Goal: Task Accomplishment & Management: Complete application form

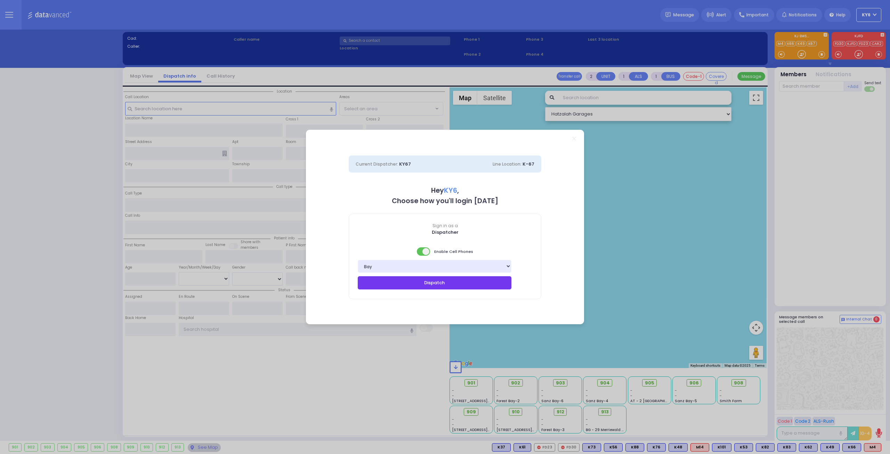
click at [423, 283] on button "Dispatch" at bounding box center [435, 282] width 154 height 13
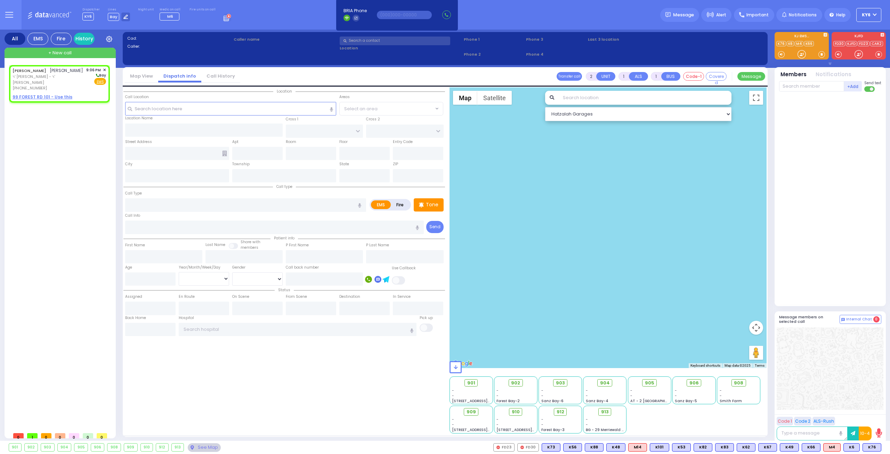
select select
radio input "true"
type input "YECHESKEL MENACHEM"
type input "MENDLOWITZ"
select select
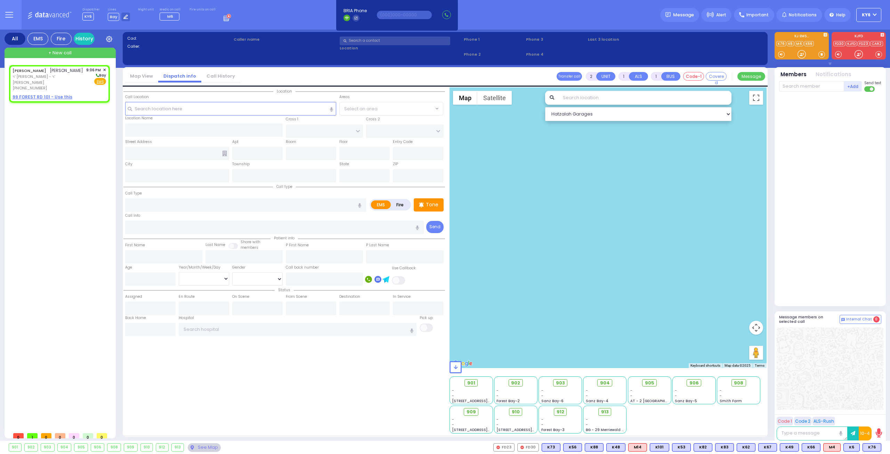
type input "21:06"
select select "Hatzalah Garages"
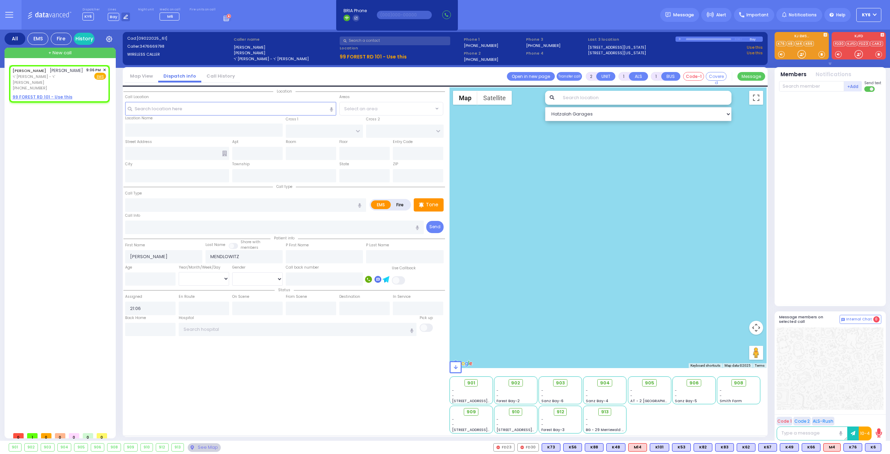
select select
radio input "true"
select select
select select "Hatzalah Garages"
click at [87, 73] on span "Fire" at bounding box center [88, 76] width 11 height 7
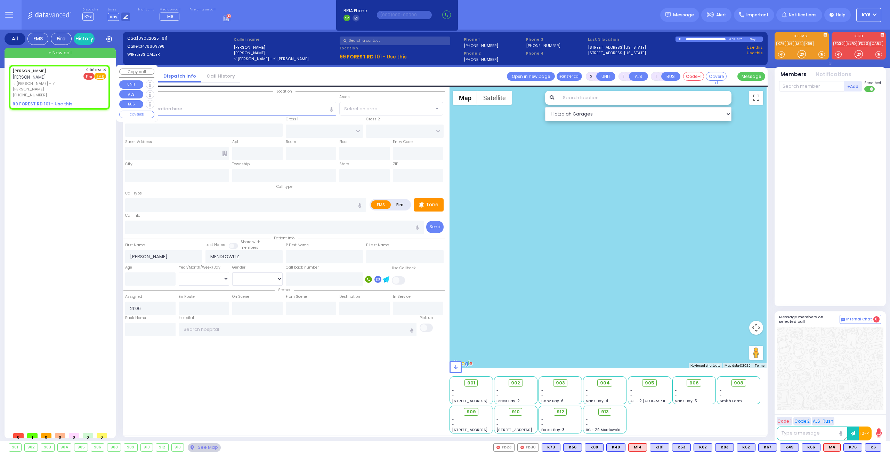
select select
radio input "false"
radio input "true"
select select
select select "Hatzalah Garages"
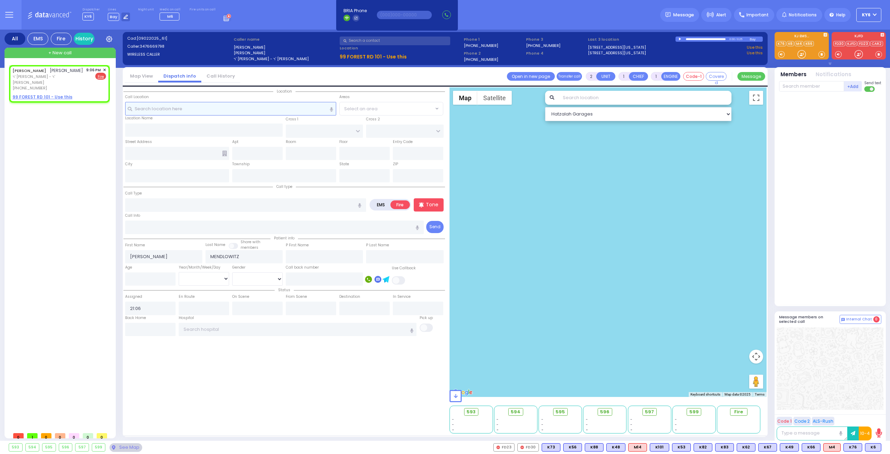
click at [186, 109] on input "text" at bounding box center [230, 108] width 211 height 13
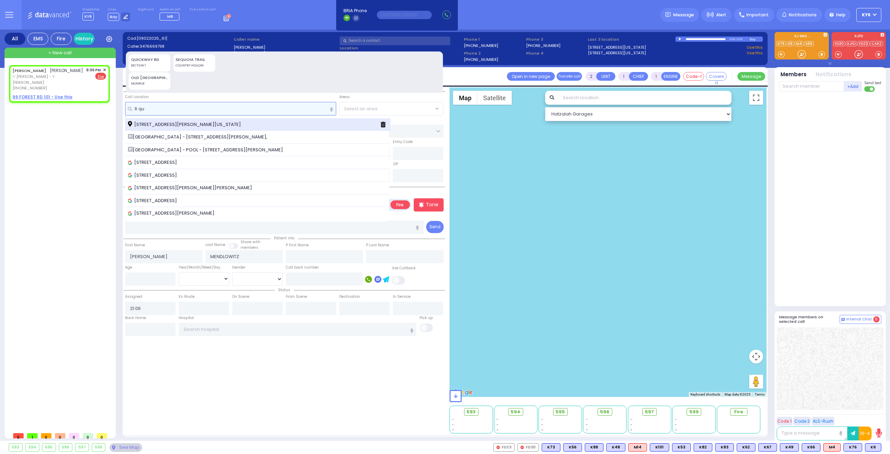
type input "6 qu"
click at [179, 121] on span "6 Quickway Road Kiryas Joel New York 10950" at bounding box center [185, 124] width 115 height 7
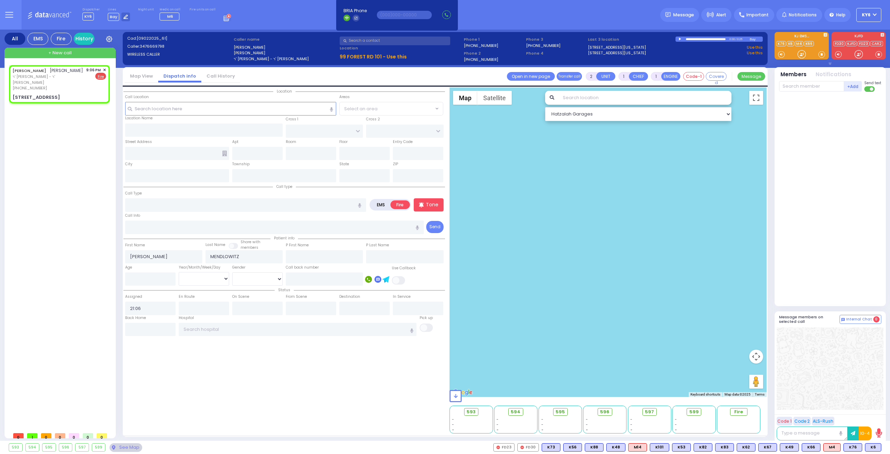
select select
radio input "true"
select select
type input "FOREST RD"
type input "LUBLIN WAY"
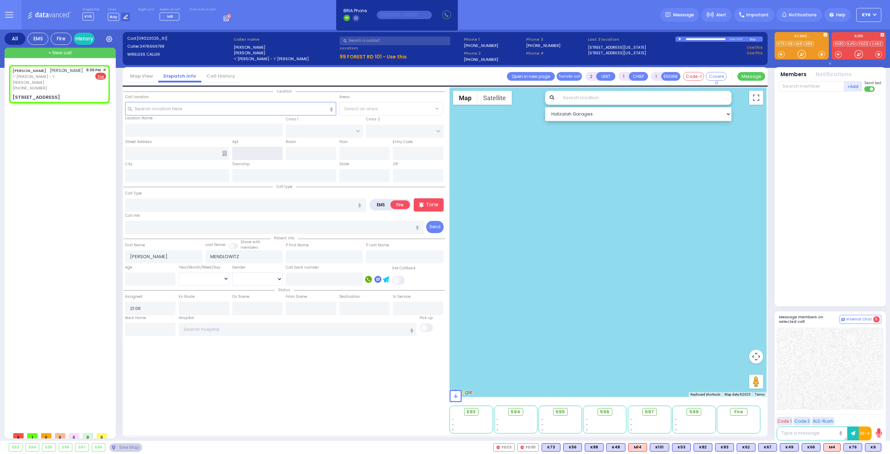
type input "6 Quickway Road"
type input "[PERSON_NAME]"
type input "[US_STATE]"
type input "10950"
select select "MONROE"
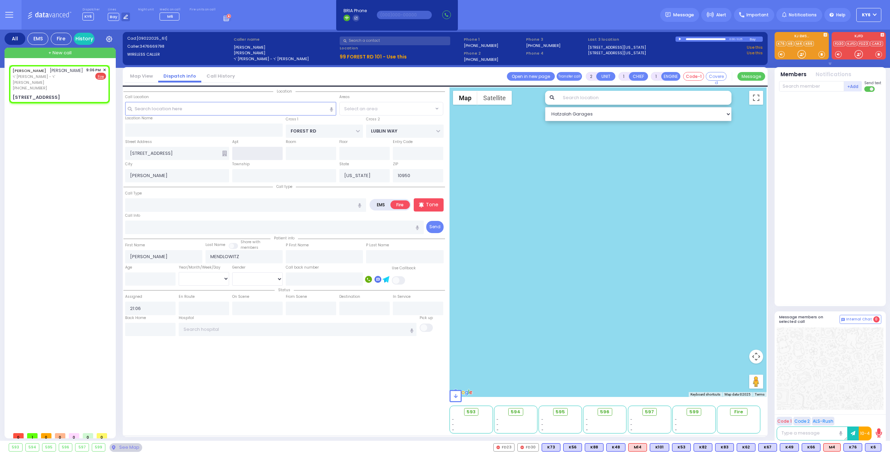
select select "Hatzalah Garages"
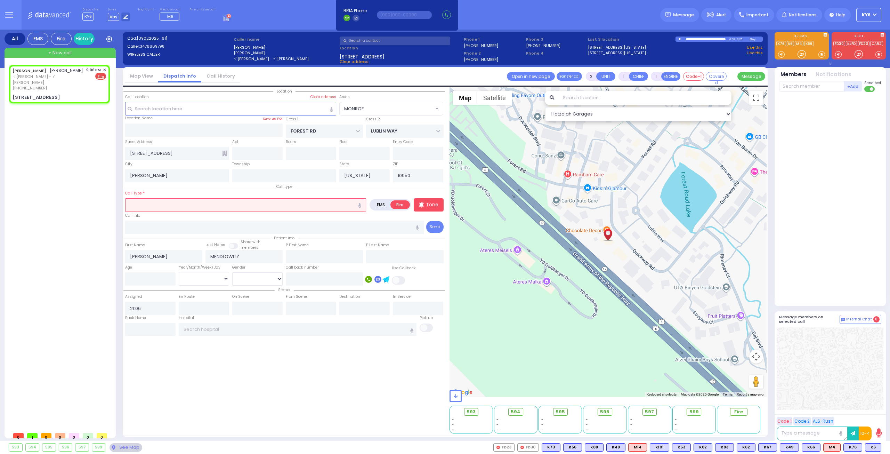
click at [152, 204] on input "text" at bounding box center [245, 204] width 241 height 13
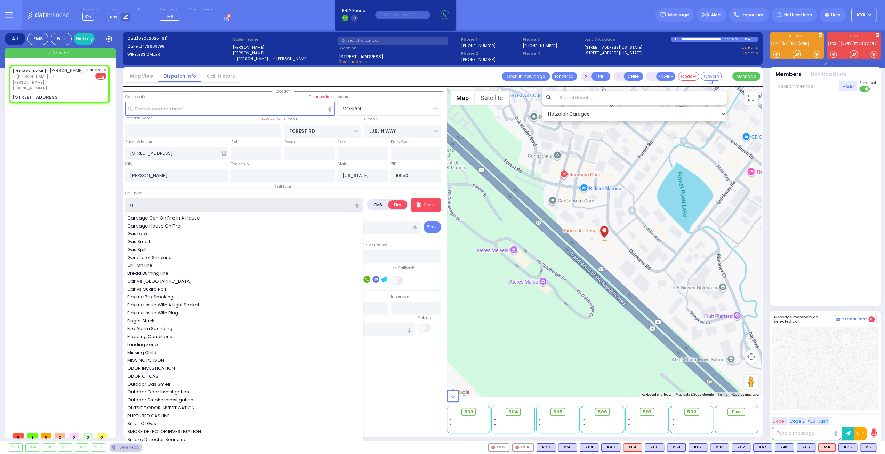
type input "ga"
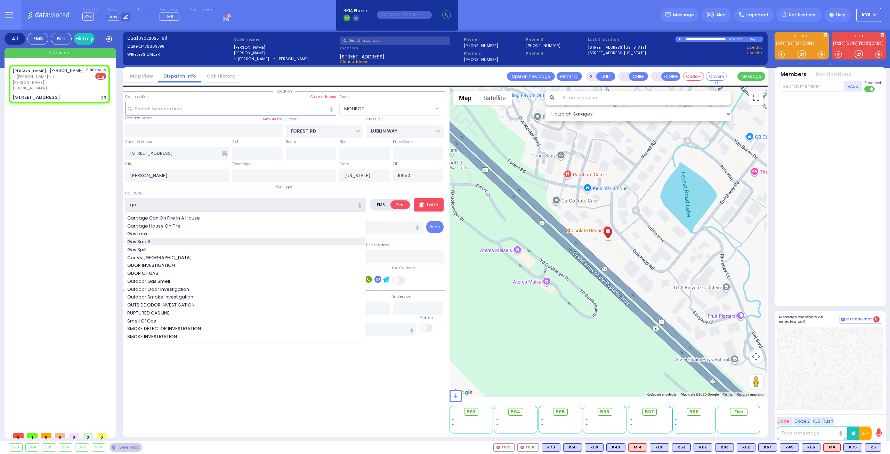
select select
radio input "true"
select select
select select "Hatzalah Garages"
click at [149, 238] on span "Gas Smell" at bounding box center [139, 241] width 25 height 7
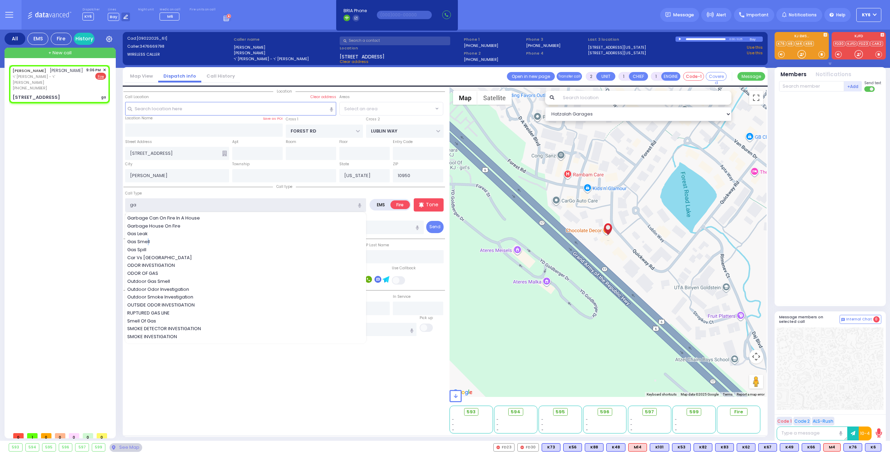
type input "Gas Smell"
select select "MONROE"
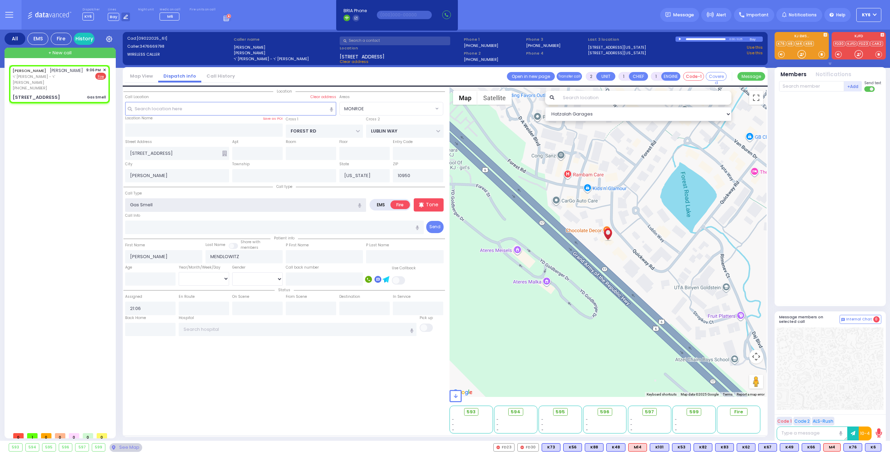
select select
radio input "true"
select select
select select "Hatzalah Garages"
select select "MONROE"
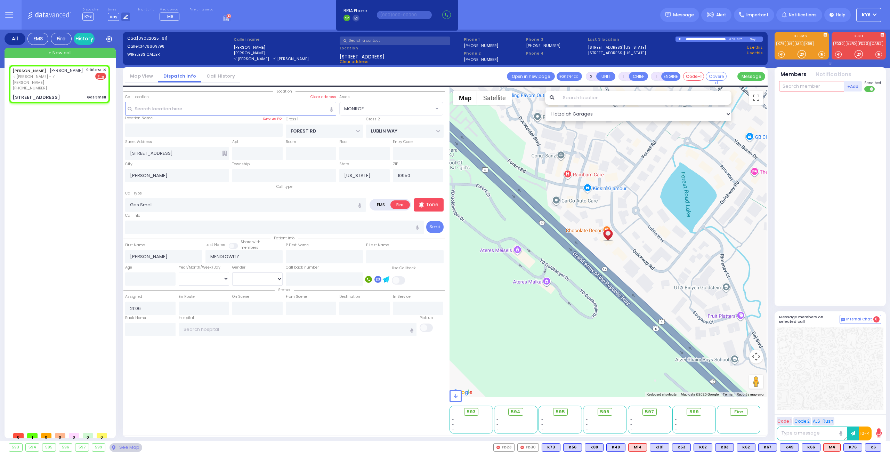
click at [795, 86] on input "text" at bounding box center [811, 86] width 65 height 10
select select
radio input "true"
select select
select select "Hatzalah Garages"
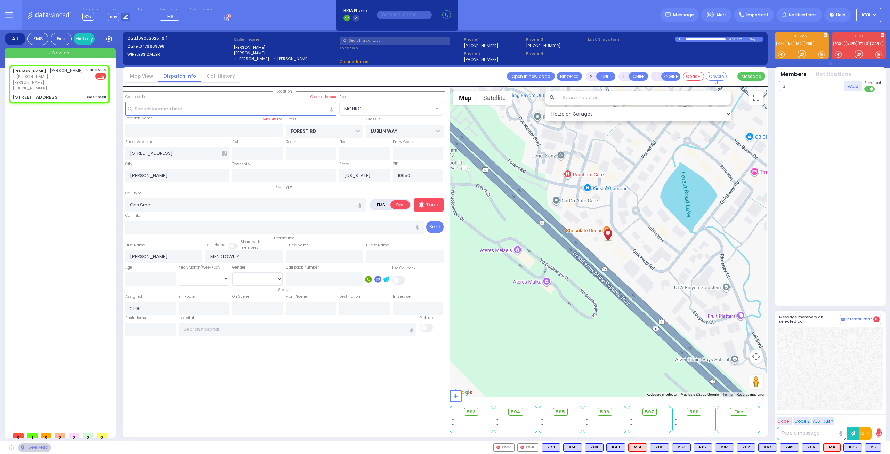
type input "30"
select select "MONROE"
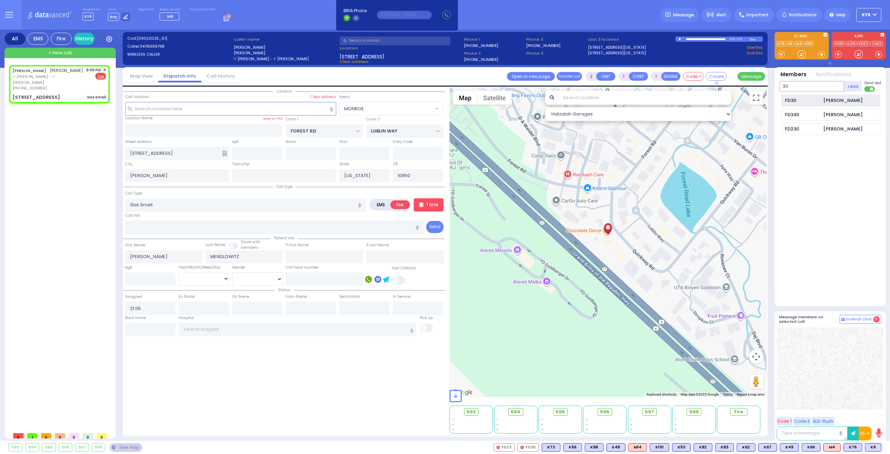
type input "30"
click at [785, 95] on div "FD30 Solomon Glauber" at bounding box center [830, 101] width 99 height 12
select select
radio input "true"
select select
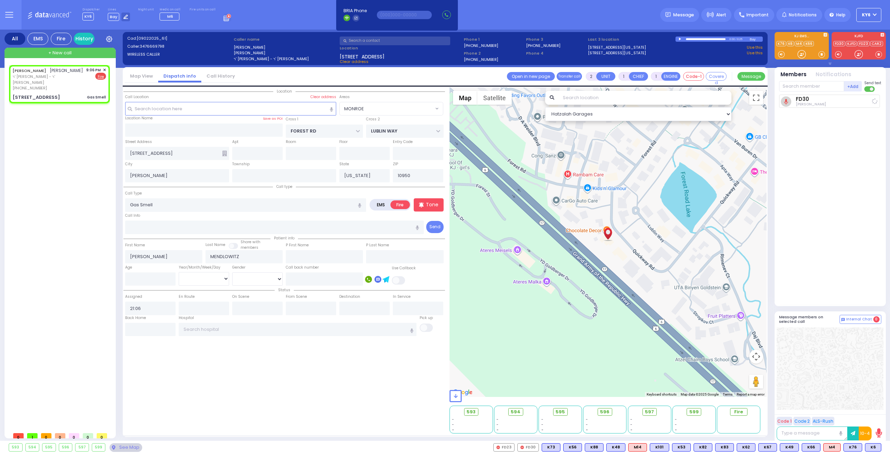
type input "21:08"
select select "Hatzalah Garages"
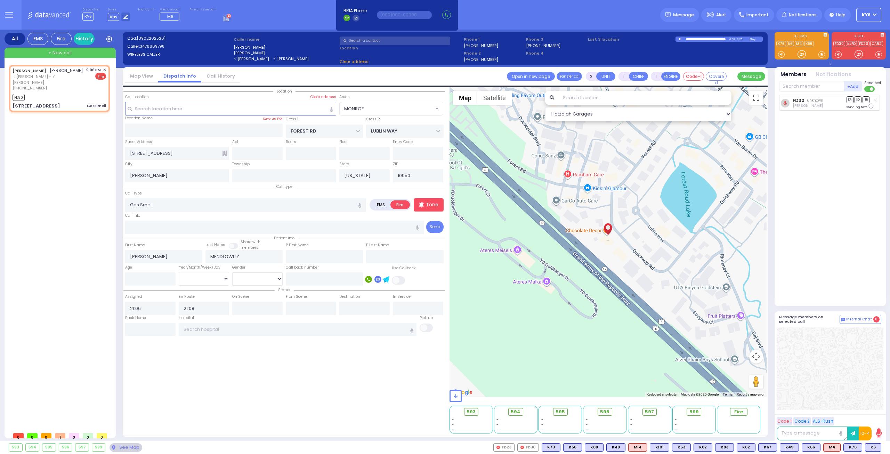
select select "MONROE"
click at [801, 85] on input "text" at bounding box center [811, 86] width 65 height 10
type input "12"
click at [793, 99] on div "FD12" at bounding box center [802, 100] width 35 height 7
select select
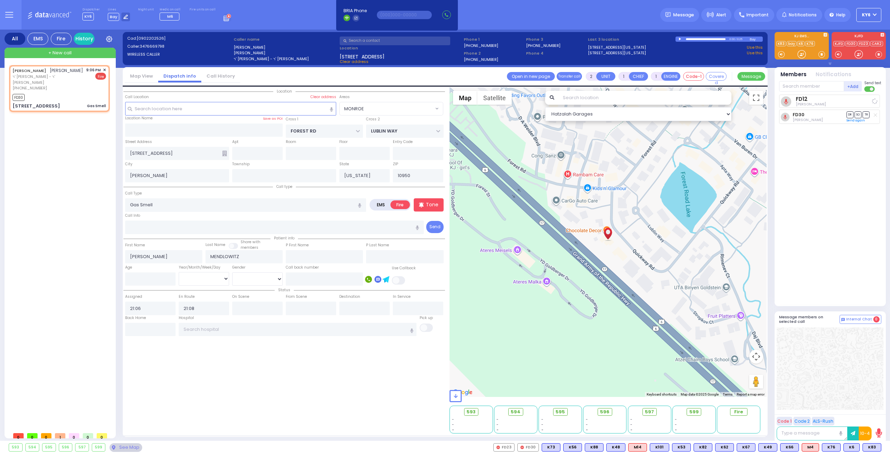
radio input "true"
select select
select select "Hatzalah Garages"
select select "MONROE"
click at [806, 83] on input "text" at bounding box center [811, 86] width 65 height 10
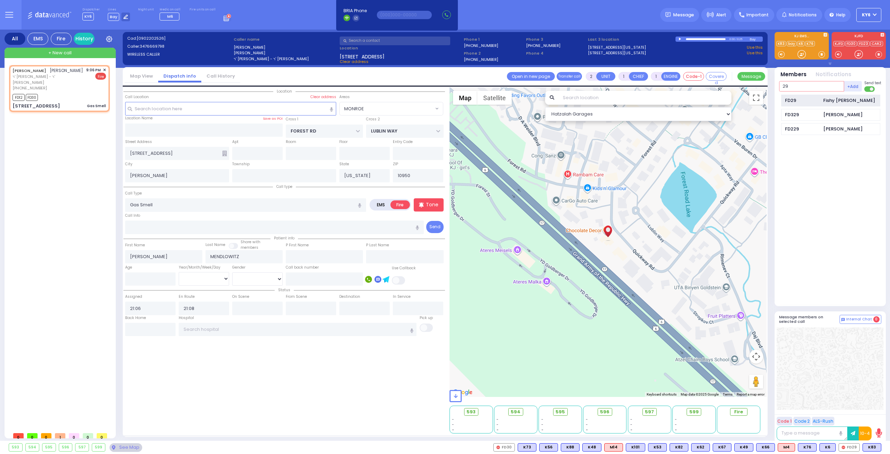
type input "29"
click at [804, 100] on div "FD29" at bounding box center [802, 100] width 35 height 7
select select
radio input "true"
select select
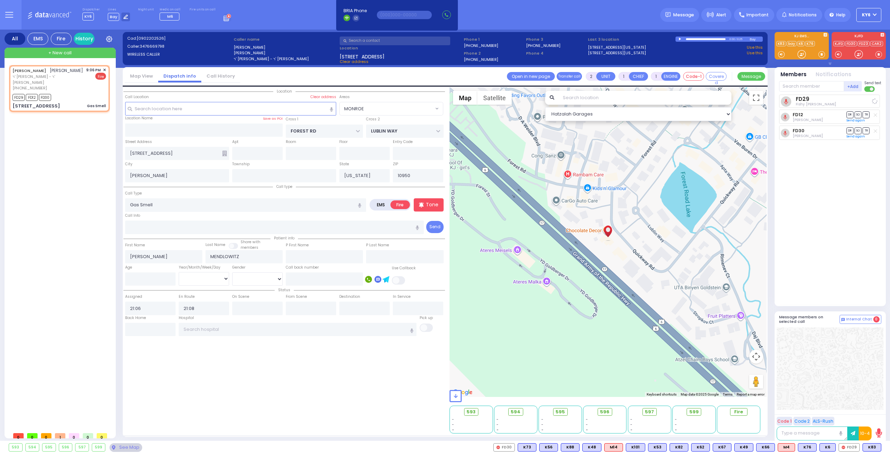
select select "Hatzalah Garages"
select select "MONROE"
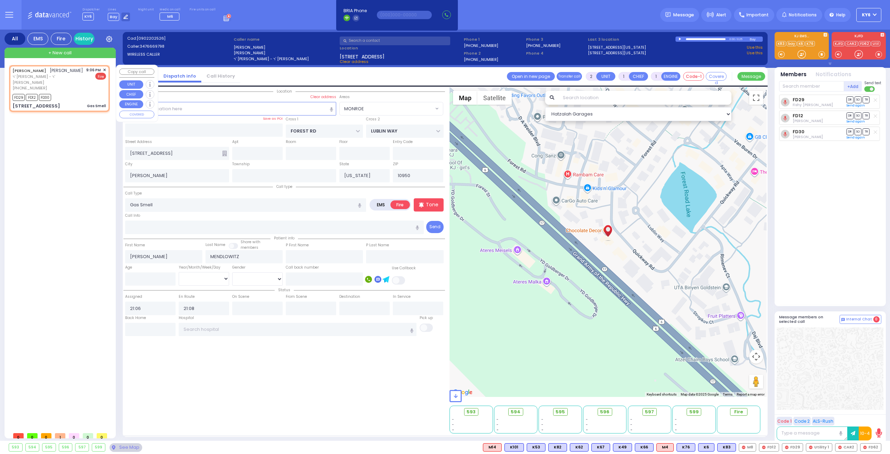
click at [106, 67] on div "YECHESKEL MENACHEM MENDLOWITZ יחזקאל מנחם מענדלאוויטש ר' אברהם יושע - ר' אהרן נ…" at bounding box center [59, 88] width 98 height 44
select select
radio input "true"
select select
select select "Hatzalah Garages"
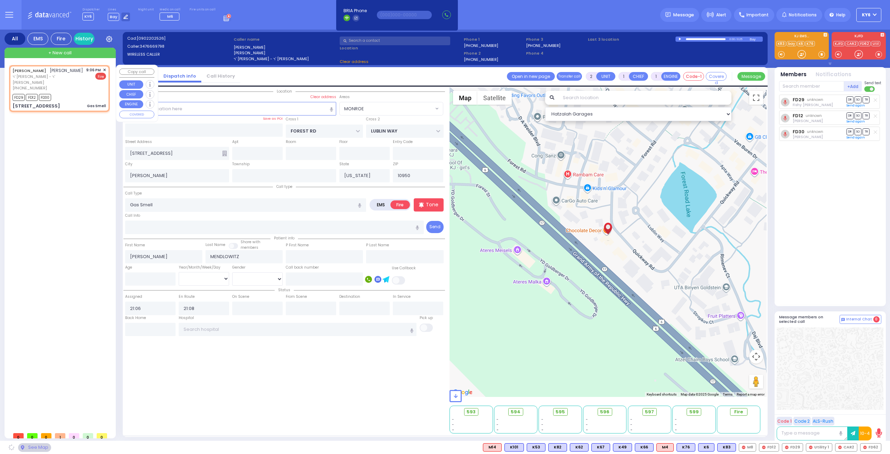
select select "MONROE"
click at [103, 68] on span "✕" at bounding box center [104, 70] width 3 height 6
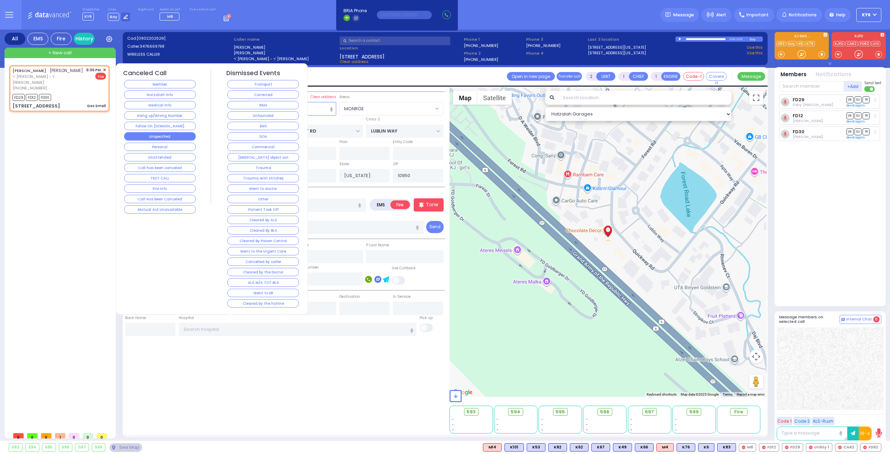
click at [157, 134] on button "Unspecified" at bounding box center [160, 136] width 72 height 8
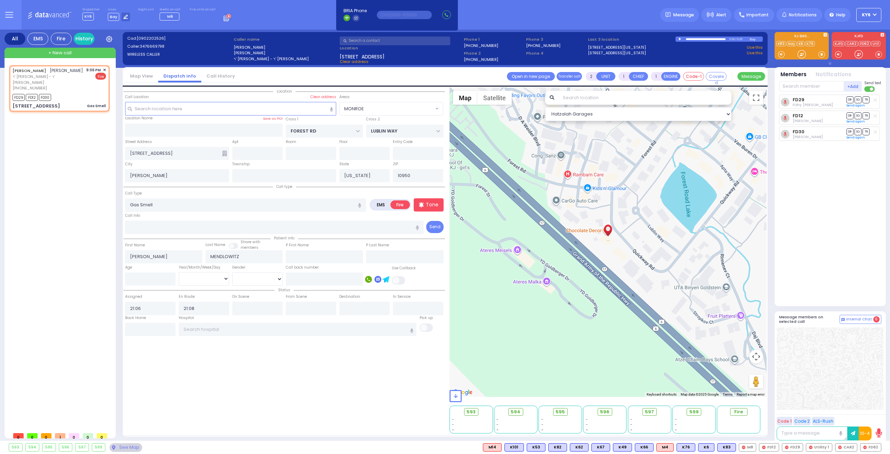
select select
radio input "true"
select select
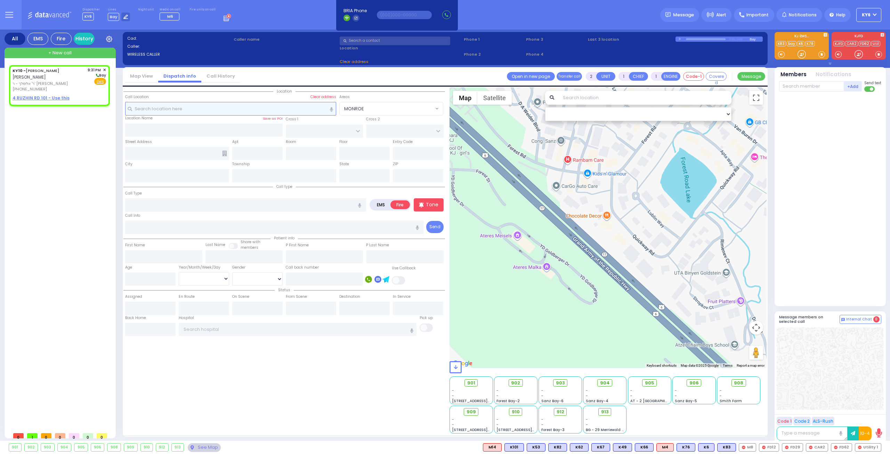
select select
radio input "true"
type input "MOSHE YEKUSIEL"
type input "SCHWARTZ"
select select
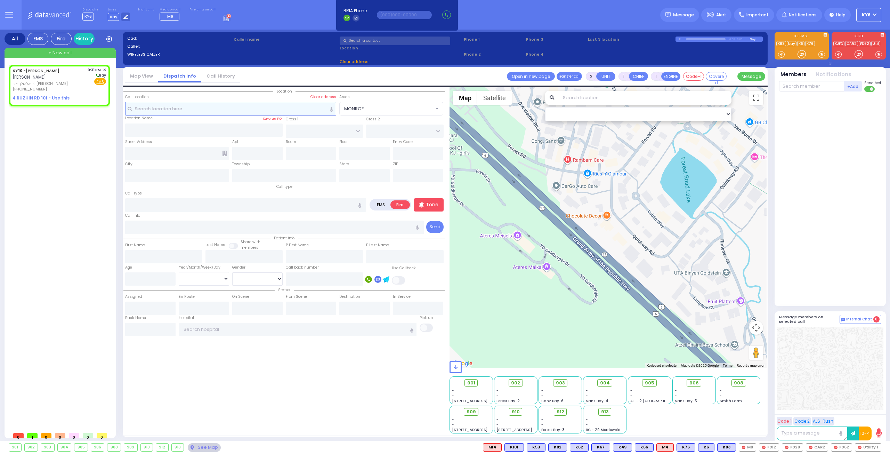
type input "21:31"
select select "Hatzalah Garages"
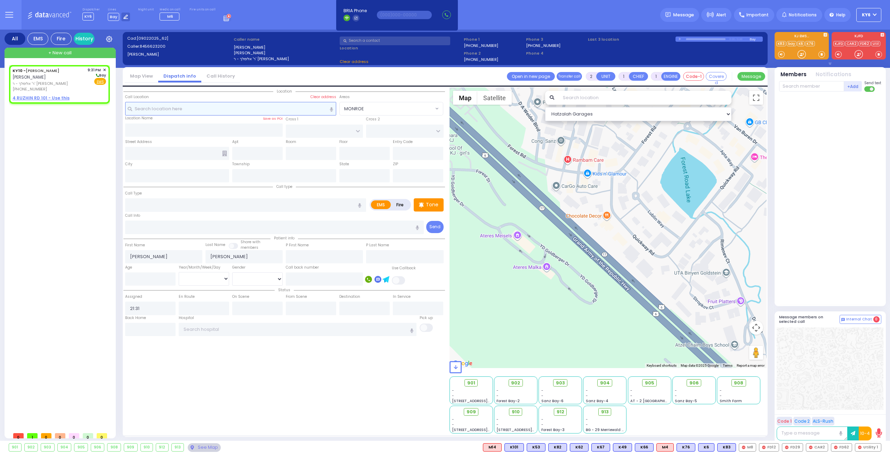
select select
radio input "true"
select select
select select "Hatzalah Garages"
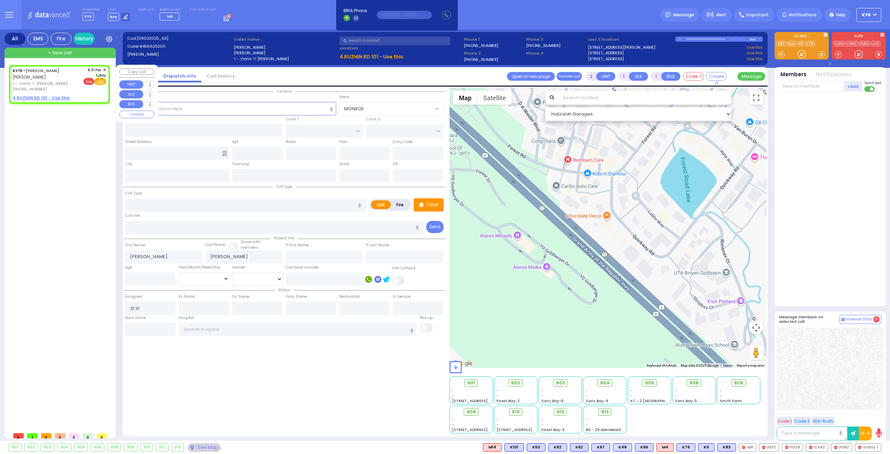
click at [89, 80] on span "Fire" at bounding box center [88, 81] width 11 height 7
select select
radio input "false"
radio input "true"
select select
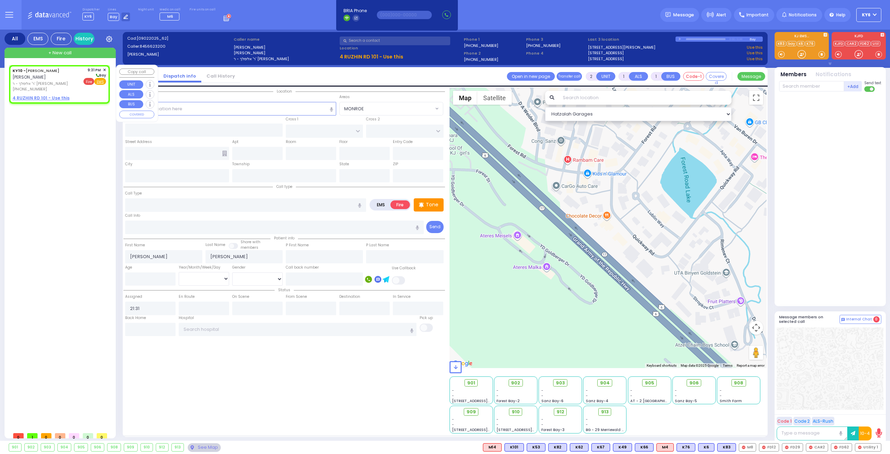
select select "Hatzalah Garages"
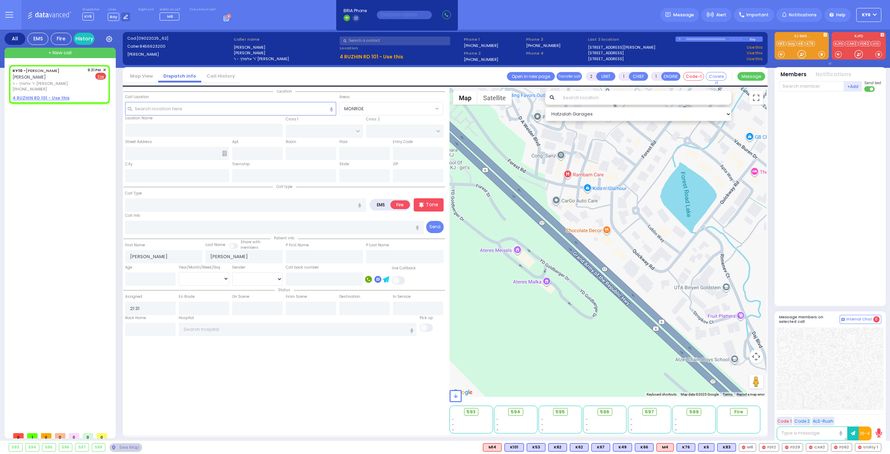
select select
radio input "true"
select select
select select "Hatzalah Garages"
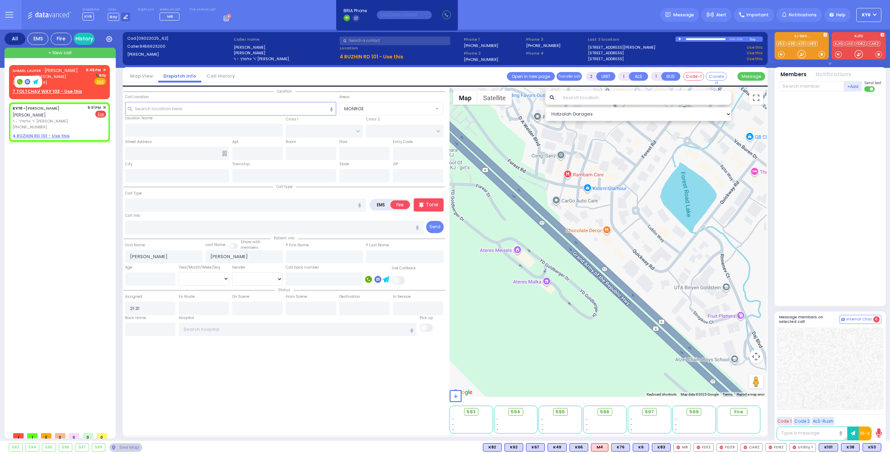
click at [38, 83] on div at bounding box center [28, 81] width 27 height 11
drag, startPoint x: 49, startPoint y: 87, endPoint x: 54, endPoint y: 86, distance: 5.0
click at [54, 86] on div "SHMIEL LAUFER שמואל לויפער ר' בעריש - ר' גרשון מענדל פעלדמאן (845) 783-0728 9:4…" at bounding box center [59, 81] width 98 height 30
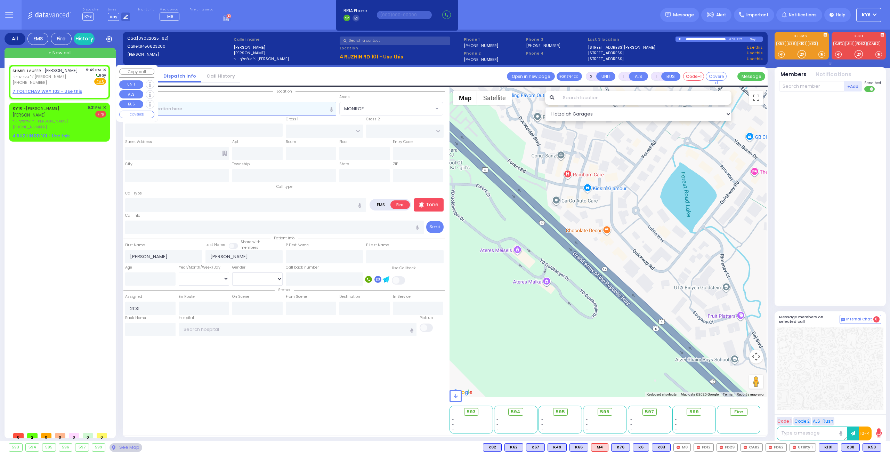
select select
radio input "true"
type input "SHMIEL"
type input "LAUFER"
select select
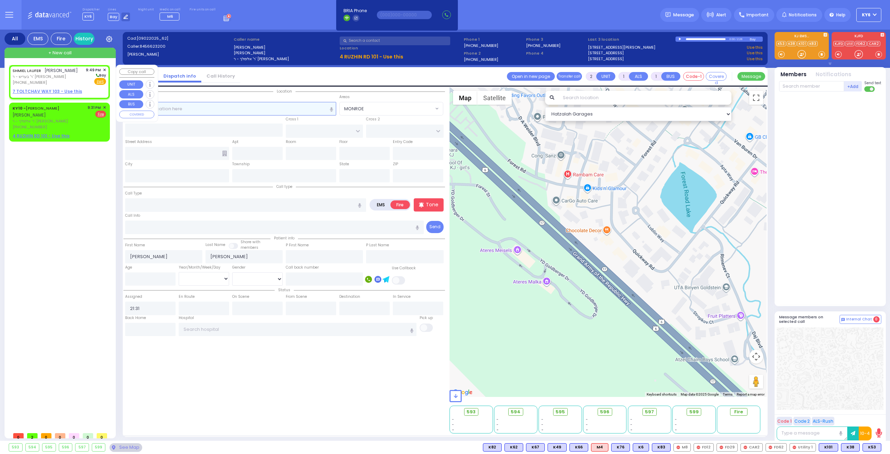
type input "21:49"
select select "Hatzalah Garages"
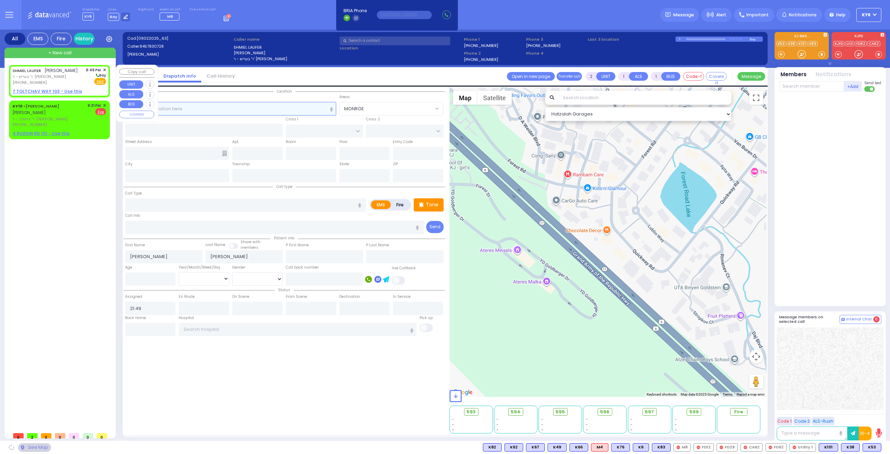
select select
radio input "true"
select select
select select "Hatzalah Garages"
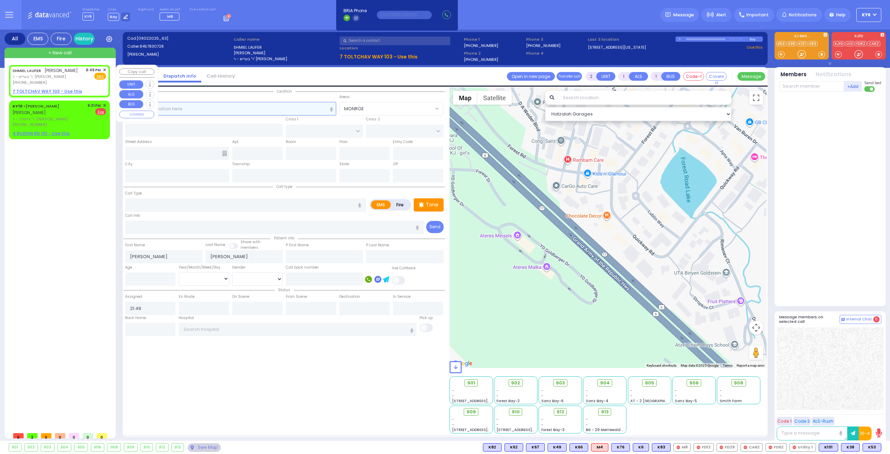
select select
radio input "true"
select select
select select "Hatzalah Garages"
click at [368, 55] on u "7 TOLTCHAV WAY 103 - Use this" at bounding box center [379, 56] width 78 height 7
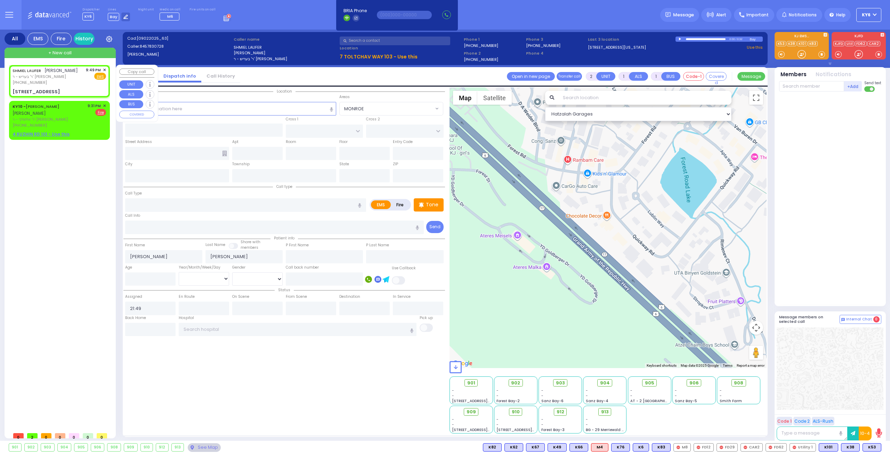
select select
radio input "true"
select select
select select "Hatzalah Garages"
type input "HAMBURG WAY"
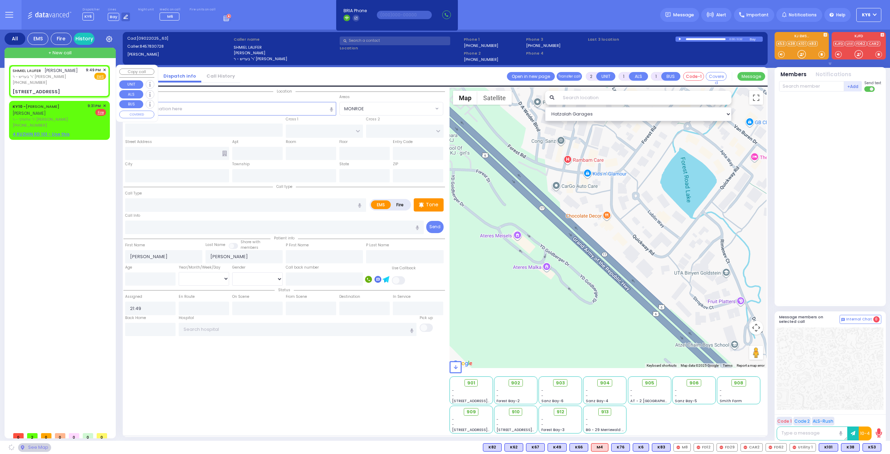
type input "TOLTCHAV WAY"
type input "7 TOLTCHAV WAY"
type input "103"
type input "Monroe"
type input "[US_STATE]"
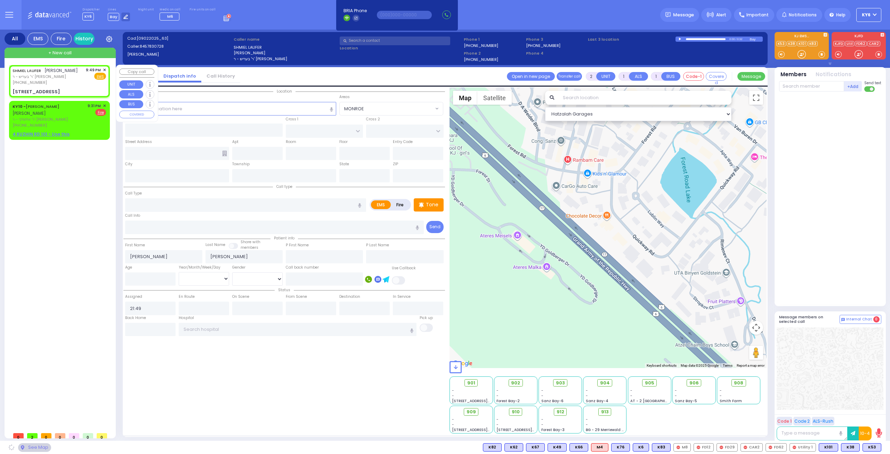
type input "10950"
select select "BEIRECH MOSHE"
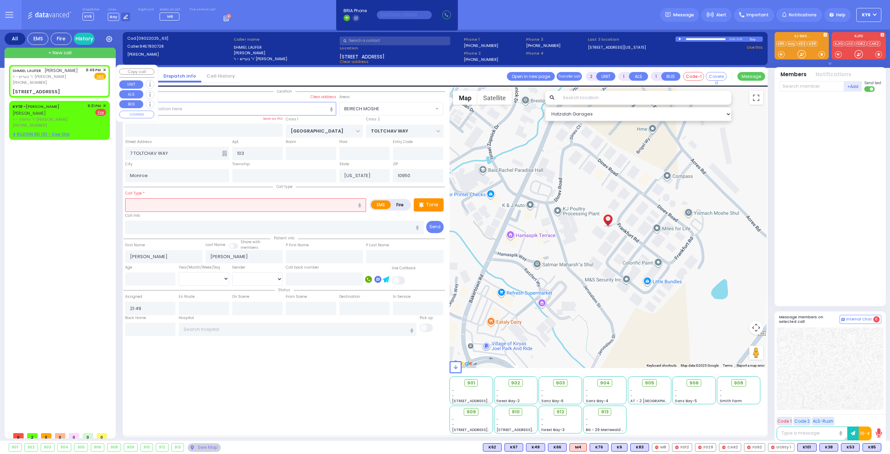
click at [195, 205] on input "text" at bounding box center [245, 204] width 241 height 13
type input "pat fell"
select select
radio input "true"
select select
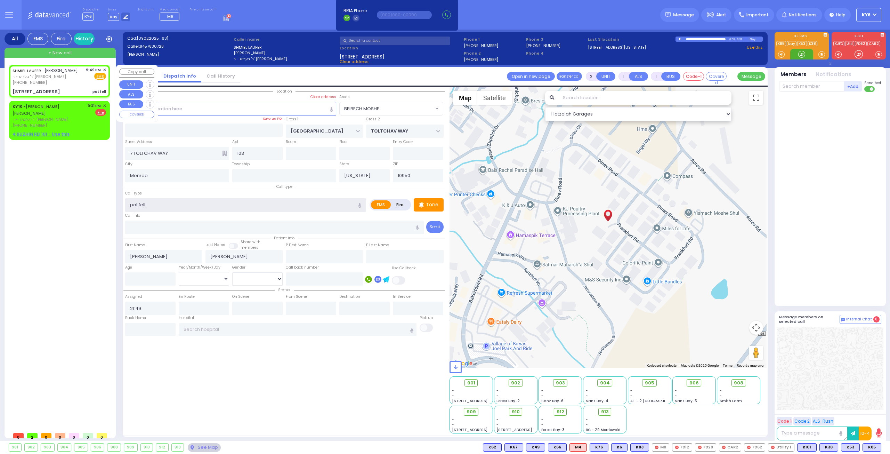
select select "Hatzalah Garages"
select select "BEIRECH MOSHE"
type input "pat fell"
click at [872, 444] on span "K85" at bounding box center [872, 447] width 18 height 8
select select
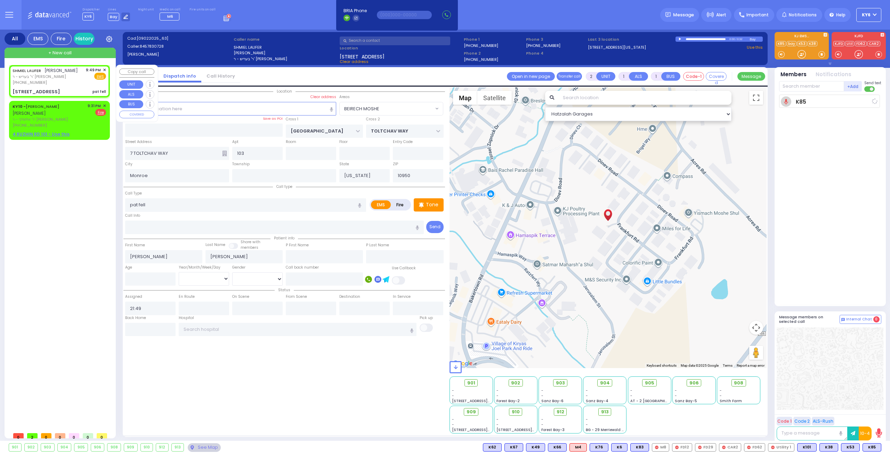
radio input "true"
select select
type input "21:51"
select select "Hatzalah Garages"
select select "BEIRECH MOSHE"
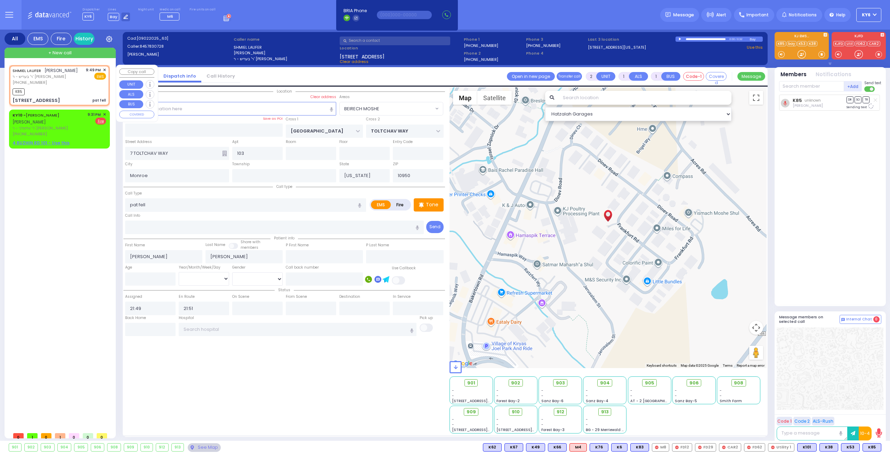
select select
radio input "true"
select select
select select "Hatzalah Garages"
select select "BEIRECH MOSHE"
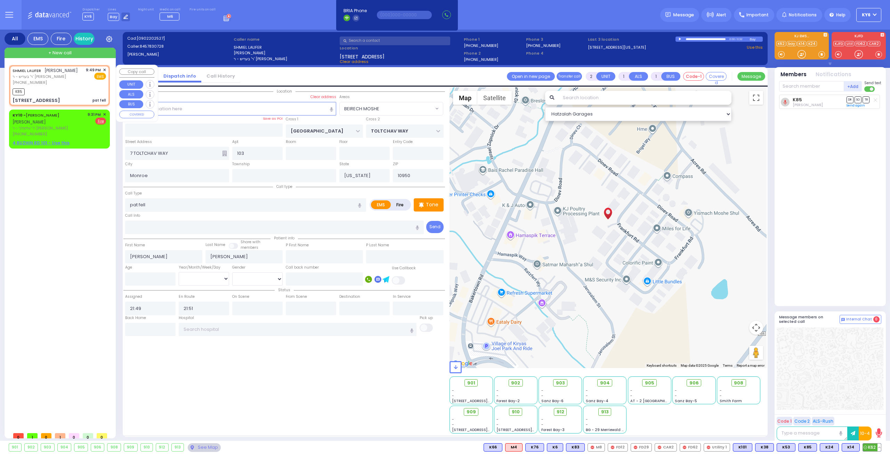
click at [870, 444] on span "K62" at bounding box center [872, 447] width 18 height 8
select select
radio input "true"
select select
select select "Hatzalah Garages"
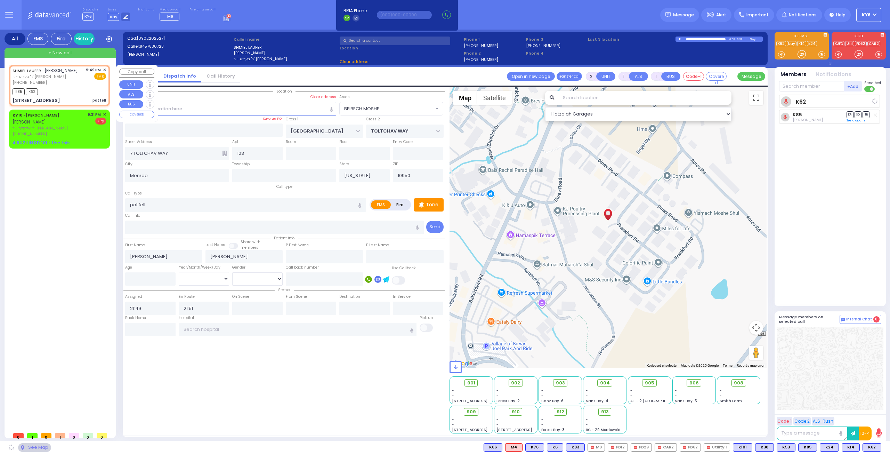
select select "BEIRECH MOSHE"
drag, startPoint x: 830, startPoint y: 446, endPoint x: 830, endPoint y: 442, distance: 4.2
click at [830, 442] on div "901 902 903 904 905 906" at bounding box center [445, 446] width 890 height 13
click at [828, 445] on span "K14" at bounding box center [828, 447] width 17 height 8
select select
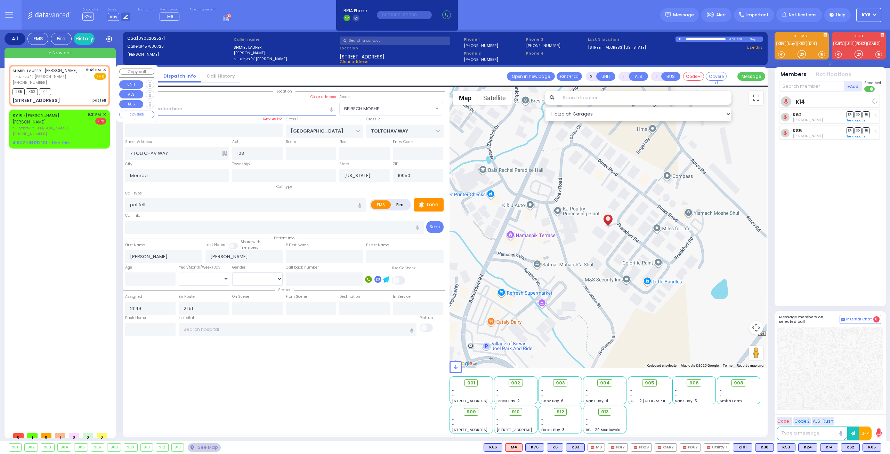
radio input "true"
select select
select select "BEIRECH MOSHE"
select select "Hatzalah Garages"
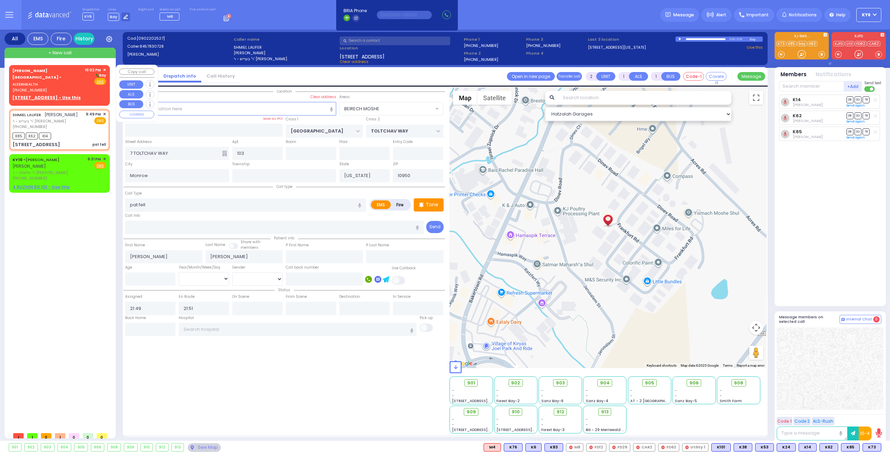
click at [55, 82] on div "Aizer Health Center - AIZERHEALTH (845) 782-3242" at bounding box center [48, 80] width 70 height 26
select select
radio input "true"
select select
type input "22:02"
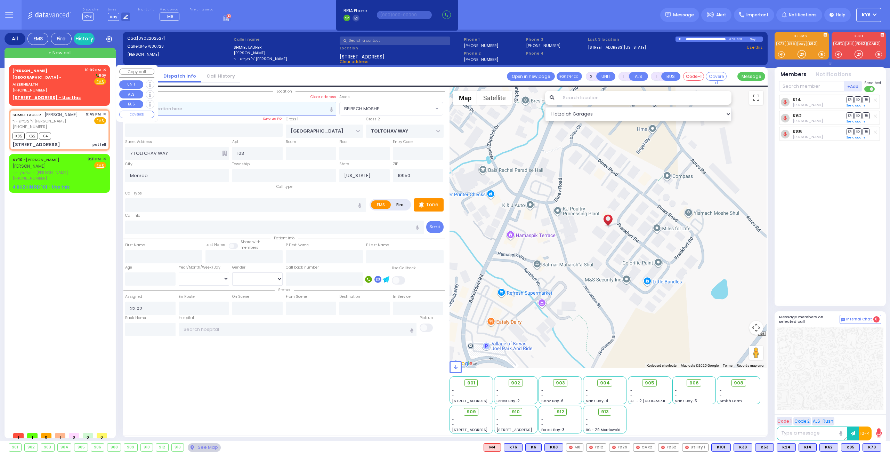
select select "Hatzalah Garages"
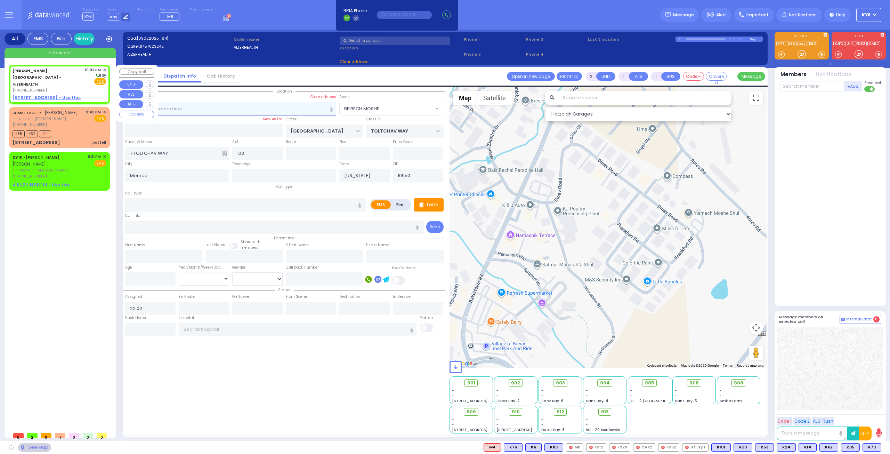
select select
radio input "true"
select select
select select "Hatzalah Garages"
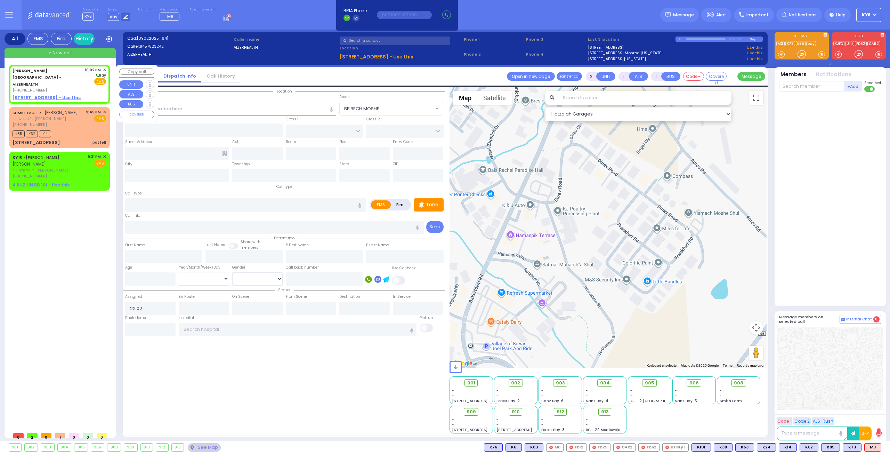
click at [49, 82] on div "Aizer Health Center - AIZERHEALTH (845) 782-3242" at bounding box center [48, 80] width 70 height 26
select select
radio input "true"
select select
select select "Hatzalah Garages"
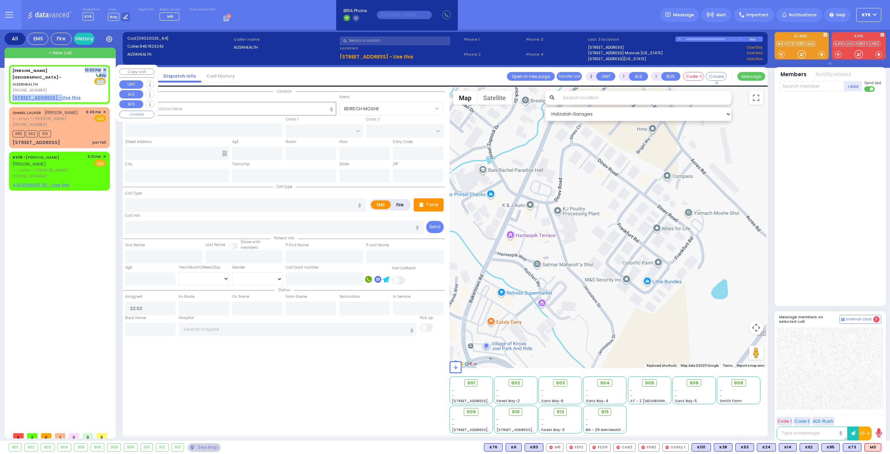
drag, startPoint x: 57, startPoint y: 83, endPoint x: 58, endPoint y: 87, distance: 3.5
click at [58, 87] on div "Aizer Health Center - AIZERHEALTH (845) 782-3242 10:02 PM ✕ Bay EMS" at bounding box center [59, 84] width 98 height 36
select select
radio input "true"
select select
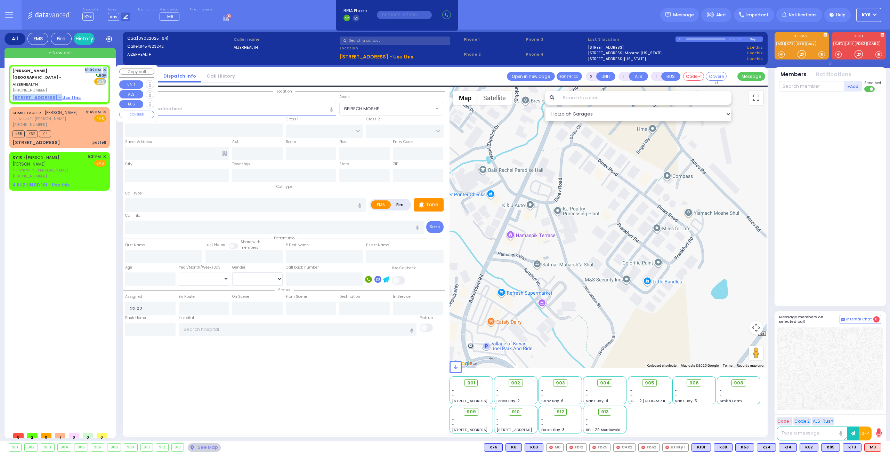
select select "Hatzalah Garages"
select select
radio input "true"
select select
select select "Hatzalah Garages"
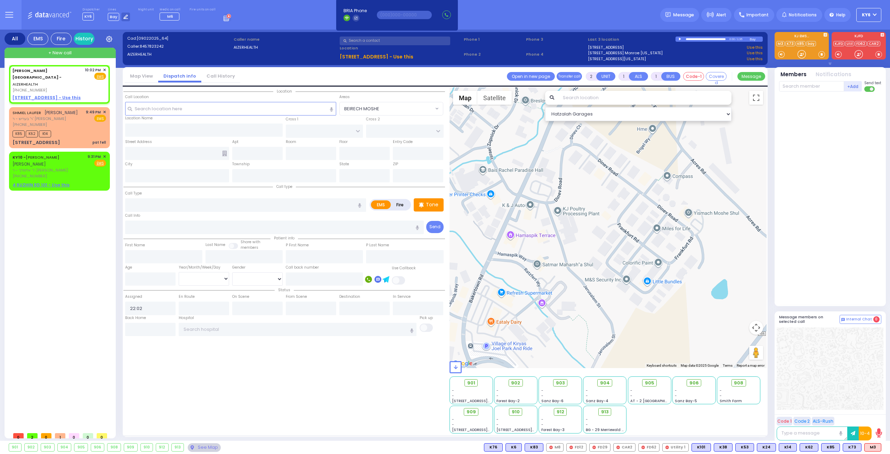
click at [358, 55] on u "49 Forest Road - Use this" at bounding box center [377, 56] width 74 height 7
select select
radio input "true"
select select
select select "Hatzalah Garages"
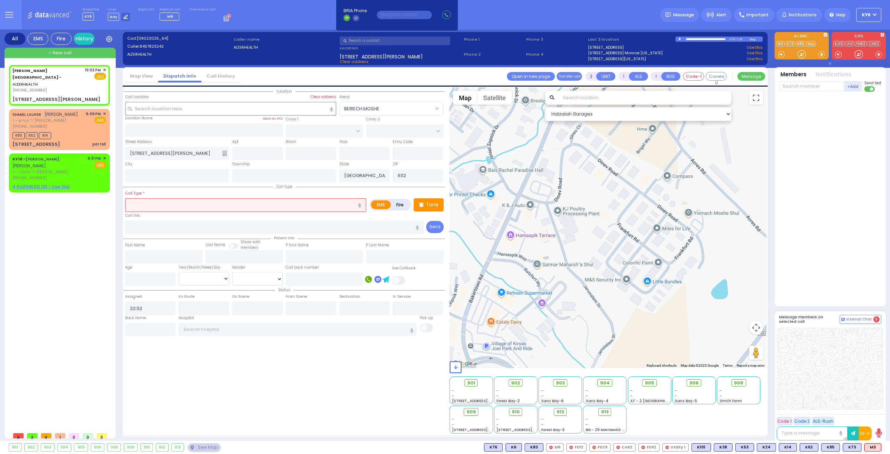
click at [368, 59] on div "Clear address" at bounding box center [401, 62] width 122 height 6
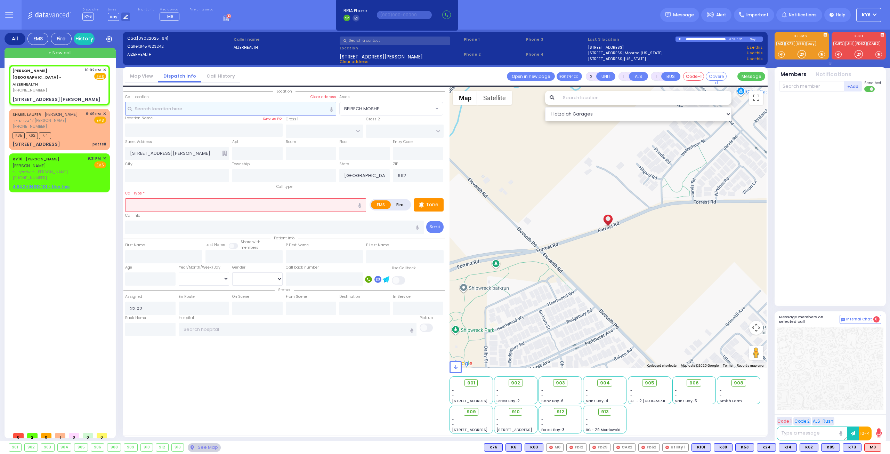
click at [162, 109] on input "text" at bounding box center [230, 108] width 211 height 13
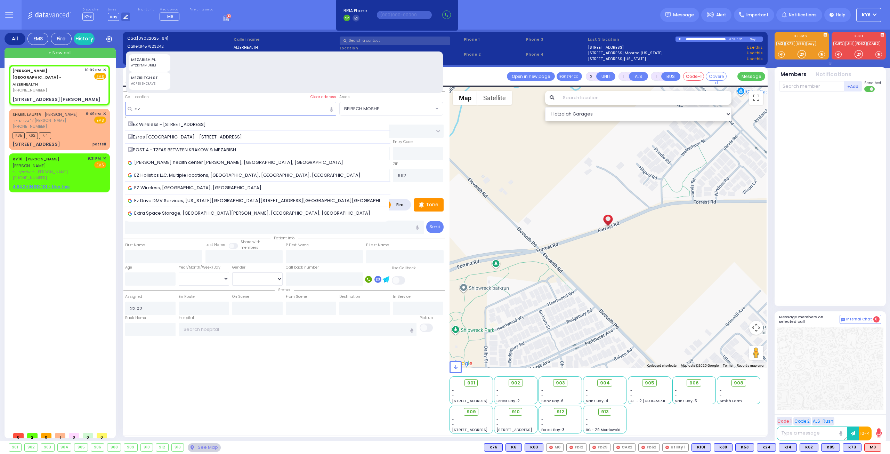
click at [173, 136] on span "Ezras [GEOGRAPHIC_DATA] - [STREET_ADDRESS]" at bounding box center [186, 136] width 116 height 7
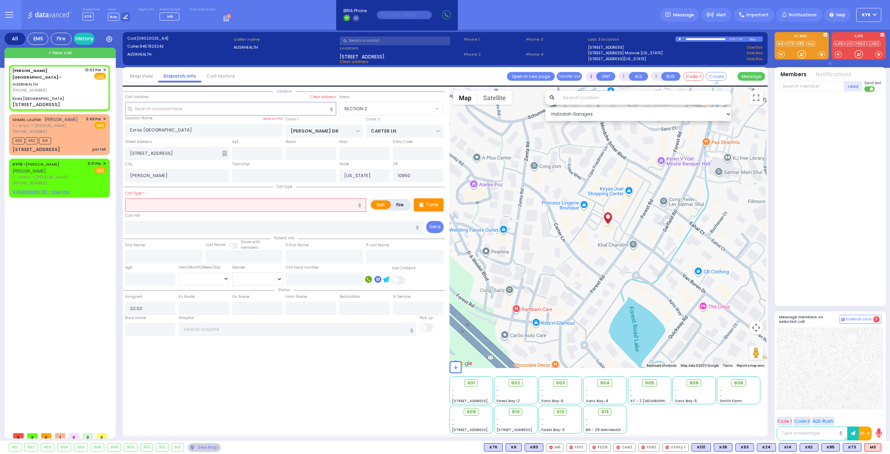
click at [157, 206] on input "text" at bounding box center [245, 204] width 241 height 13
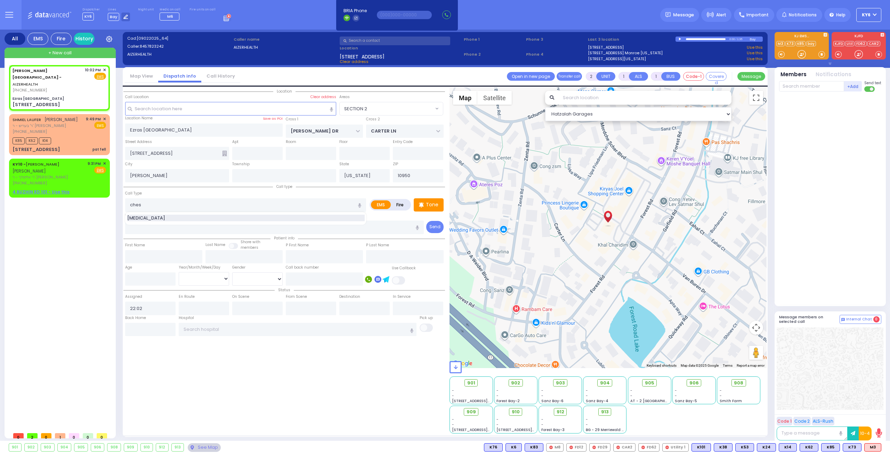
click at [151, 217] on span "[MEDICAL_DATA]" at bounding box center [147, 217] width 40 height 7
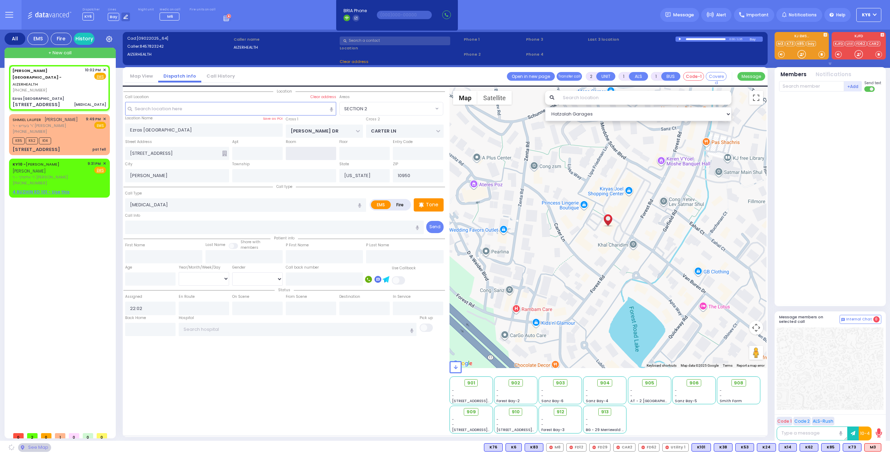
click at [295, 152] on input "text" at bounding box center [311, 153] width 50 height 13
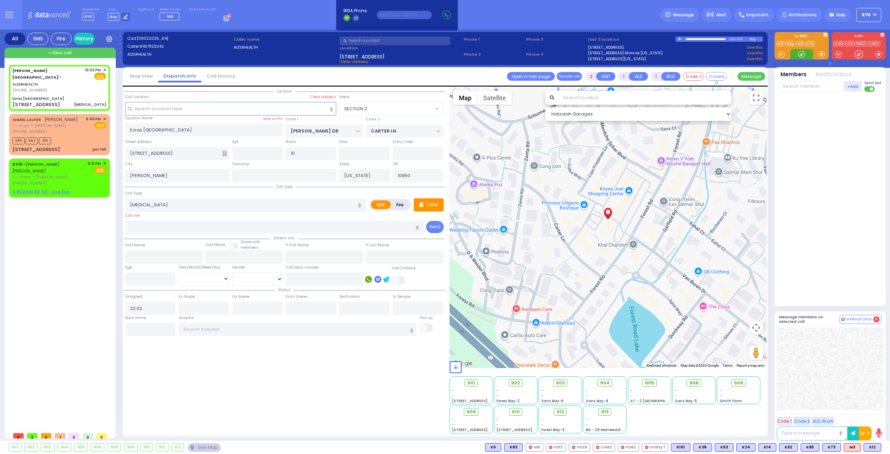
select select "SECTION 2"
select select
type input "10"
select select
radio input "true"
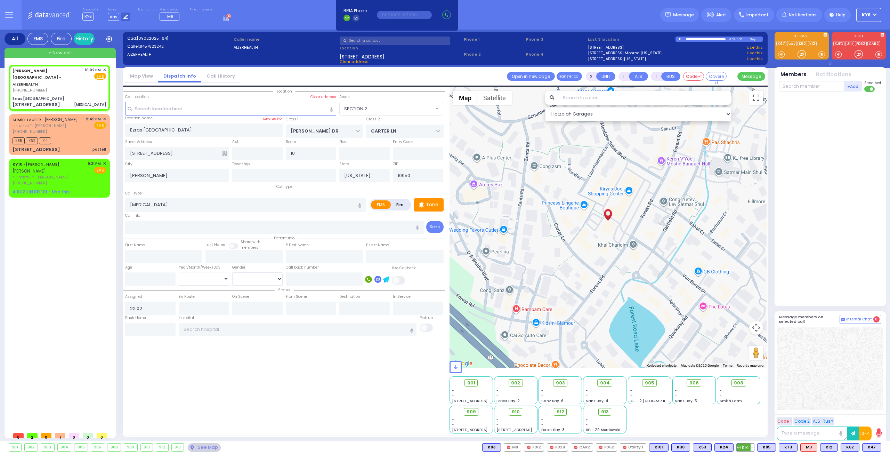
select select
select select "Hatzalah Garages"
select select "SECTION 2"
click at [830, 445] on span "K12" at bounding box center [828, 447] width 17 height 8
select select
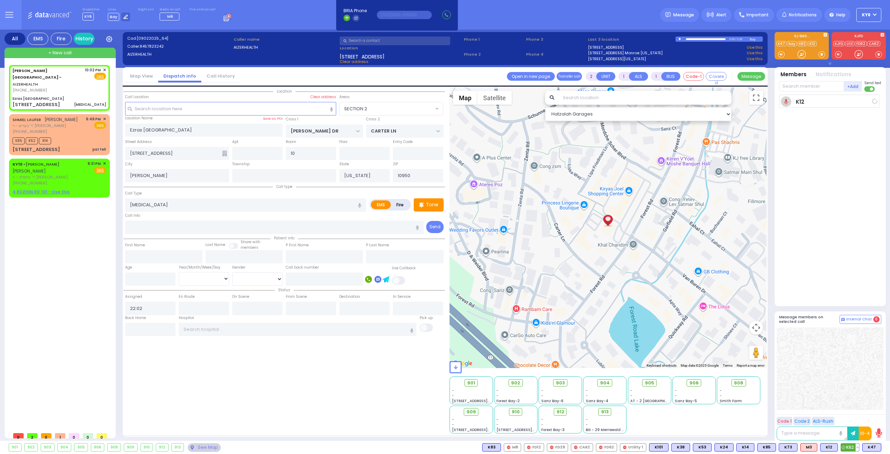
radio input "true"
select select
type input "22:06"
select select "Hatzalah Garages"
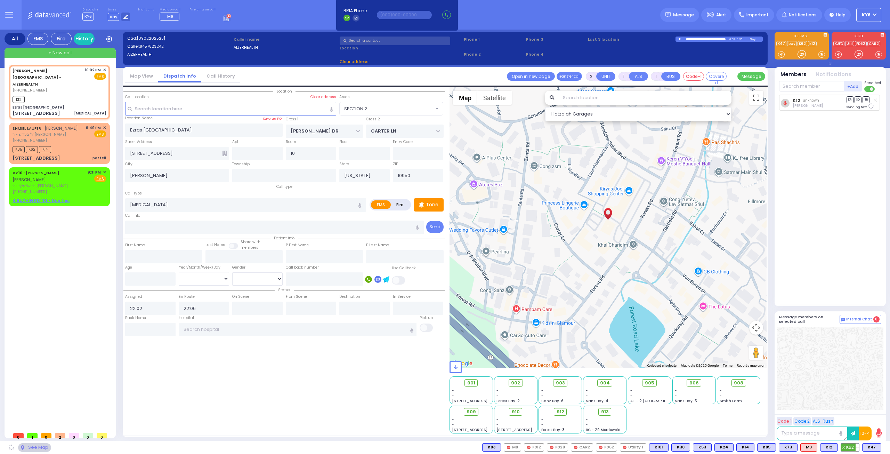
select select "SECTION 2"
click at [853, 448] on span "K62" at bounding box center [850, 447] width 18 height 8
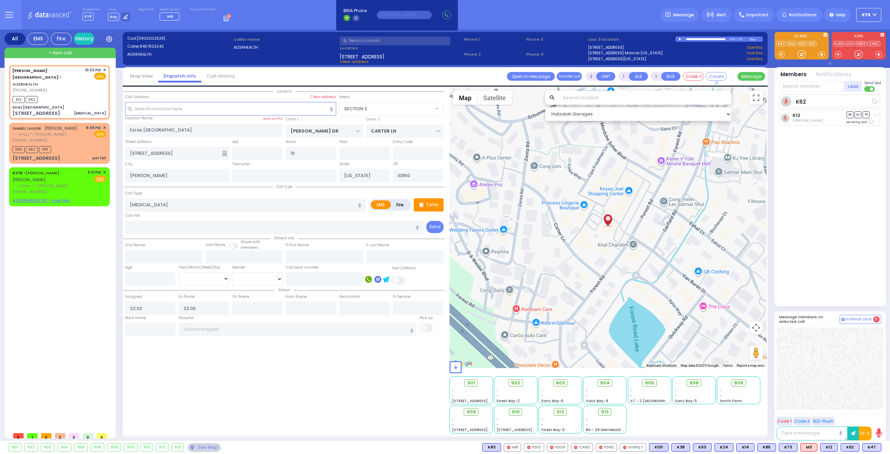
select select
radio input "true"
select select
select select "Hatzalah Garages"
select select "SECTION 2"
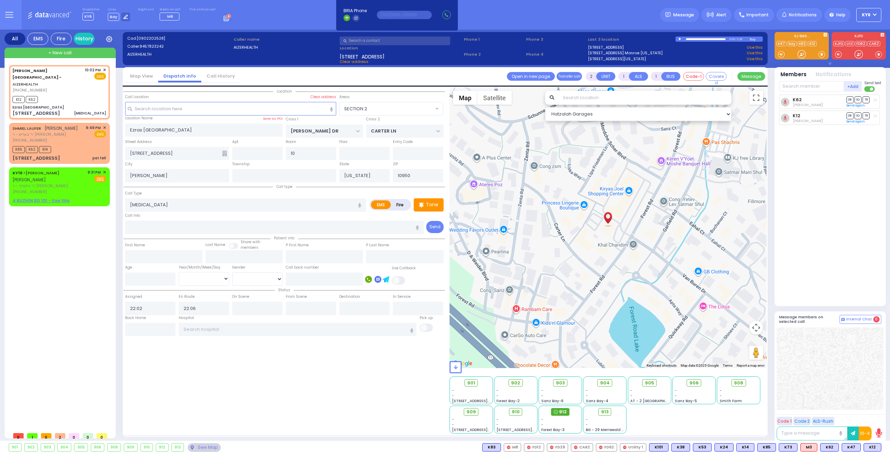
click at [562, 412] on span "912" at bounding box center [563, 411] width 8 height 7
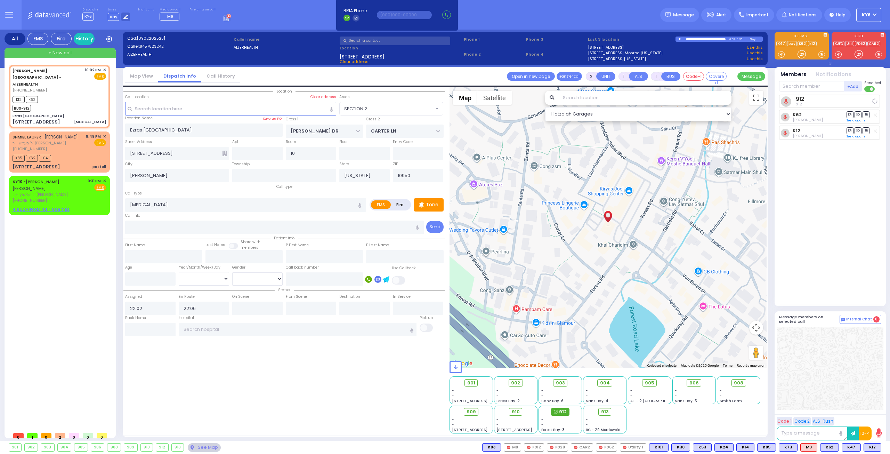
select select
radio input "true"
select select
select select "Hatzalah Garages"
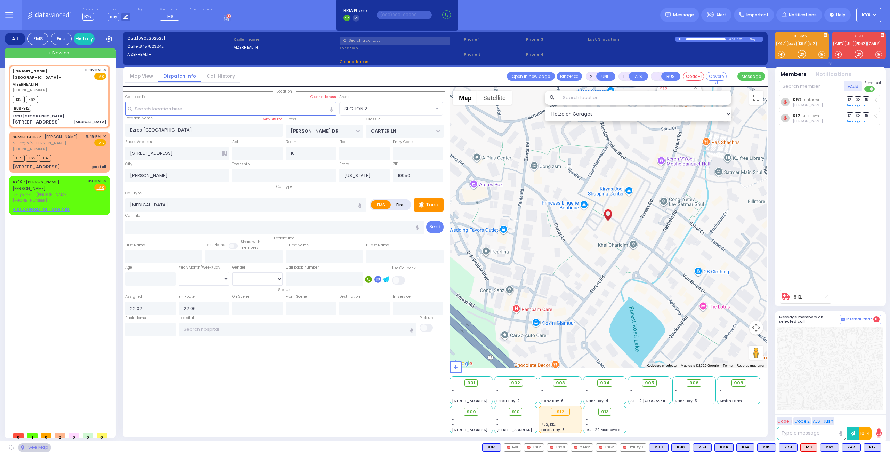
select select "SECTION 2"
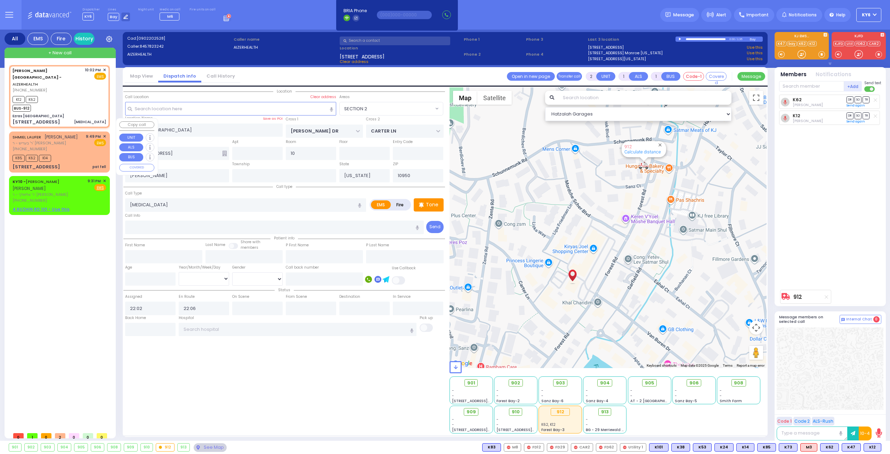
click at [74, 153] on div "K85 K62 K14" at bounding box center [60, 157] width 94 height 9
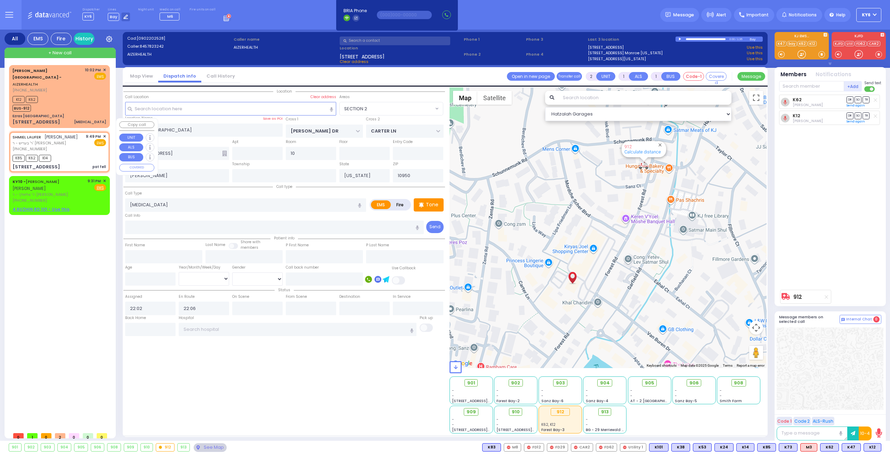
select select
type input "pat fell"
radio input "true"
type input "SHMIEL"
type input "LAUFER"
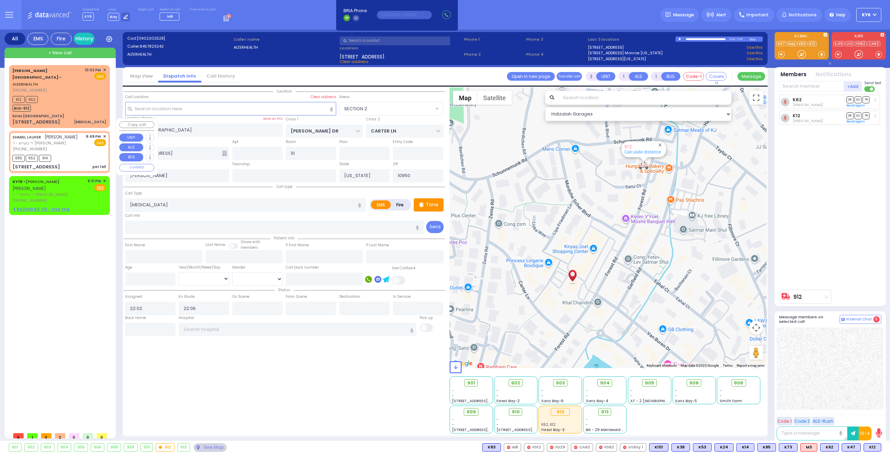
select select
type input "21:49"
type input "21:51"
type input "HAMBURG WAY"
type input "TOLTCHAV WAY"
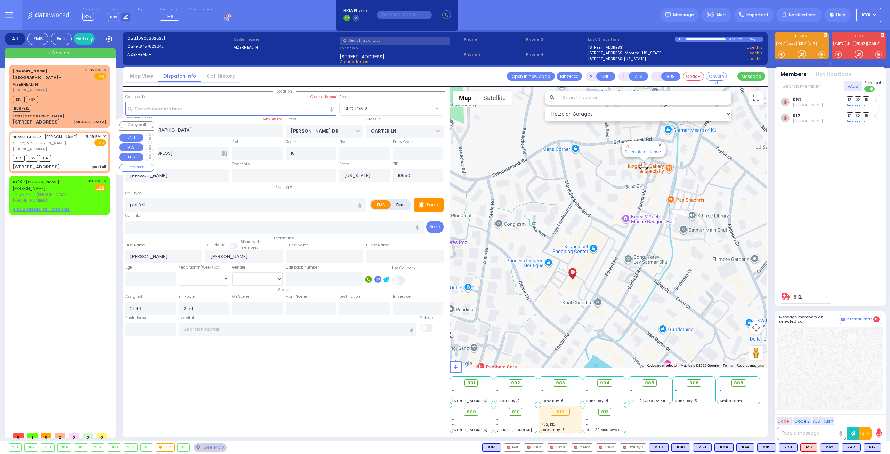
type input "7 TOLTCHAV WAY"
type input "103"
type input "Monroe"
select select "BEIRECH MOSHE"
select select "Hatzalah Garages"
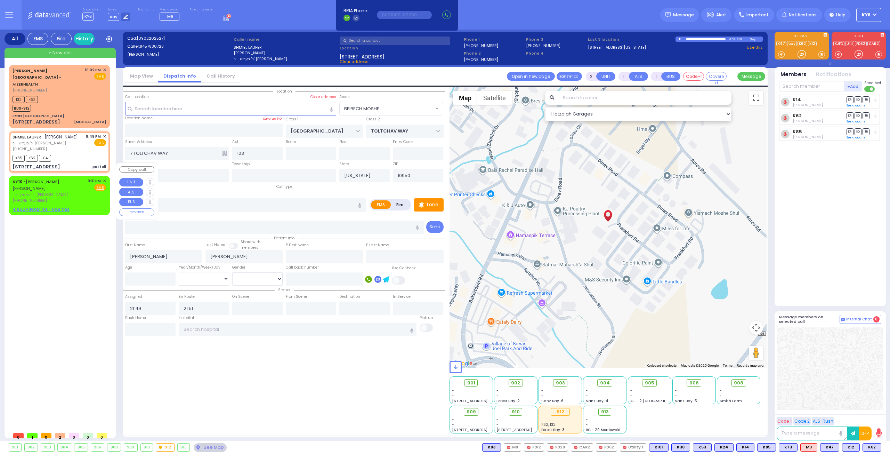
click at [57, 197] on div "(845) 662-3200" at bounding box center [49, 200] width 73 height 6
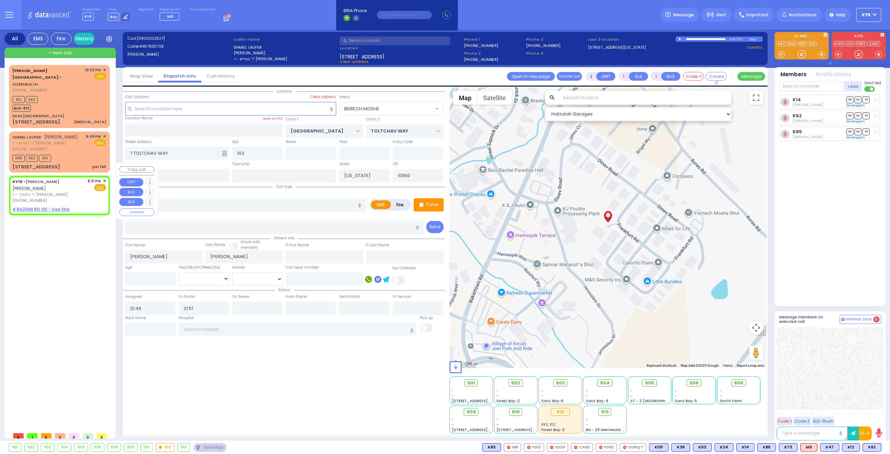
select select
radio input "true"
type input "MOSHE YEKUSIEL"
type input "SCHWARTZ"
select select
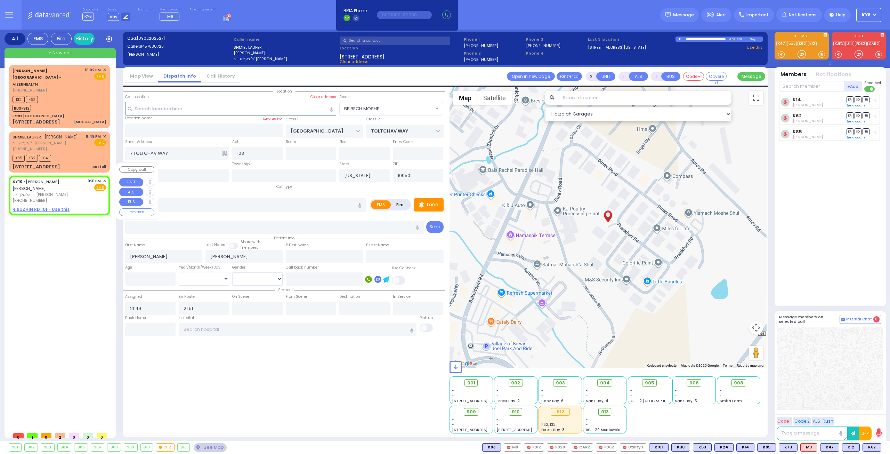
type input "21:31"
select select "Hatzalah Garages"
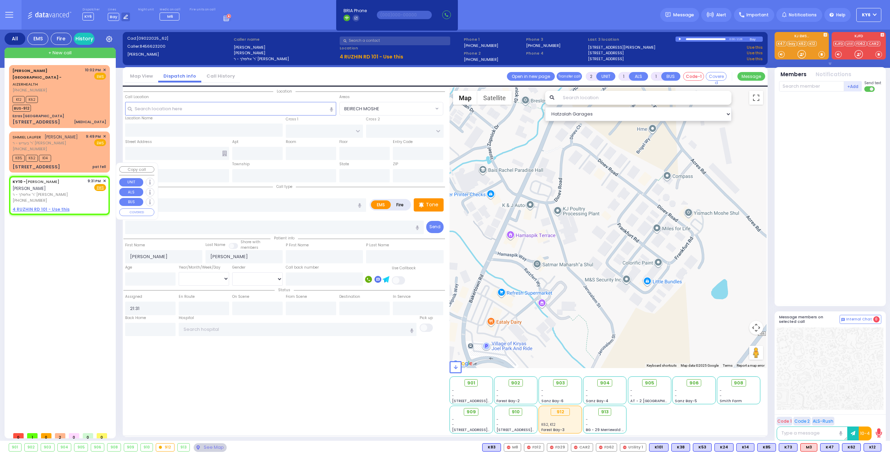
click at [105, 178] on span "✕" at bounding box center [104, 181] width 3 height 6
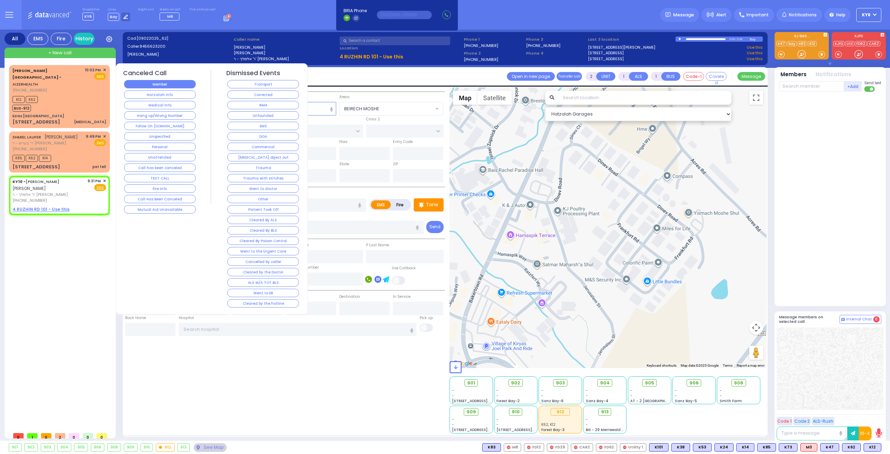
click at [179, 83] on button "Member" at bounding box center [160, 84] width 72 height 8
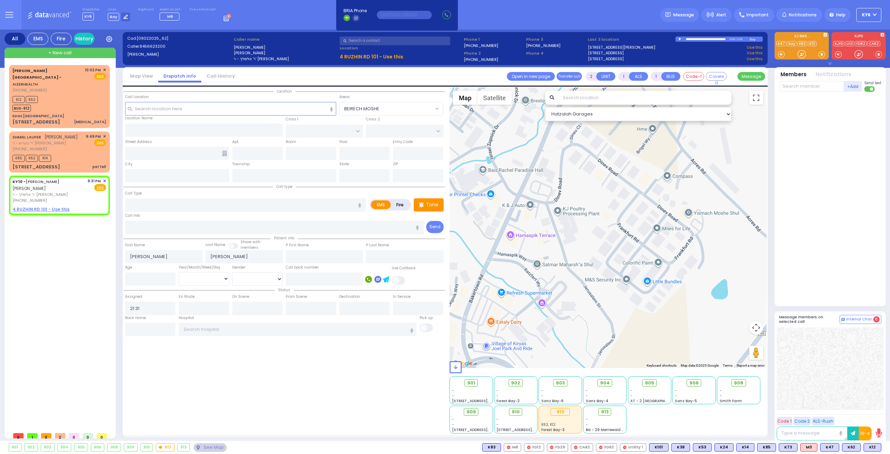
select select
radio input "true"
select select
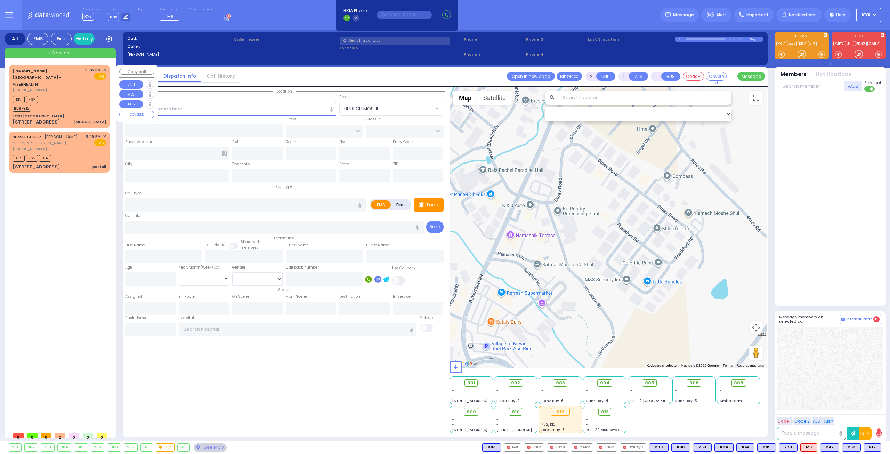
drag, startPoint x: 35, startPoint y: 94, endPoint x: 39, endPoint y: 95, distance: 3.6
click at [37, 103] on div "BUS-912" at bounding box center [25, 107] width 25 height 9
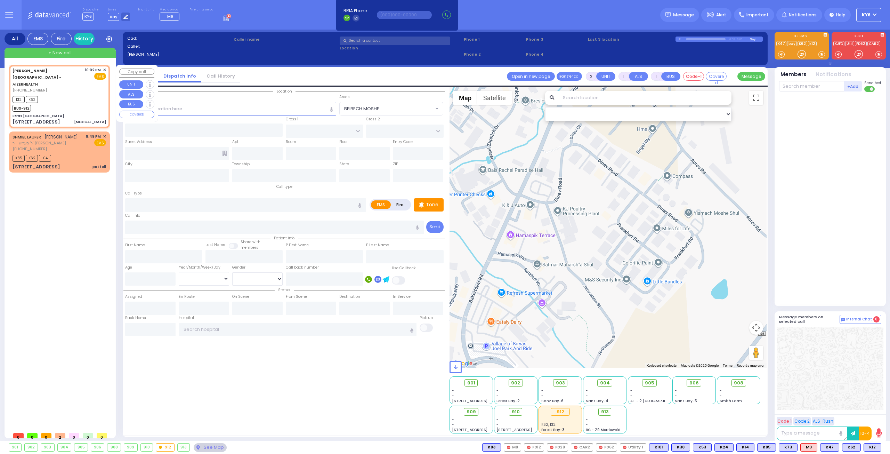
select select
type input "[MEDICAL_DATA]"
radio input "true"
select select
type input "22:02"
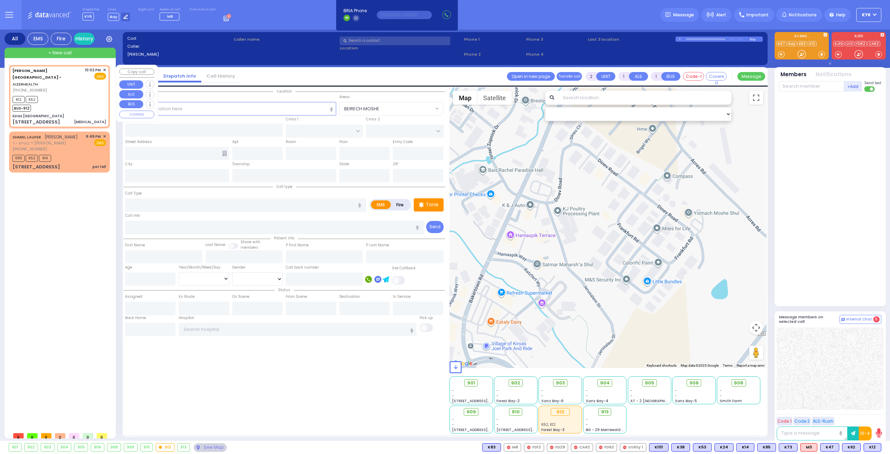
type input "22:06"
type input "Ezras [GEOGRAPHIC_DATA]"
type input "[PERSON_NAME] DR"
type input "CARTER LN"
type input "[STREET_ADDRESS]"
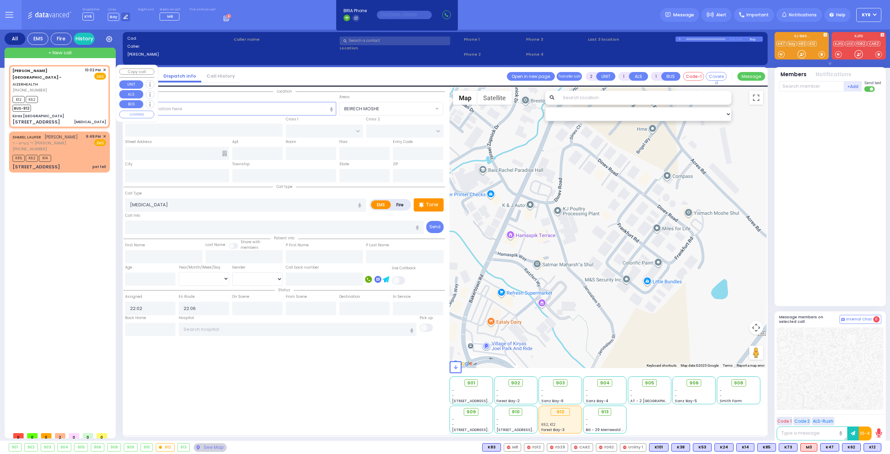
type input "10"
type input "[PERSON_NAME]"
type input "[US_STATE]"
type input "10950"
select select "Hatzalah Garages"
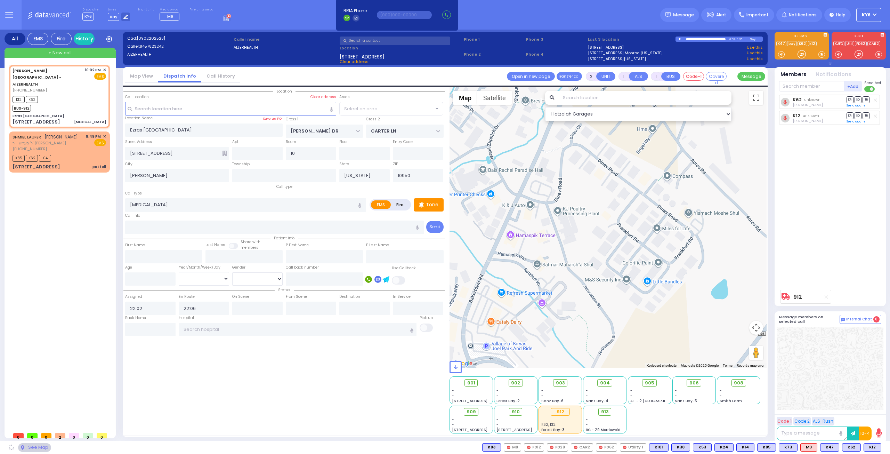
select select "SECTION 2"
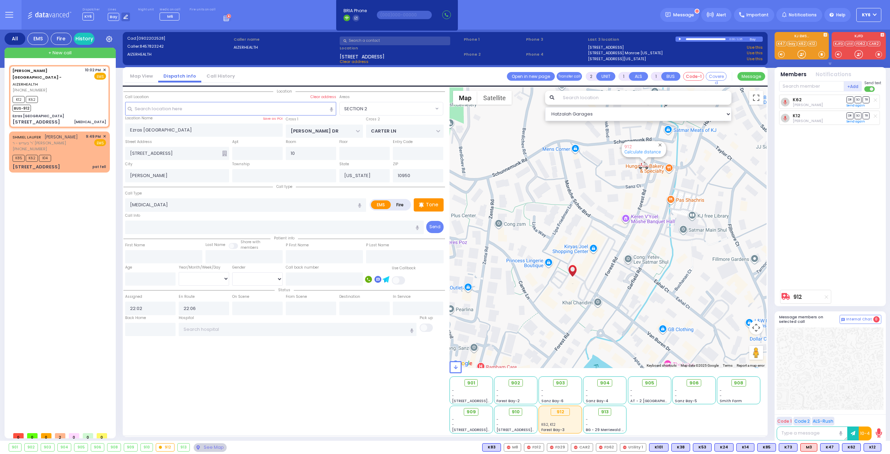
click at [826, 296] on icon at bounding box center [826, 297] width 3 height 4
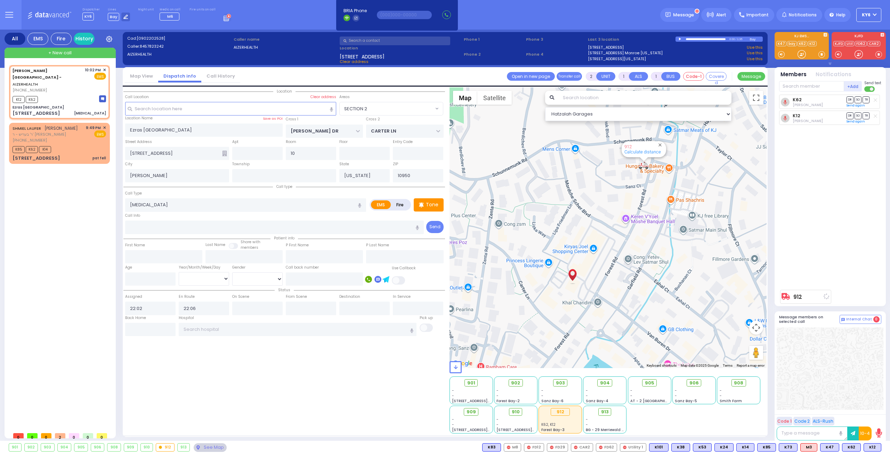
select select
radio input "true"
select select
select select "Hatzalah Garages"
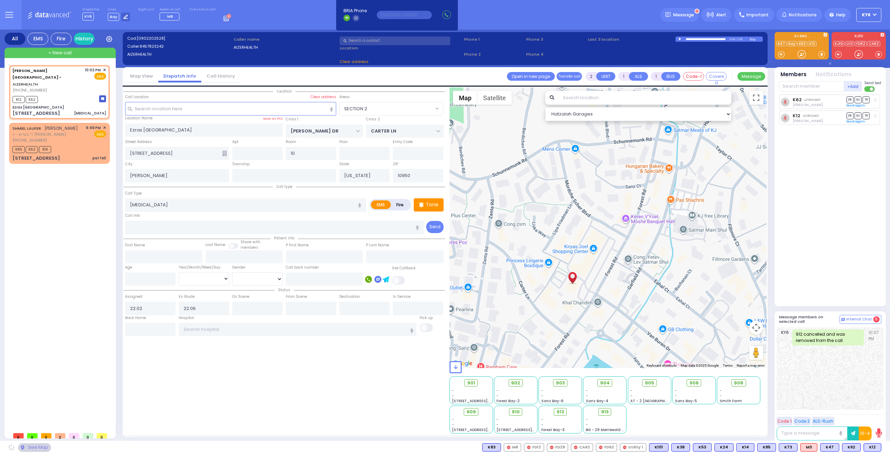
select select "SECTION 2"
click at [560, 383] on span "903" at bounding box center [562, 382] width 9 height 7
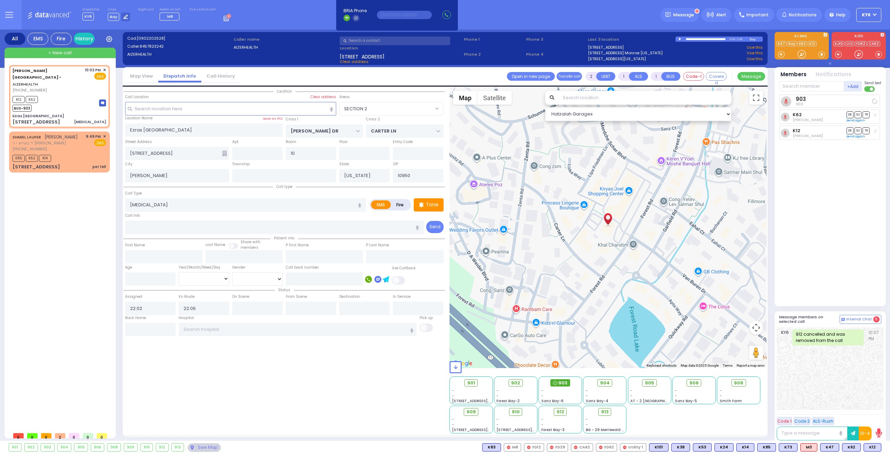
select select
radio input "true"
select select
select select "Hatzalah Garages"
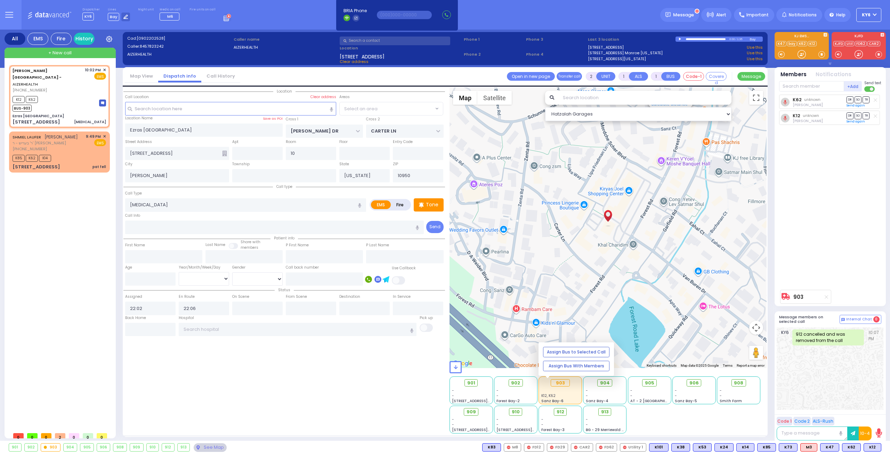
select select "SECTION 2"
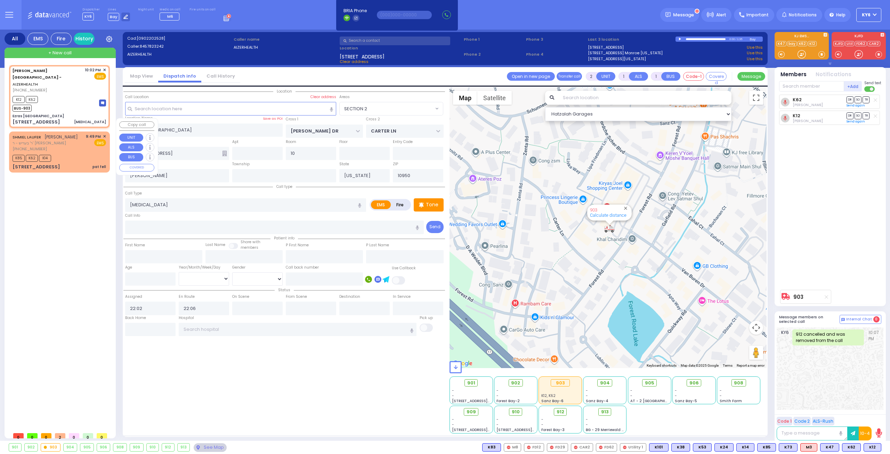
click at [105, 133] on span "✕" at bounding box center [104, 136] width 3 height 6
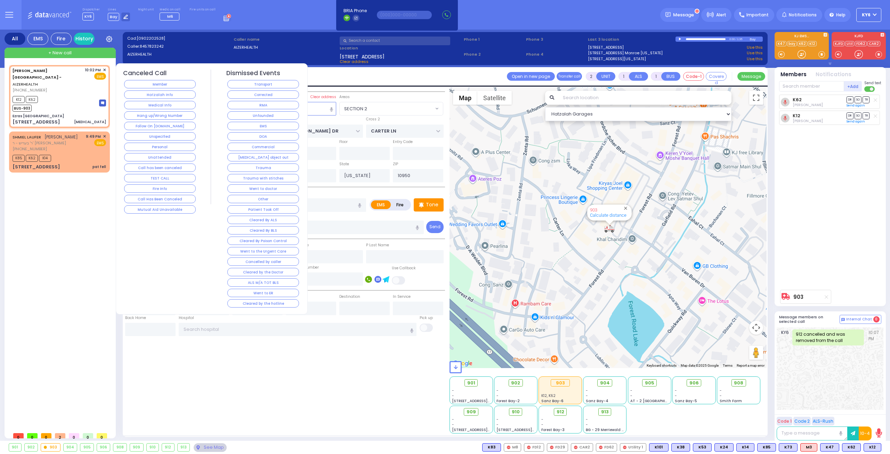
click at [63, 153] on div "K85 K62 K14" at bounding box center [60, 157] width 94 height 9
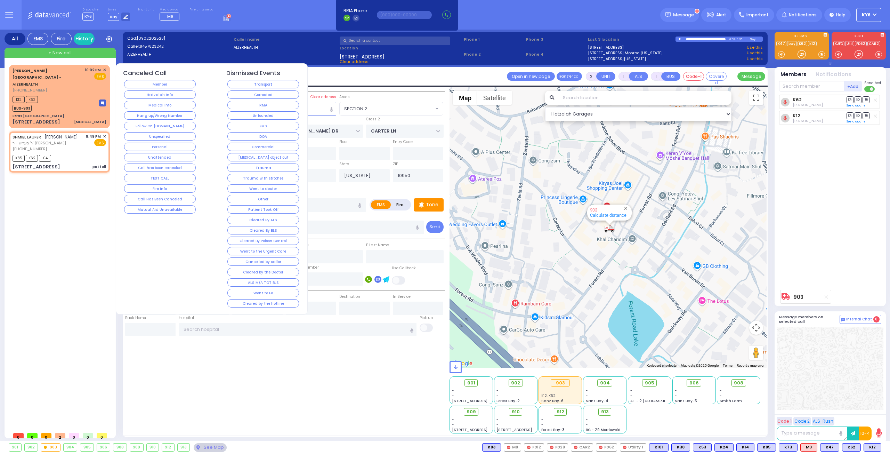
select select
type input "pat fell"
radio input "true"
type input "SHMIEL"
type input "LAUFER"
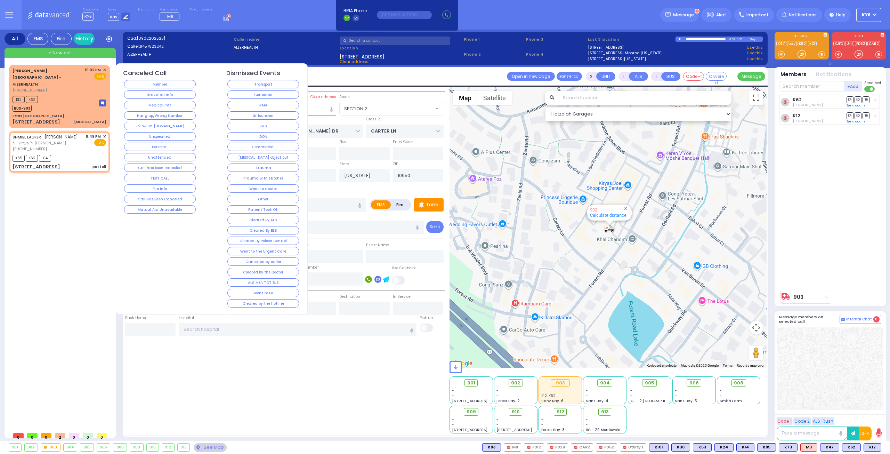
select select
type input "21:49"
type input "21:51"
select select "Hatzalah Garages"
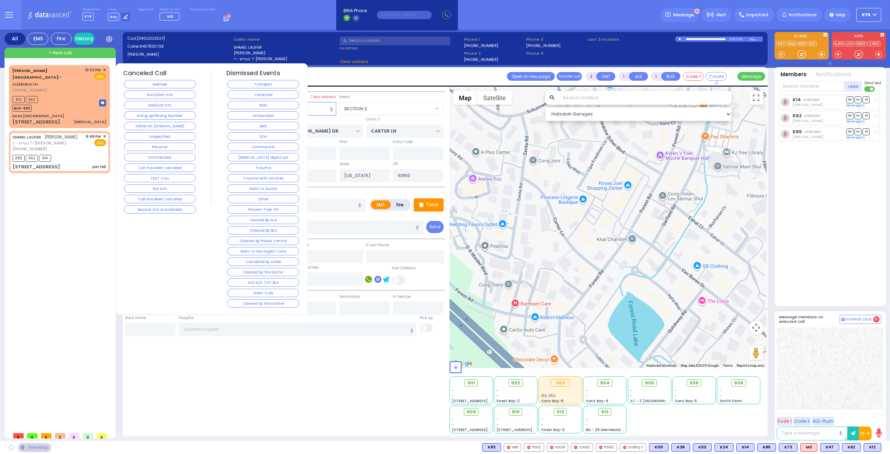
type input "HAMBURG WAY"
type input "TOLTCHAV WAY"
type input "7 TOLTCHAV WAY"
type input "103"
type input "Monroe"
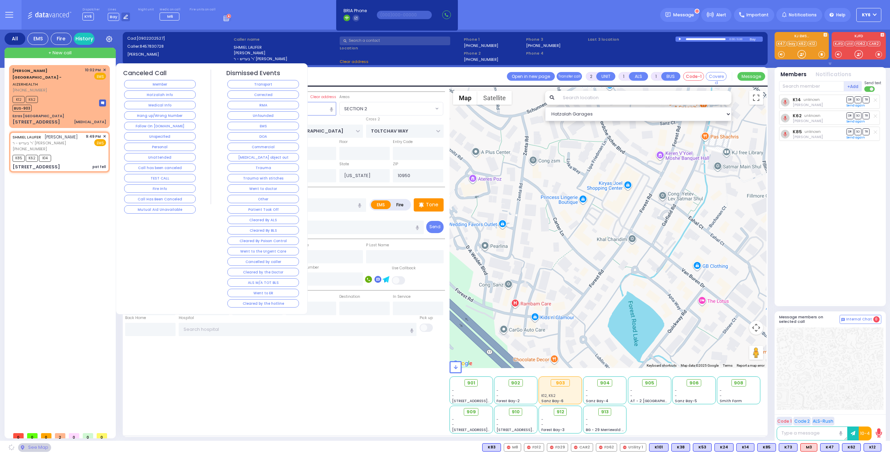
select select "BEIRECH MOSHE"
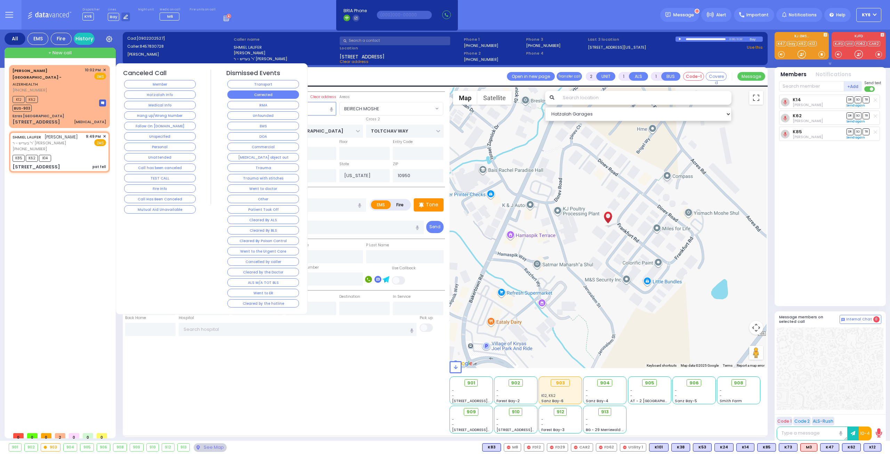
click at [254, 95] on button "Corrected" at bounding box center [263, 94] width 72 height 8
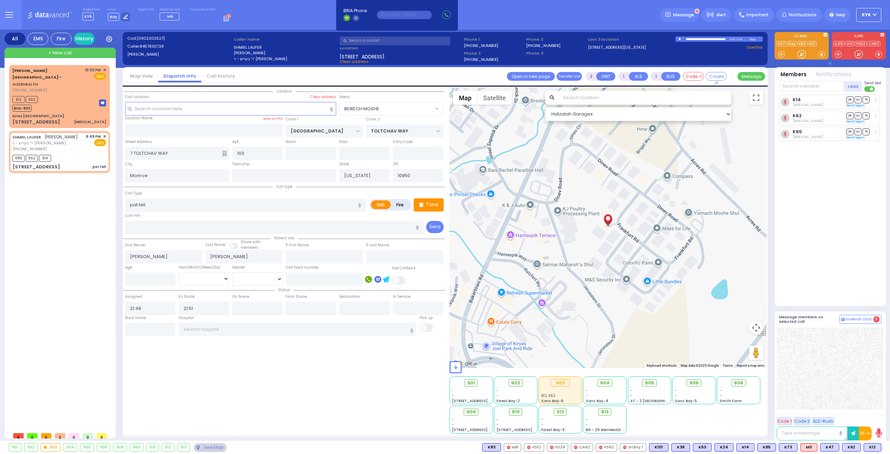
select select
radio input "true"
select select
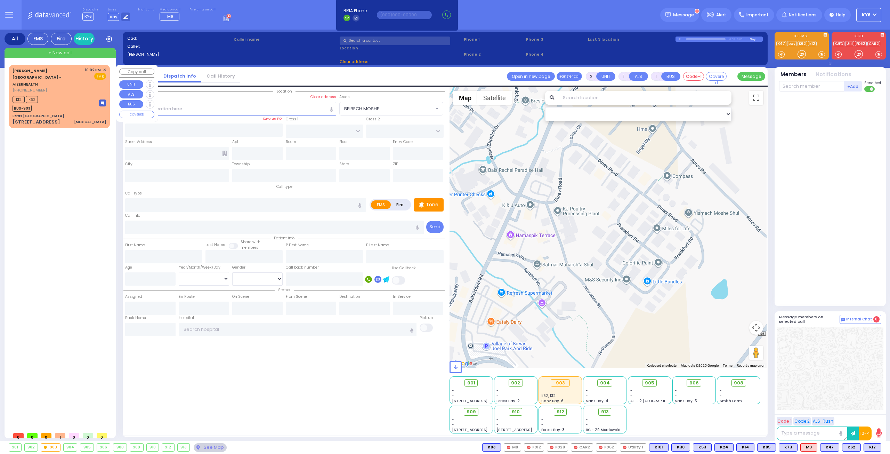
click at [73, 94] on div "K12 K62 BUS-903" at bounding box center [60, 102] width 94 height 17
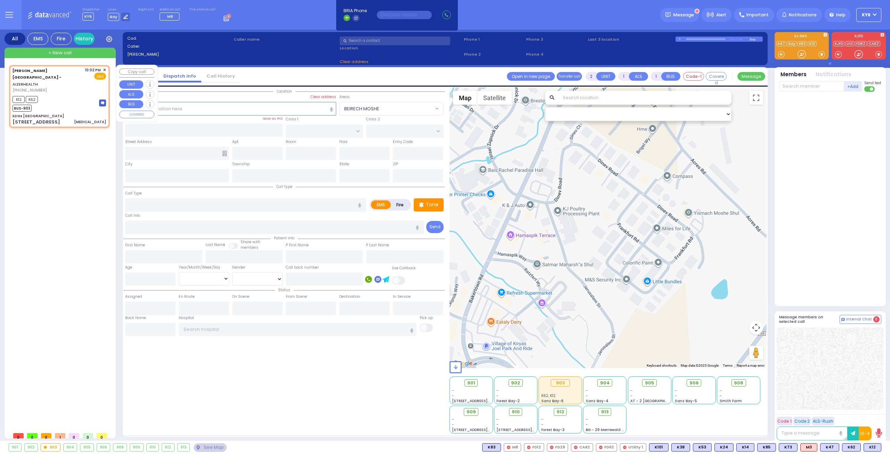
select select
type input "[MEDICAL_DATA]"
radio input "true"
select select
type input "22:02"
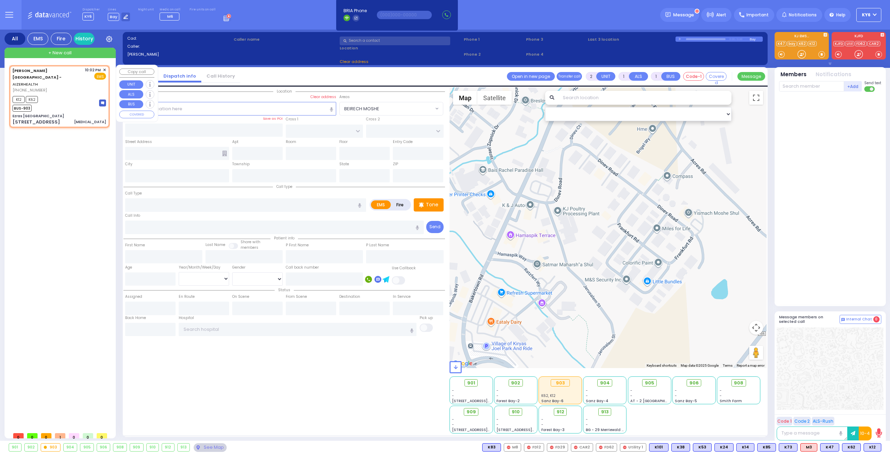
type input "22:06"
select select "Hatzalah Garages"
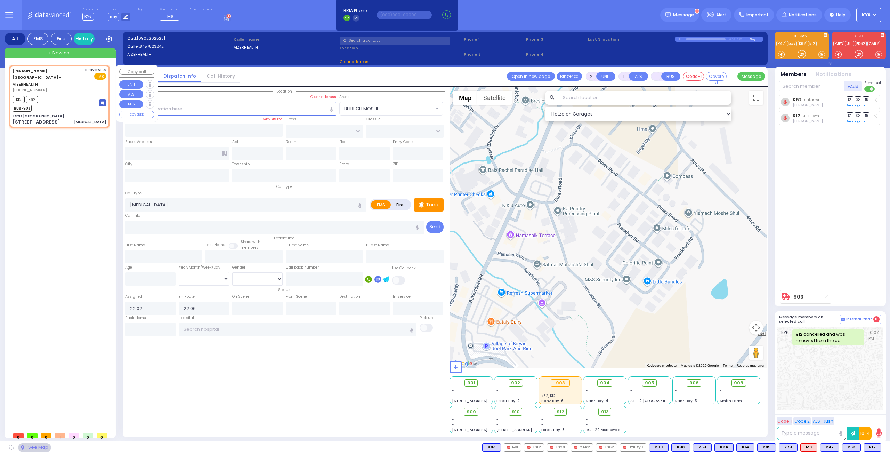
type input "Ezras [GEOGRAPHIC_DATA]"
type input "[PERSON_NAME] DR"
type input "CARTER LN"
type input "[STREET_ADDRESS]"
type input "10"
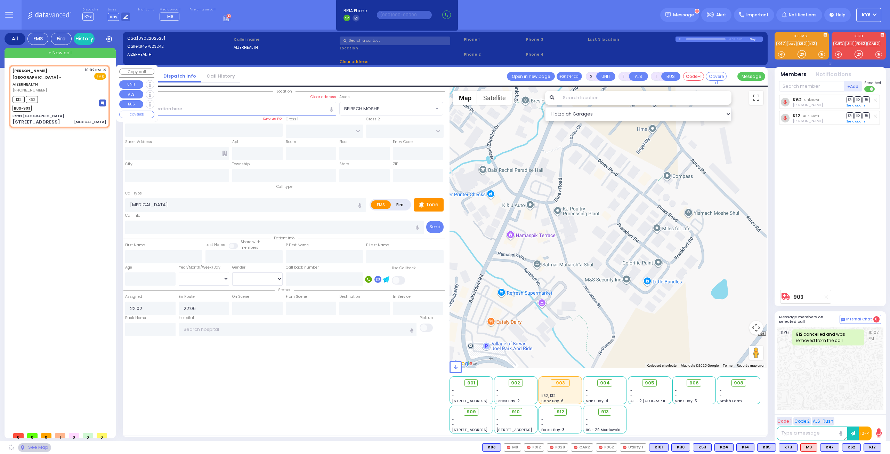
type input "[PERSON_NAME]"
type input "[US_STATE]"
type input "10950"
select select "SECTION 2"
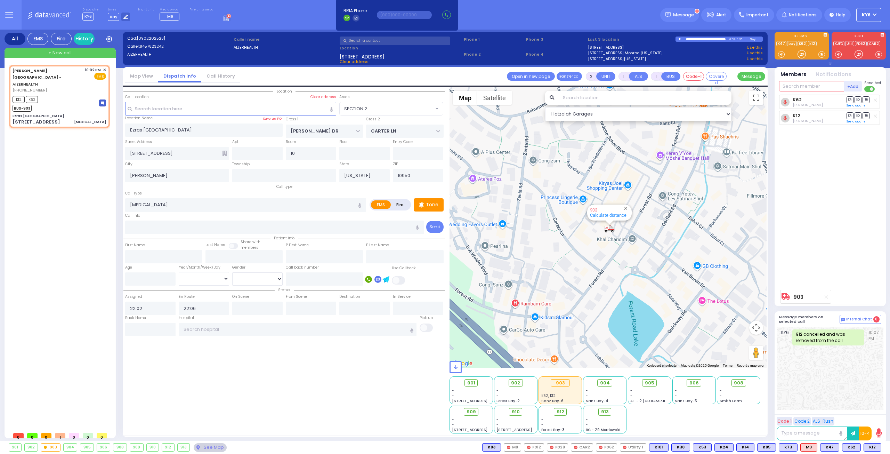
click at [801, 88] on input "text" at bounding box center [811, 86] width 65 height 10
type input "47"
click at [797, 98] on div "KY47" at bounding box center [802, 100] width 35 height 7
select select
radio input "true"
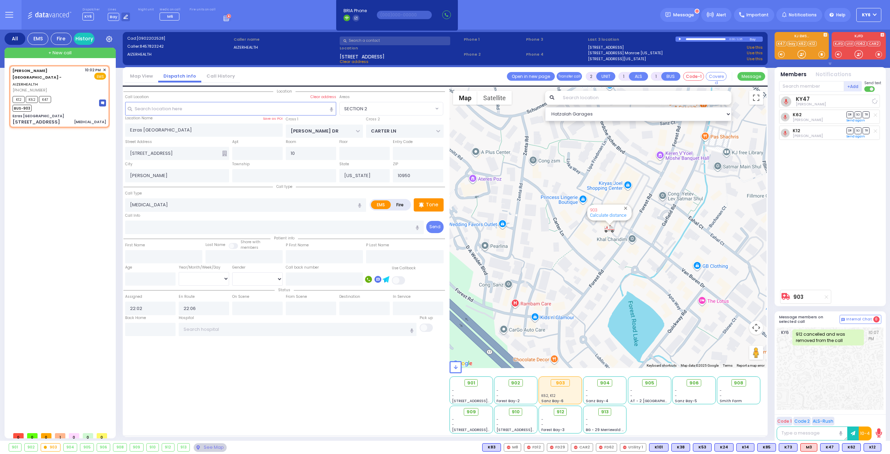
select select
select select "SECTION 2"
select select "Hatzalah Garages"
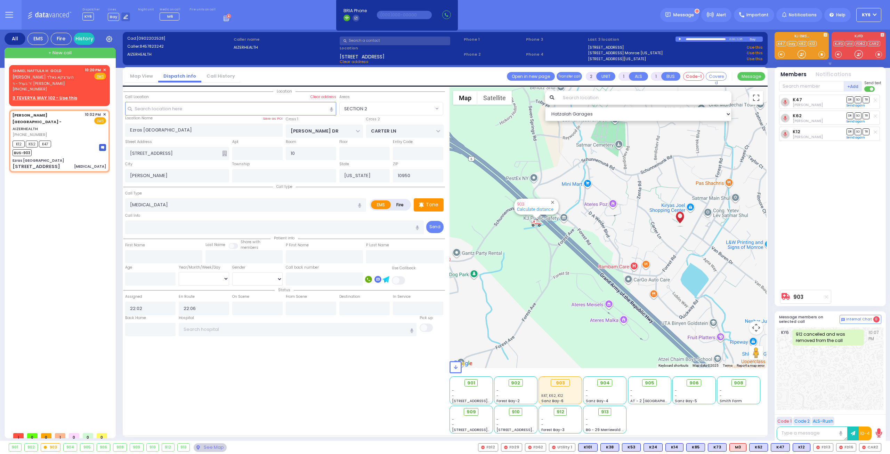
type input "6"
select select
radio input "true"
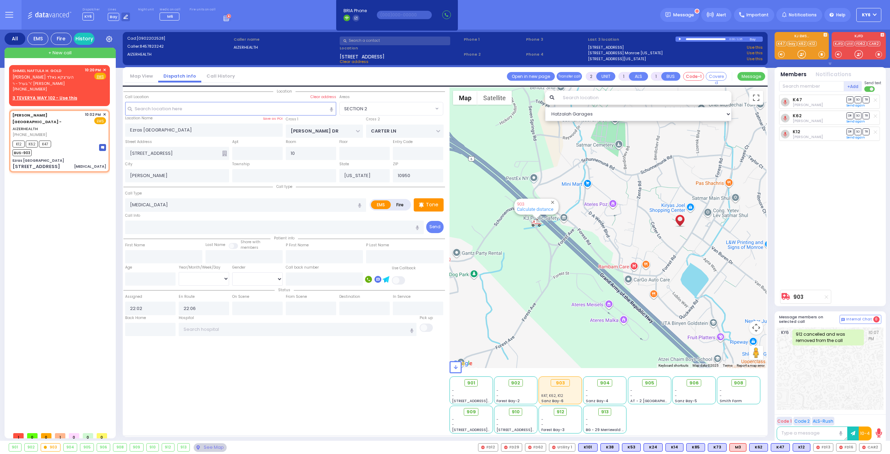
type input "Unknown"
select select "Year"
select select "Hatzalah Garages"
select select "SECTION 2"
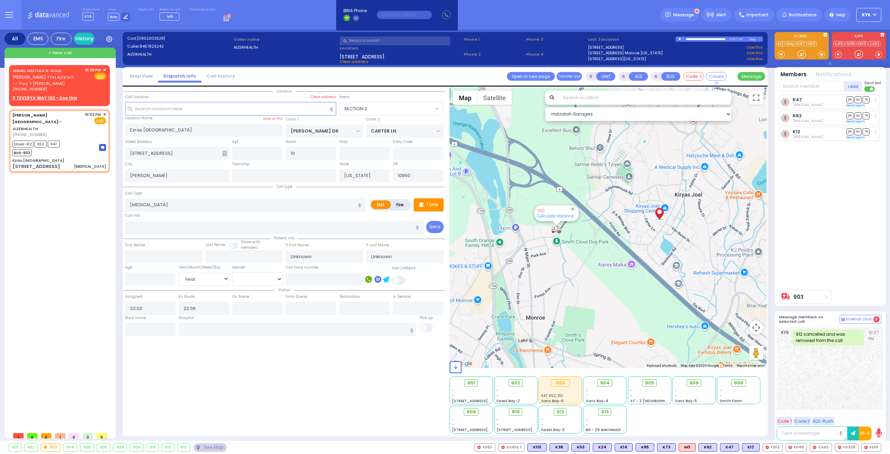
select select
radio input "true"
select select "Year"
type input "22:09"
type input "22:22"
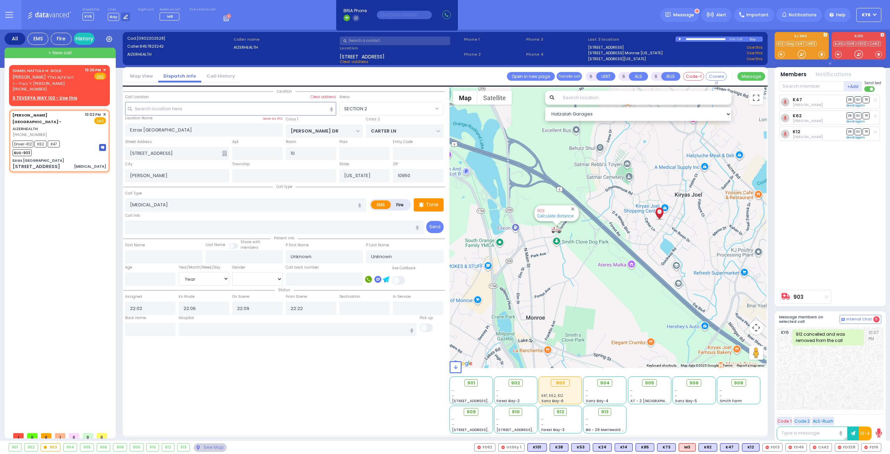
select select "Hatzalah Garages"
select select
radio input "true"
select select "Year"
select select "Hatzalah Garages"
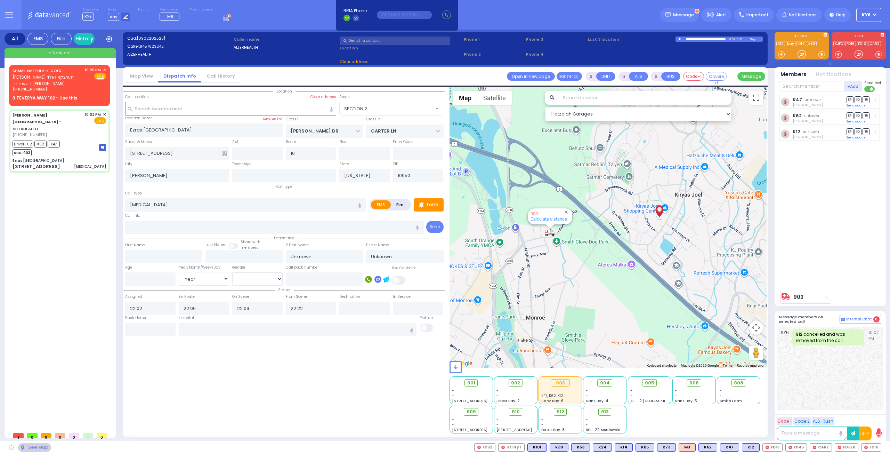
select select "SECTION 2"
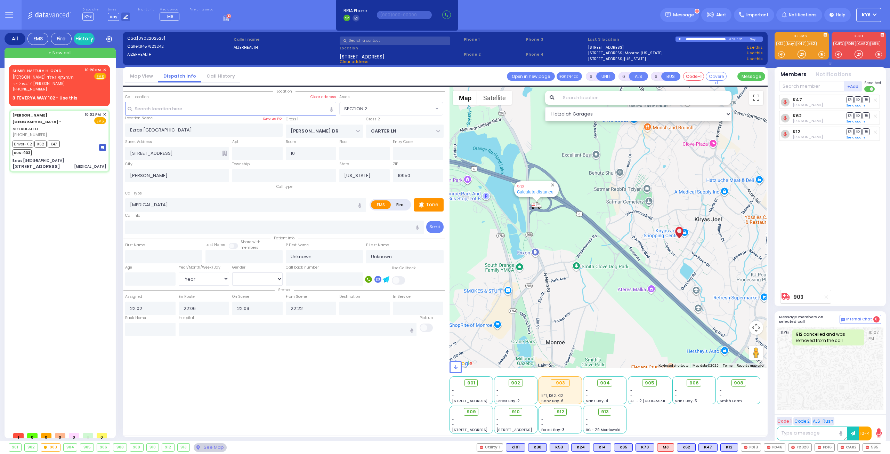
select select
radio input "true"
type input "Blimy"
type input "[PERSON_NAME]"
select select "Year"
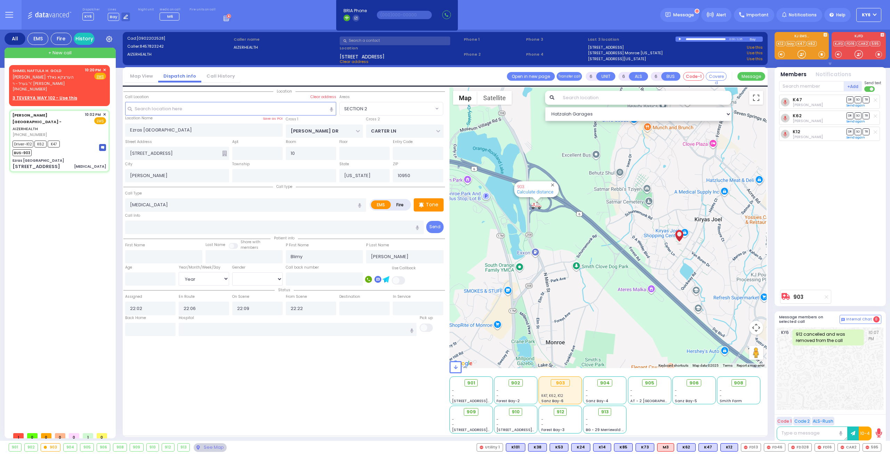
select select "Hatzalah Garages"
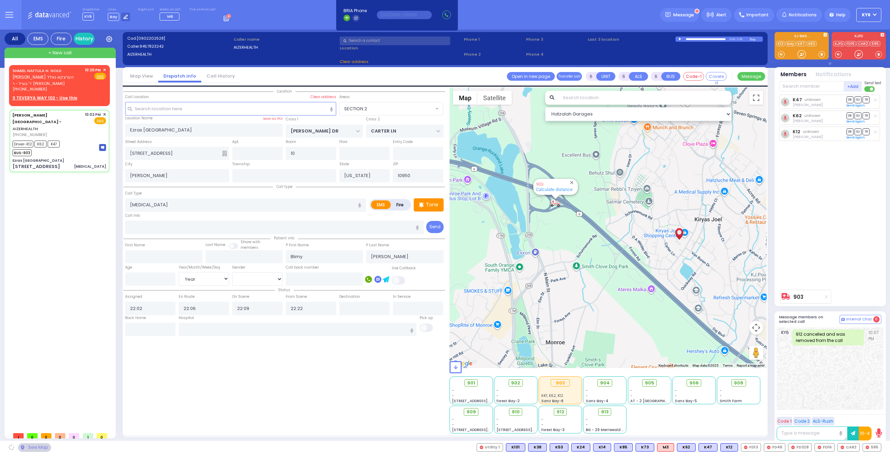
select select "SECTION 2"
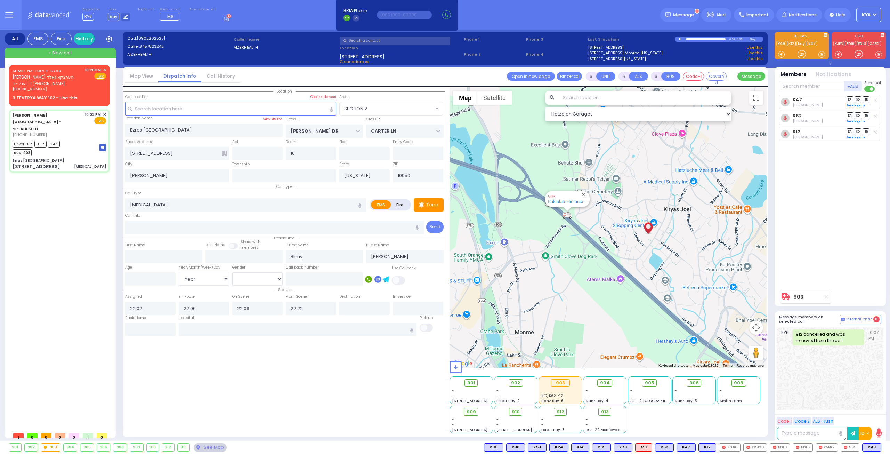
select select
radio input "true"
select select "Year"
select select "Hatzalah Garages"
select select "SECTION 2"
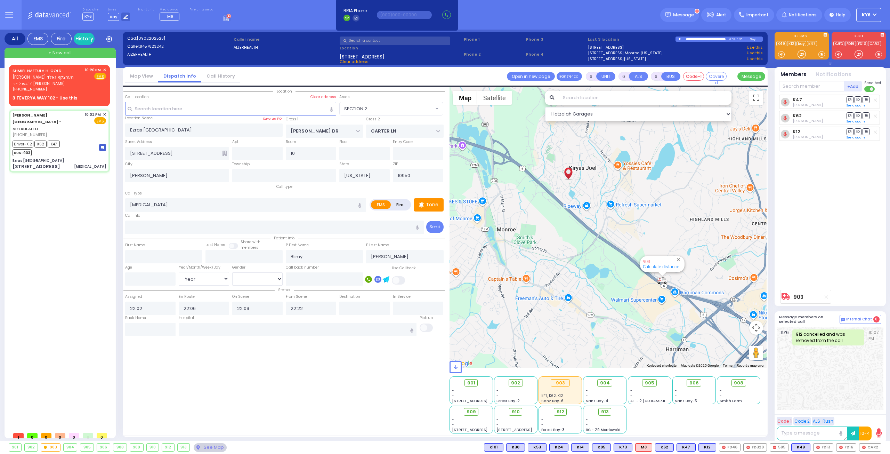
select select
radio input "true"
select select "Year"
select select "Hatzalah Garages"
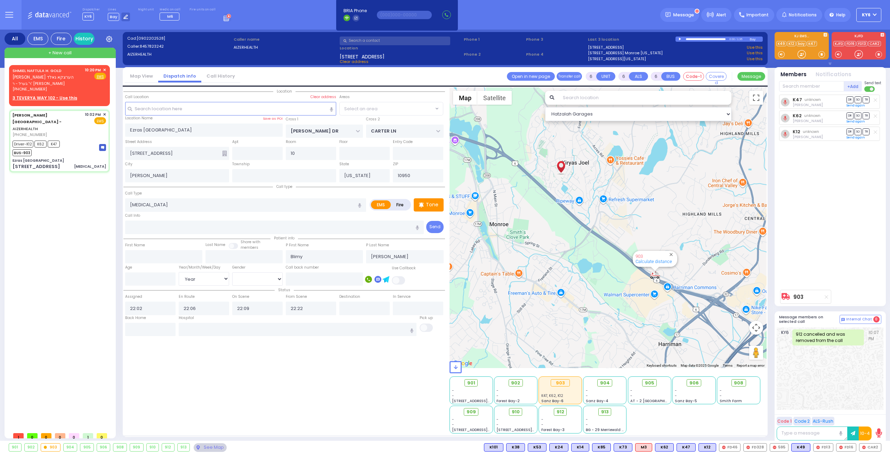
select select "SECTION 2"
select select
radio input "true"
select select "Year"
select select "Hatzalah Garages"
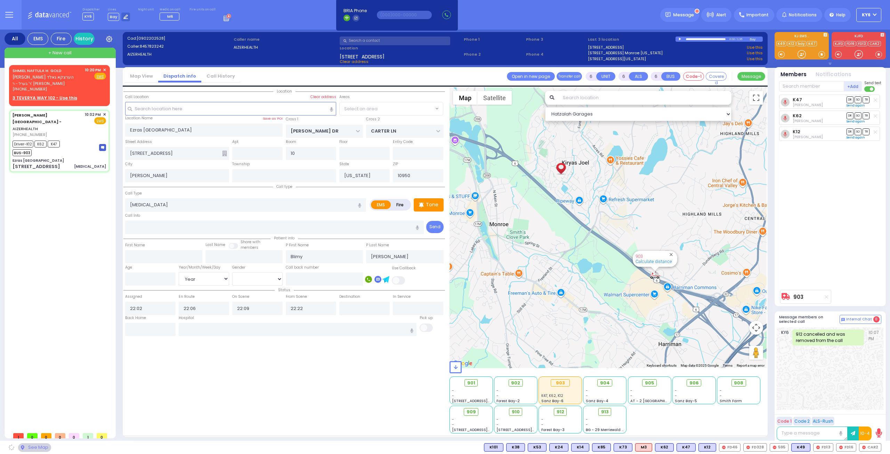
select select "SECTION 2"
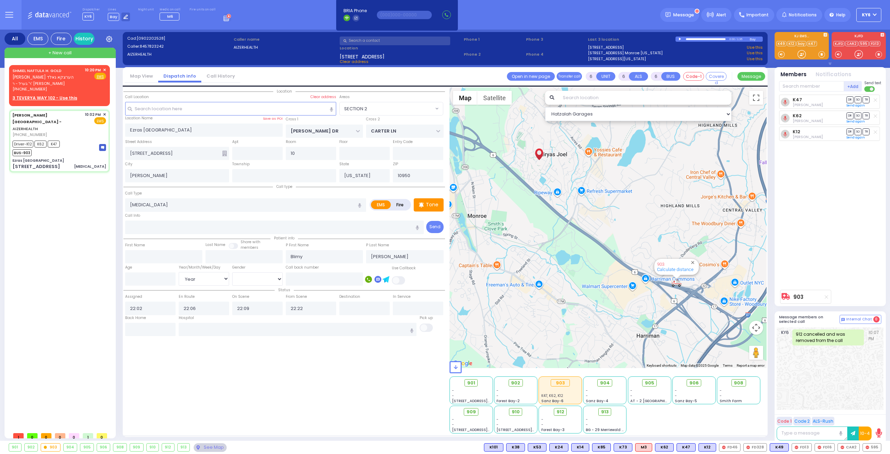
select select
radio input "true"
select select "Year"
select select "Hatzalah Garages"
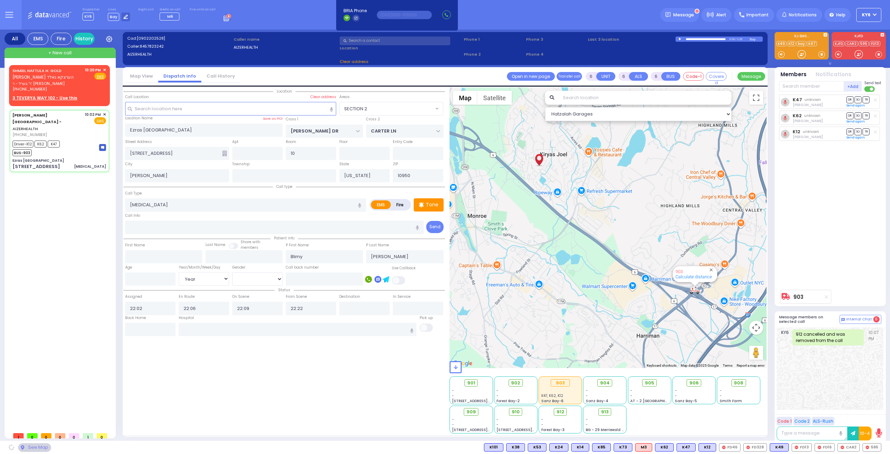
select select "SECTION 2"
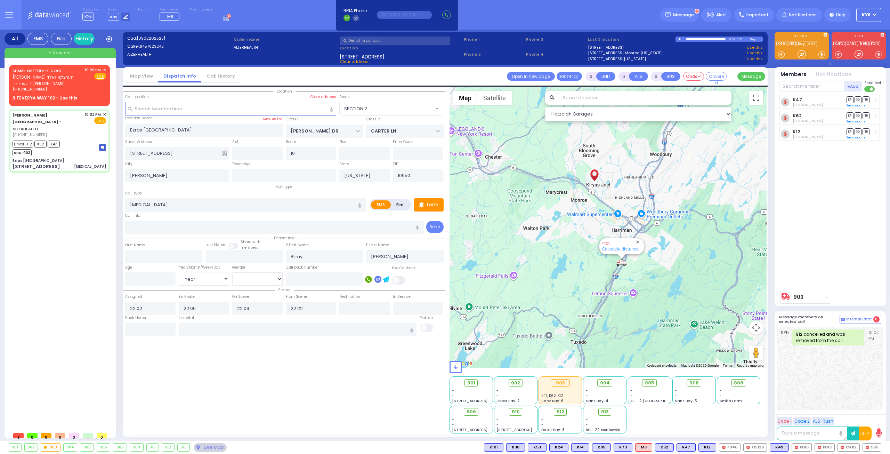
select select
radio input "true"
type input "35"
select select "Year"
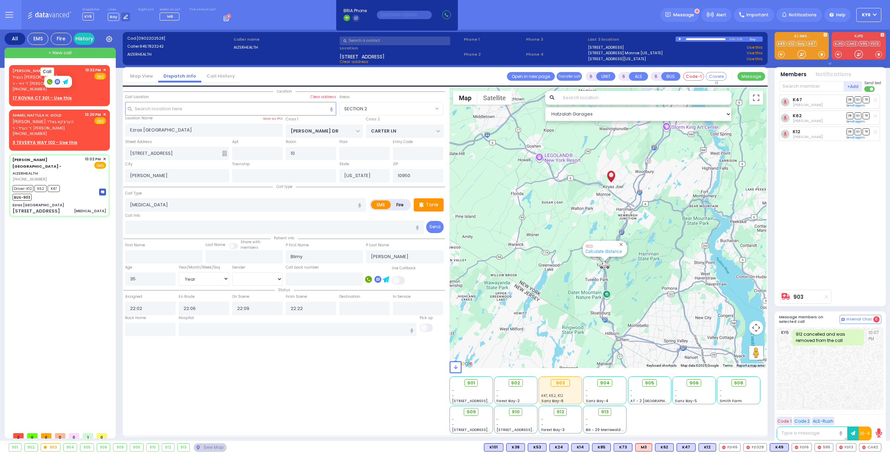
click at [49, 80] on rect at bounding box center [50, 82] width 6 height 6
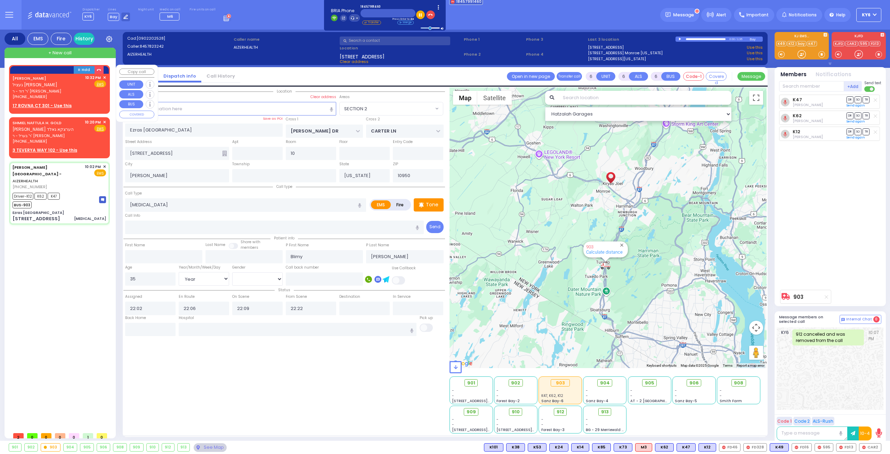
click at [106, 78] on div "GETZEL LANDINSKY געציל לאנדינסקי ר' דוד - ר' יוסף סקלאני (845) 799-1460 10:32 P…" at bounding box center [59, 92] width 98 height 36
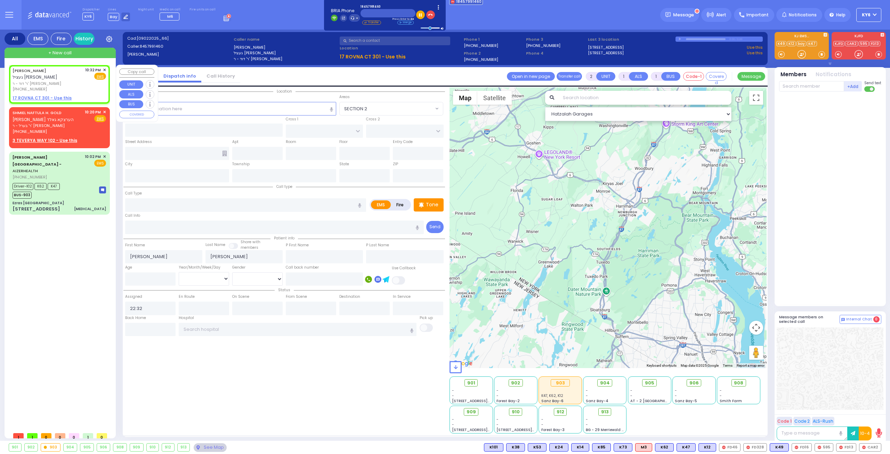
click at [103, 67] on span "✕" at bounding box center [104, 70] width 3 height 6
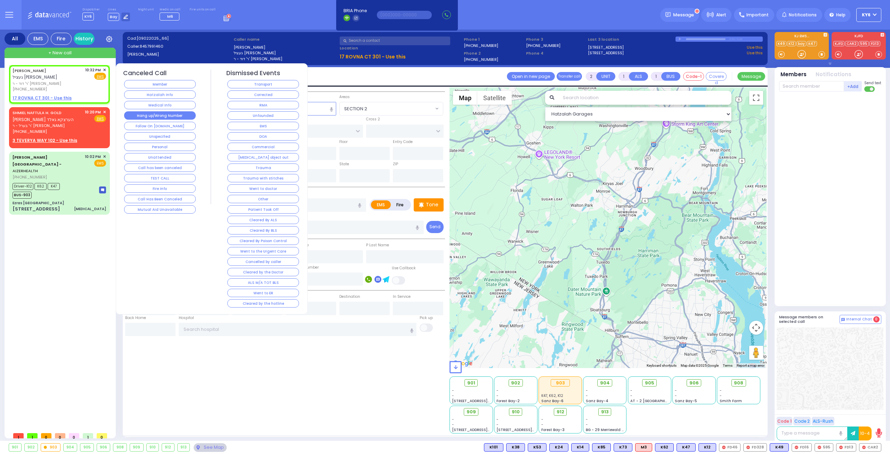
click at [168, 114] on button "Hang up/Wrong Number" at bounding box center [160, 115] width 72 height 8
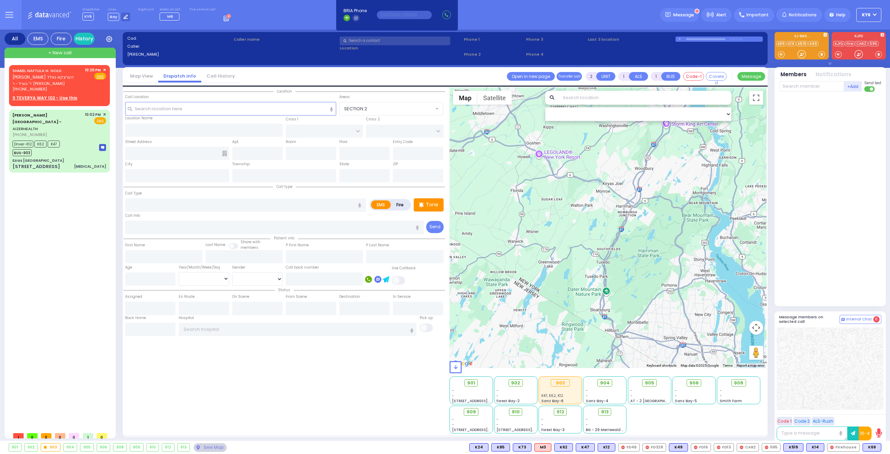
select select
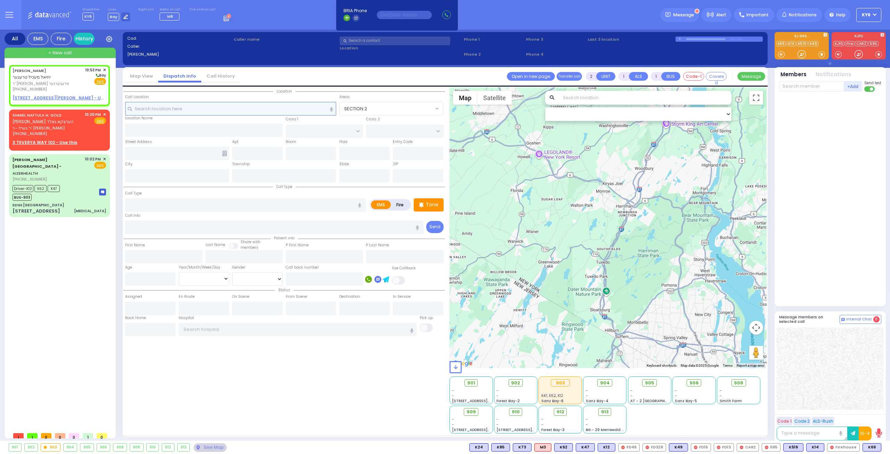
select select
radio input "true"
type input "[PERSON_NAME]"
select select
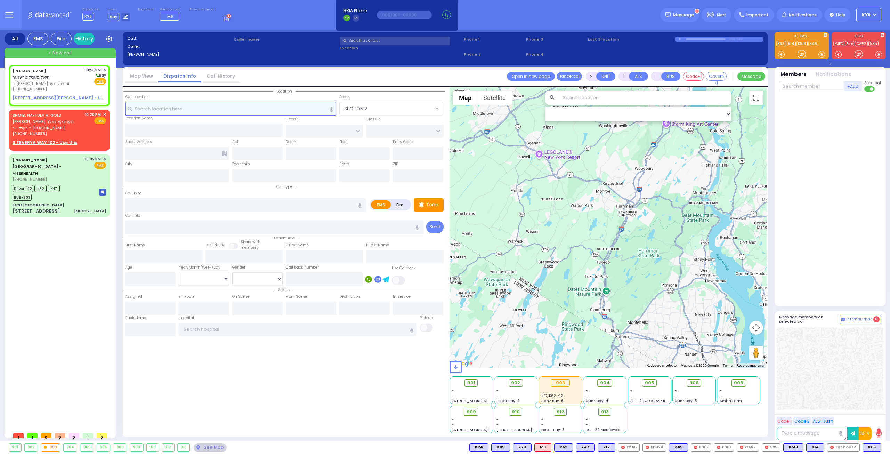
type input "22:53"
select select "Hatzalah Garages"
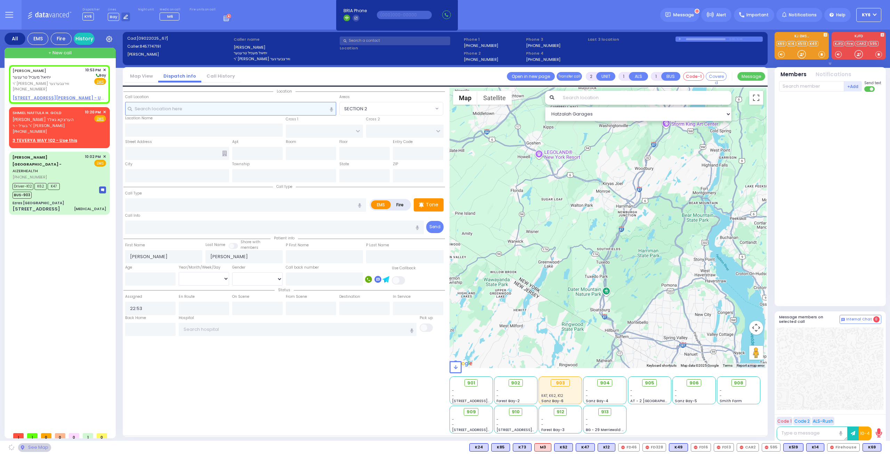
select select
radio input "true"
select select
select select "Hatzalah Garages"
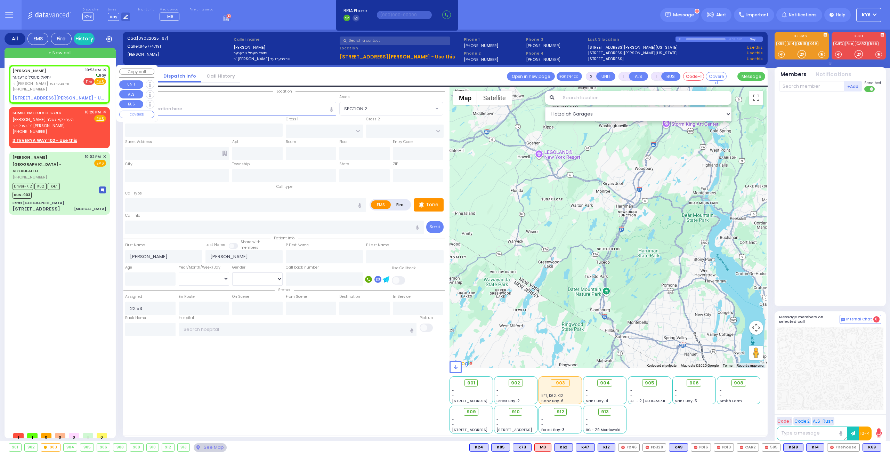
click at [94, 78] on div "Fire EMS" at bounding box center [94, 81] width 23 height 7
select select
radio input "true"
select select
select select "Hatzalah Garages"
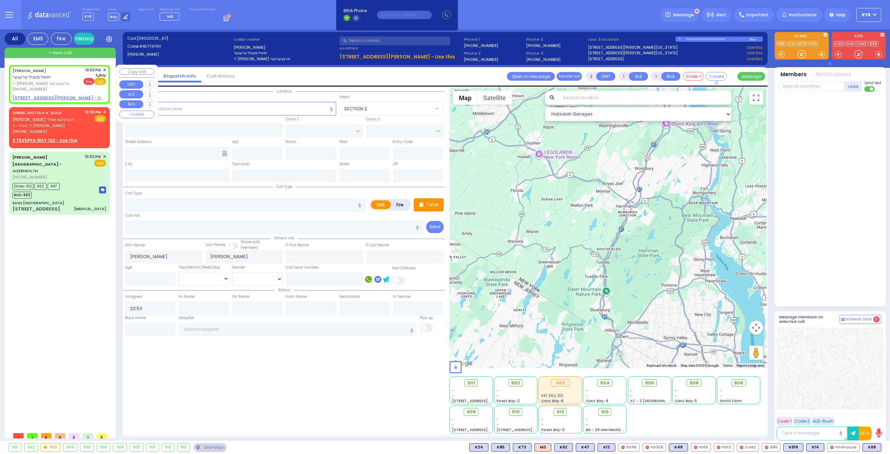
click at [90, 78] on span "Fire" at bounding box center [88, 81] width 11 height 7
select select
radio input "false"
radio input "true"
select select
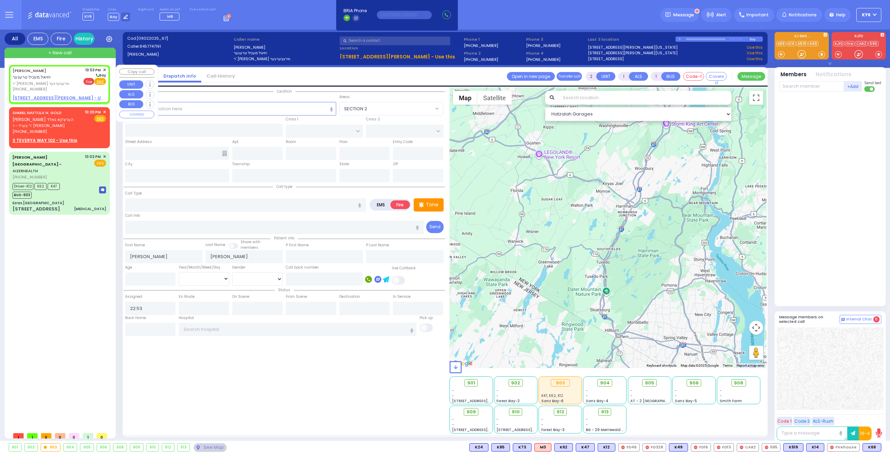
select select "Hatzalah Garages"
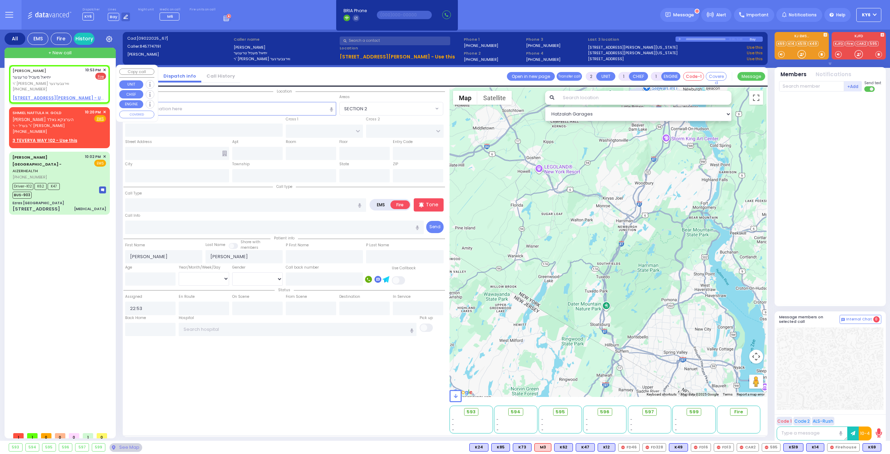
select select
radio input "true"
select select
select select "Hatzalah Garages"
click at [57, 84] on div "[PERSON_NAME] יחיאל מעכיל טרעגער ר' [PERSON_NAME] - ר' וואלף ווירצבערגער [PHONE…" at bounding box center [48, 79] width 70 height 25
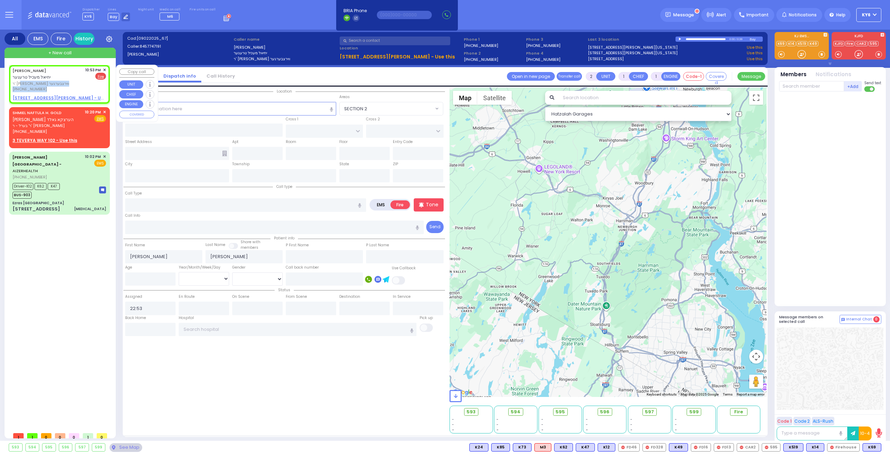
select select
radio input "true"
select select
select select "Hatzalah Garages"
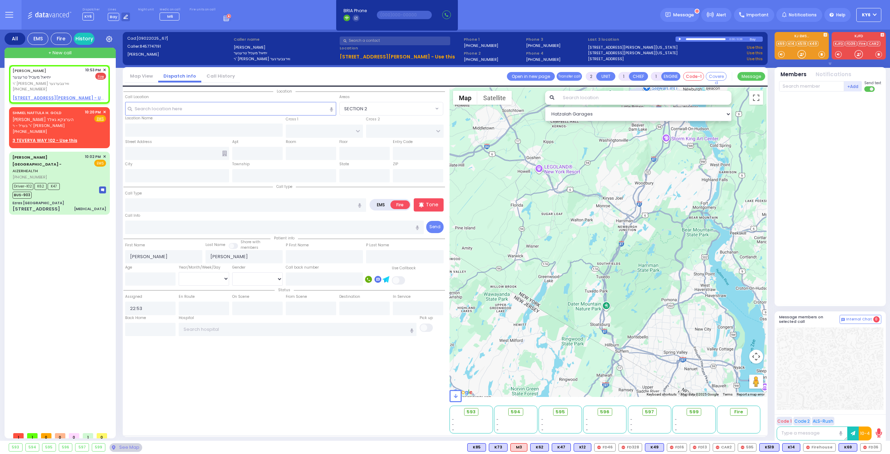
click at [385, 55] on u "[STREET_ADDRESS][PERSON_NAME] - Use this" at bounding box center [397, 56] width 115 height 7
select select
radio input "true"
select select
select select "Hatzalah Garages"
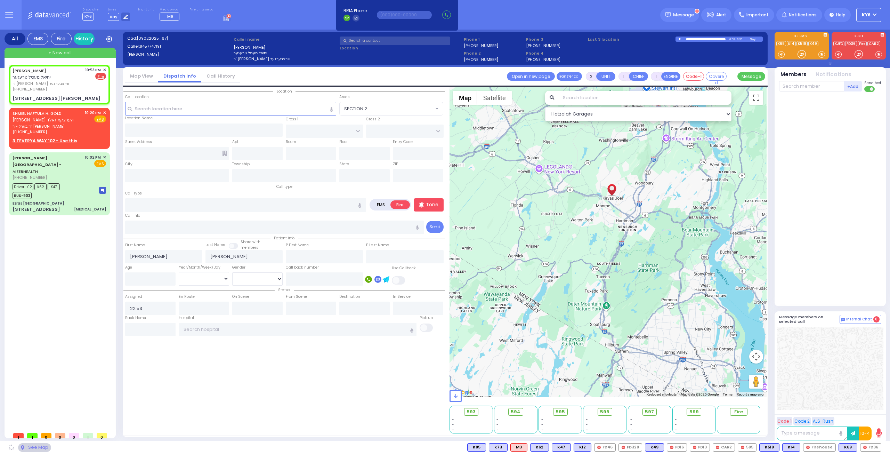
type input "FOREST RD"
type input "LIZENSK BLVD"
type input "[STREET_ADDRESS][PERSON_NAME]"
type input "301"
type input "Monroe"
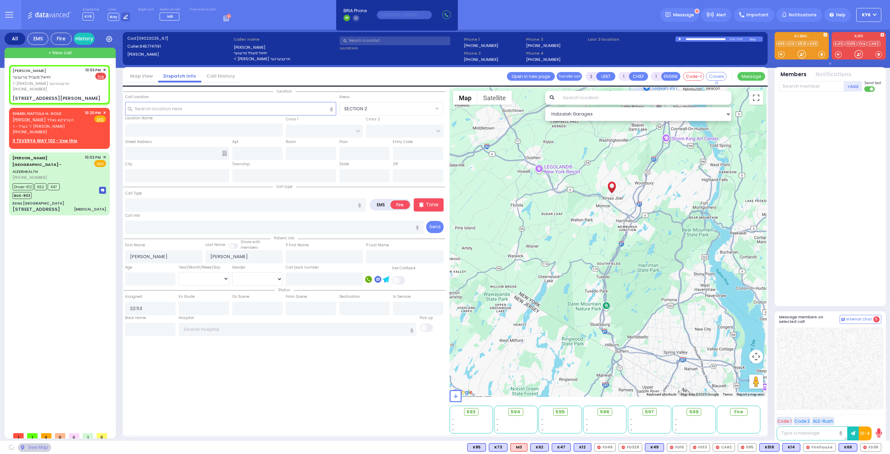
type input "[US_STATE]"
type input "10950"
select select "MONROE"
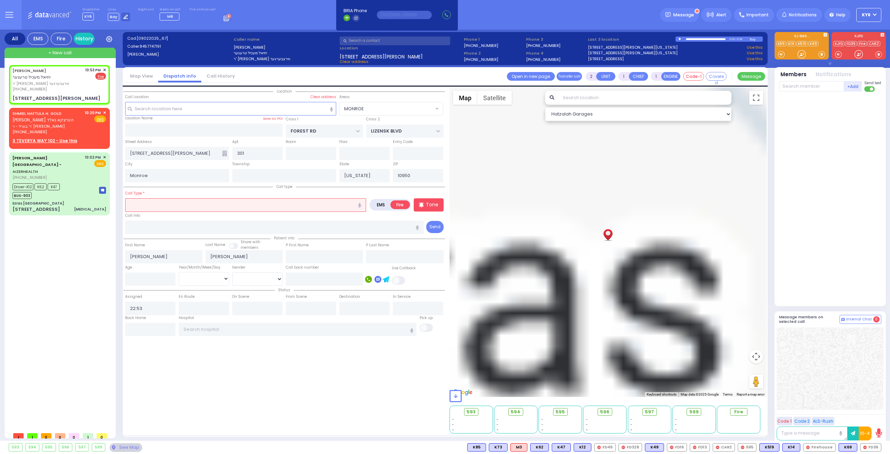
click at [194, 205] on input "text" at bounding box center [245, 204] width 241 height 13
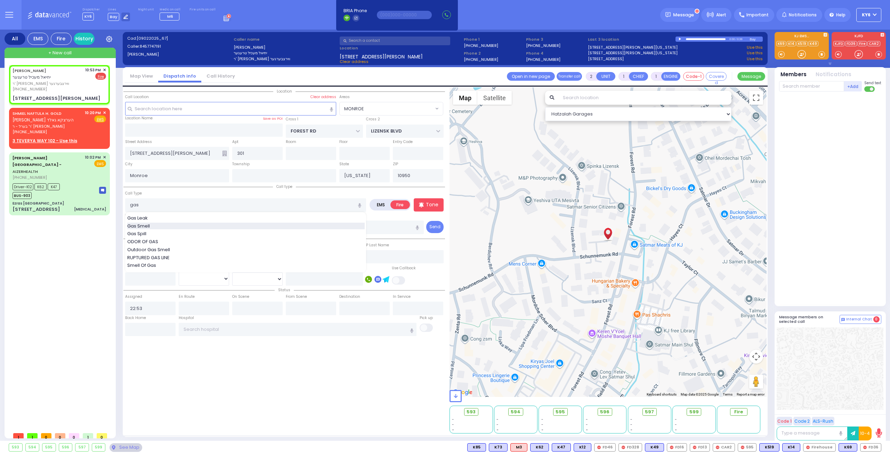
click at [207, 223] on div "Gas Smell" at bounding box center [245, 225] width 237 height 7
type input "Gas Smell"
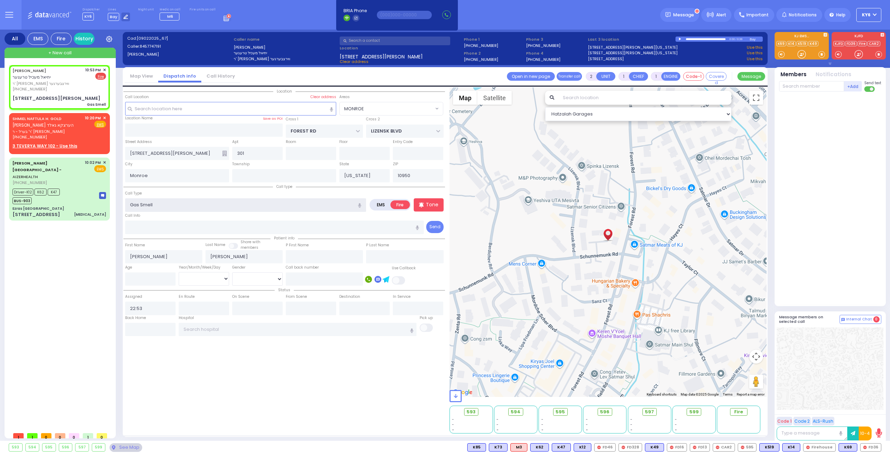
select select
radio input "true"
select select
select select "Hatzalah Garages"
select select "MONROE"
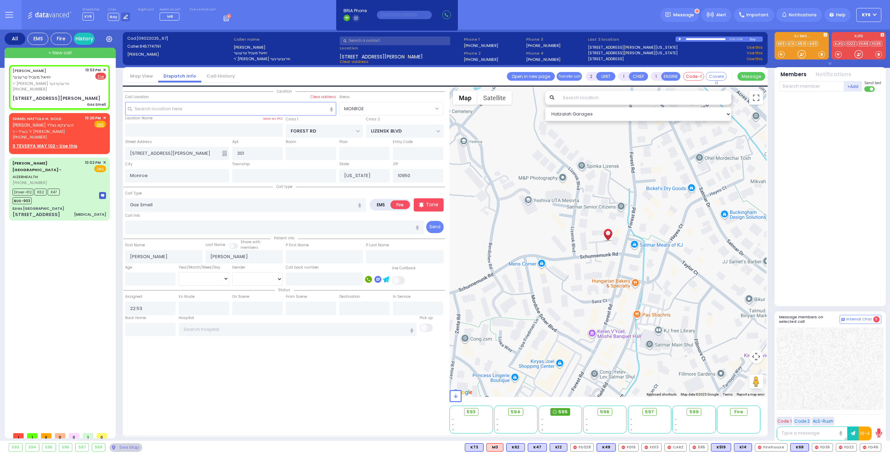
click at [559, 408] on span "595" at bounding box center [562, 411] width 9 height 7
select select
radio input "true"
select select
type input "22:55"
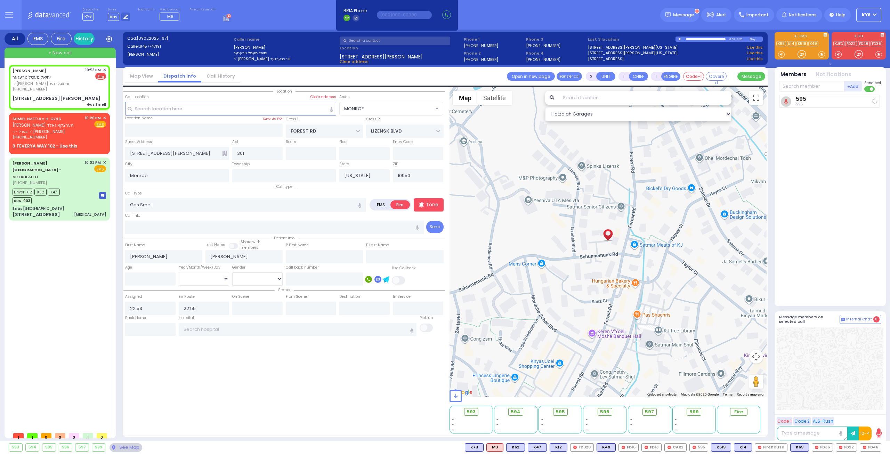
select select "Hatzalah Garages"
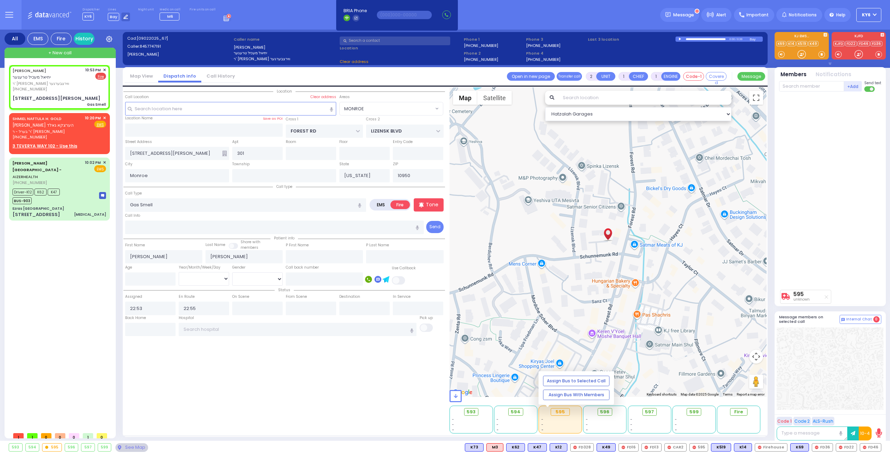
select select "MONROE"
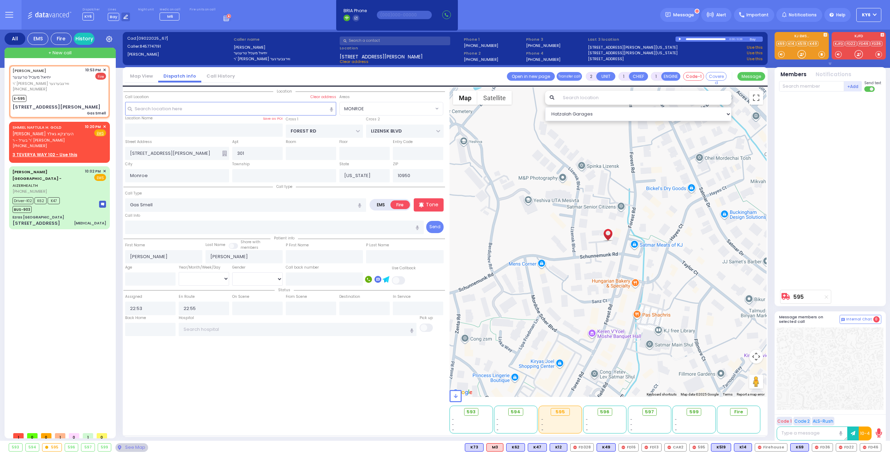
select select
radio input "true"
select select
select select "MONROE"
select select "Hatzalah Garages"
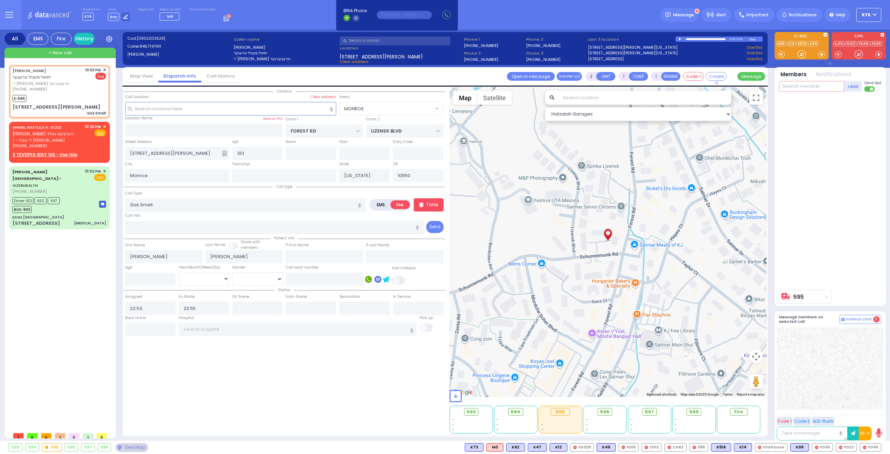
click at [800, 87] on input "text" at bounding box center [811, 86] width 65 height 10
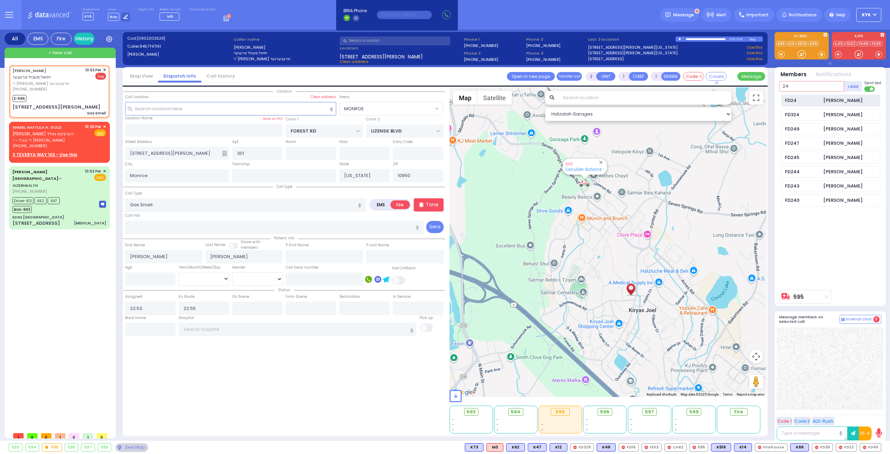
type input "24"
click at [792, 98] on div "FD24" at bounding box center [802, 100] width 35 height 7
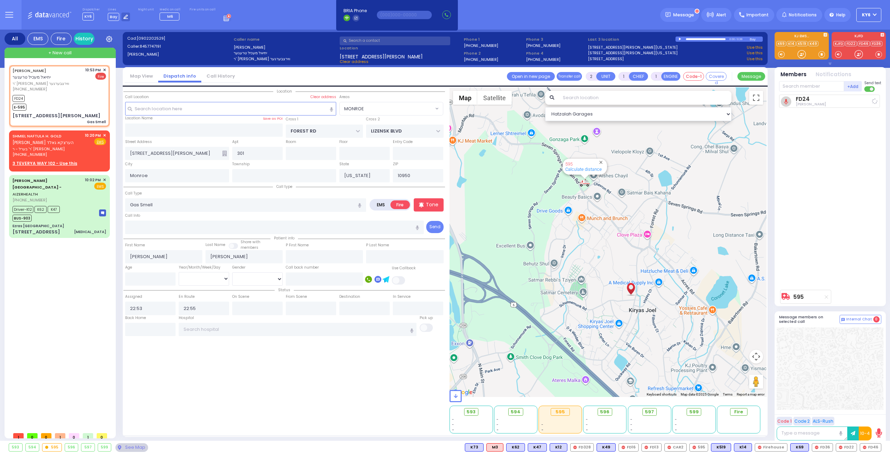
select select
radio input "true"
select select
select select "MONROE"
select select "Hatzalah Garages"
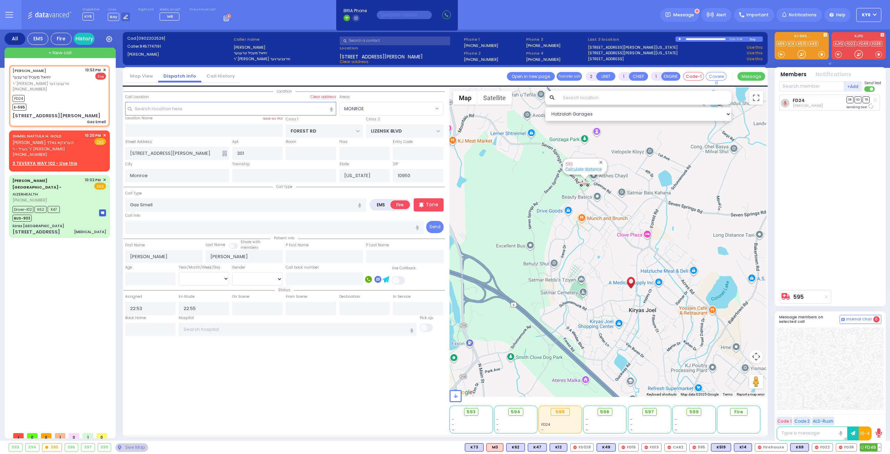
click at [872, 448] on span "FD46" at bounding box center [870, 447] width 21 height 8
click at [846, 448] on span "FD36" at bounding box center [846, 447] width 21 height 8
select select
radio input "true"
select select
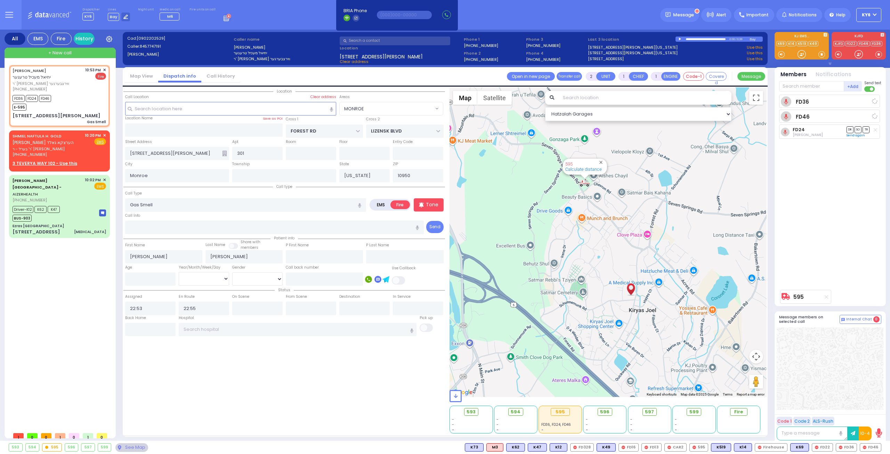
select select "MONROE"
select select "Hatzalah Garages"
select select
radio input "true"
select select
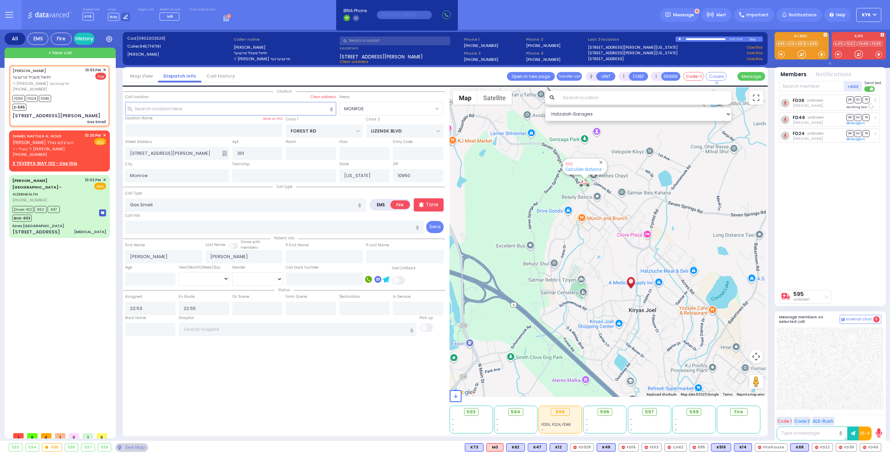
select select "MONROE"
select select "Hatzalah Garages"
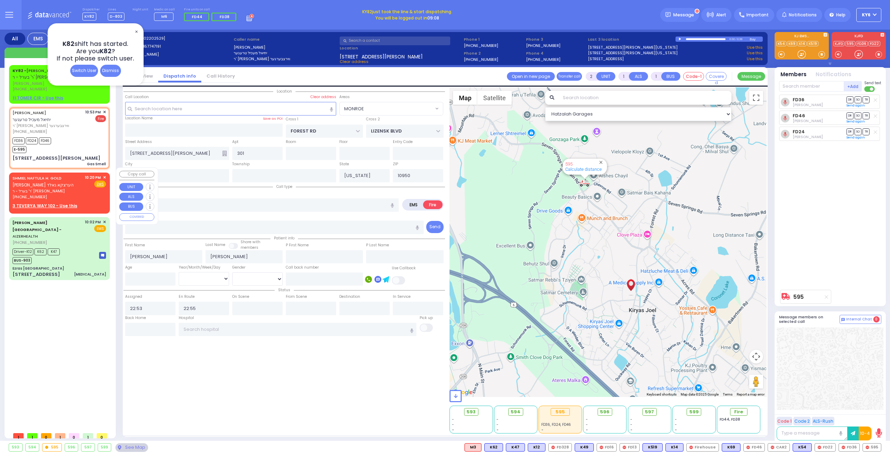
click at [65, 188] on span "ר' בערל - ר' [PERSON_NAME]" at bounding box center [48, 191] width 70 height 6
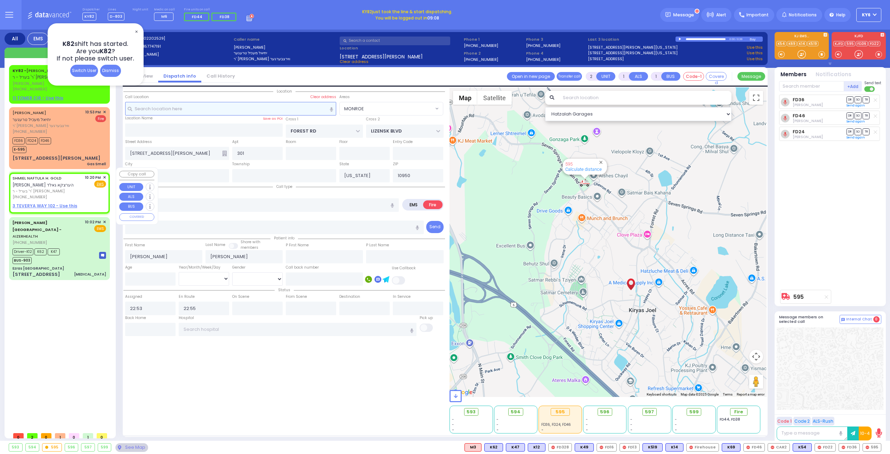
select select
radio input "true"
type input "[PERSON_NAME] H."
type input "GOLD"
select select
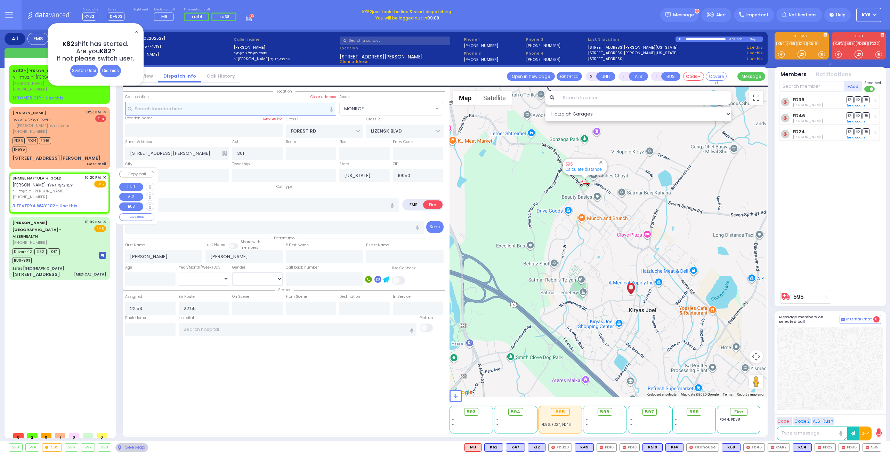
type input "22:20"
select select "Hatzalah Garages"
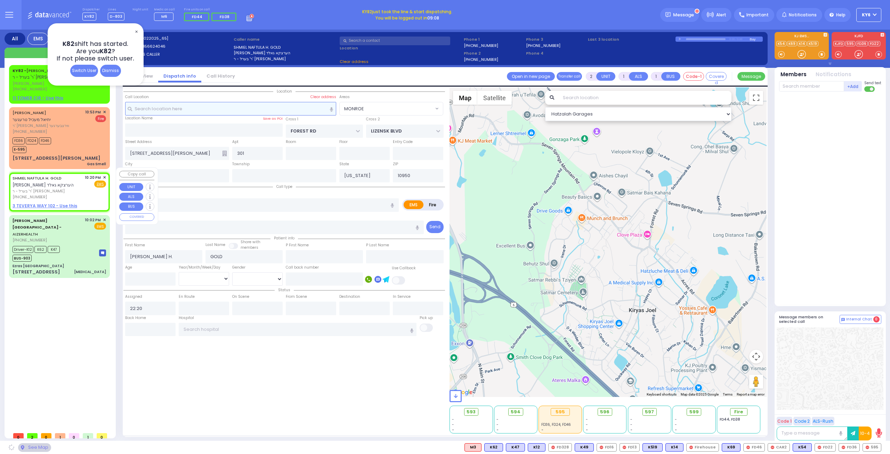
select select
radio input "true"
select select
select select "Hatzalah Garages"
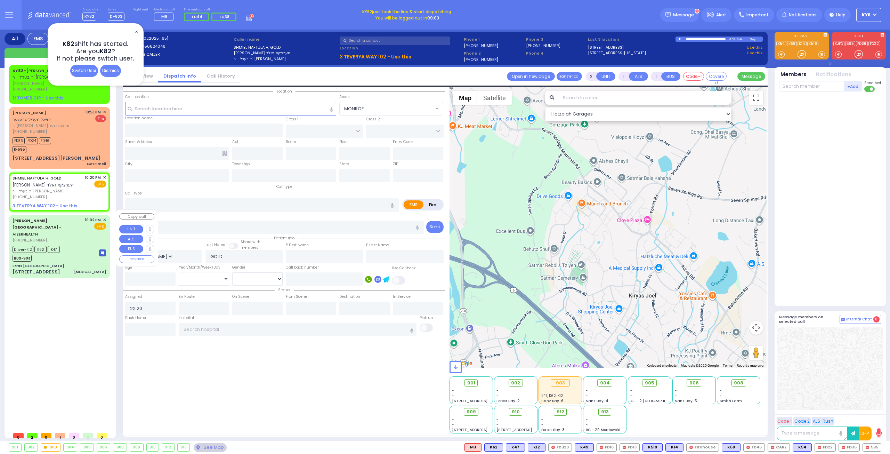
click at [55, 253] on div "BUS-903" at bounding box center [36, 257] width 47 height 9
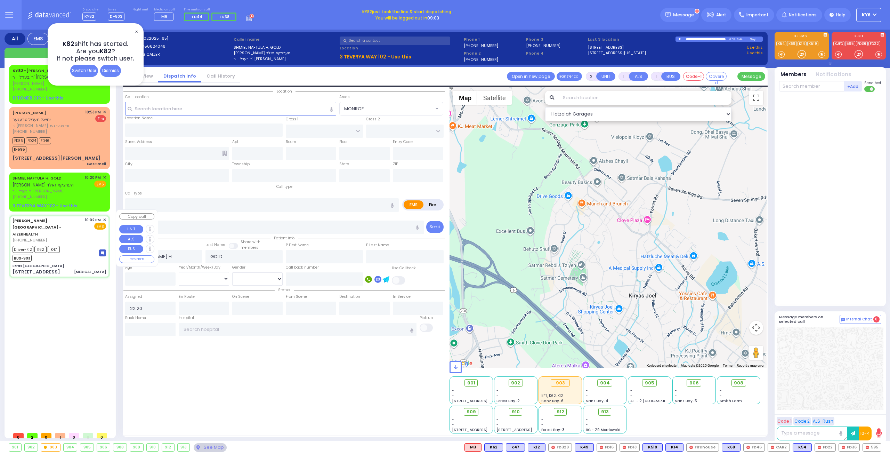
type input "6"
select select
type input "[MEDICAL_DATA]"
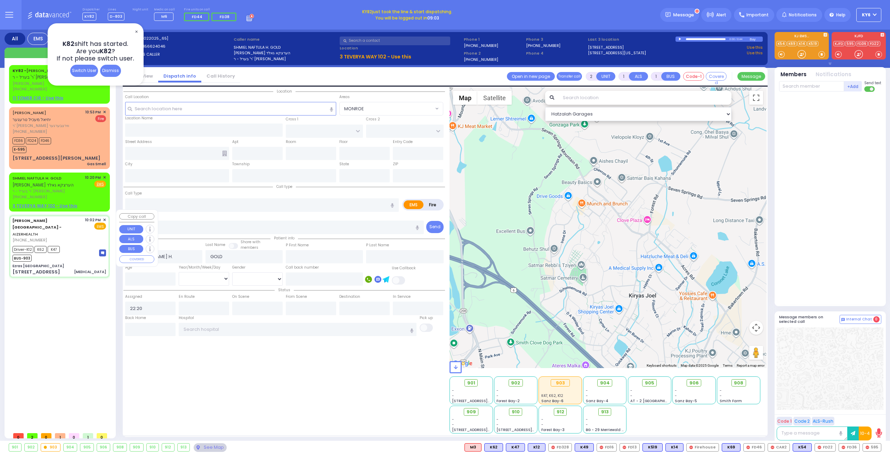
radio input "true"
type input "Blimy"
type input "[PERSON_NAME]"
type input "35"
select select "Year"
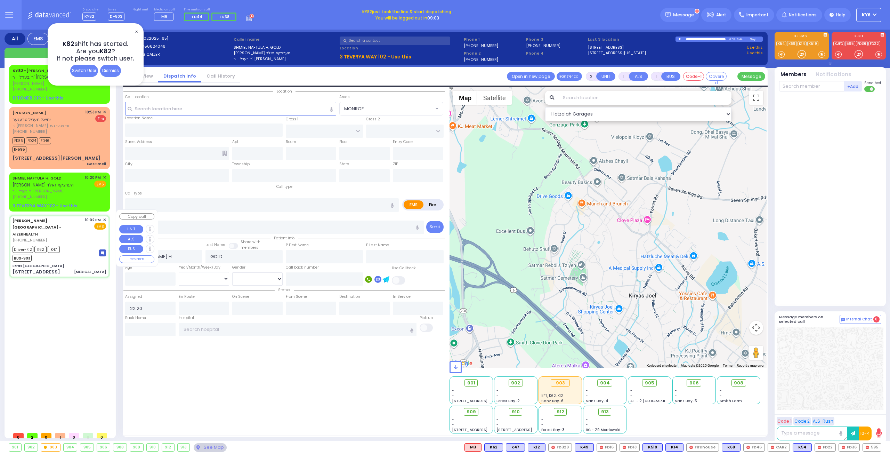
select select "[DEMOGRAPHIC_DATA]"
type input "22:02"
type input "22:06"
type input "22:09"
type input "22:22"
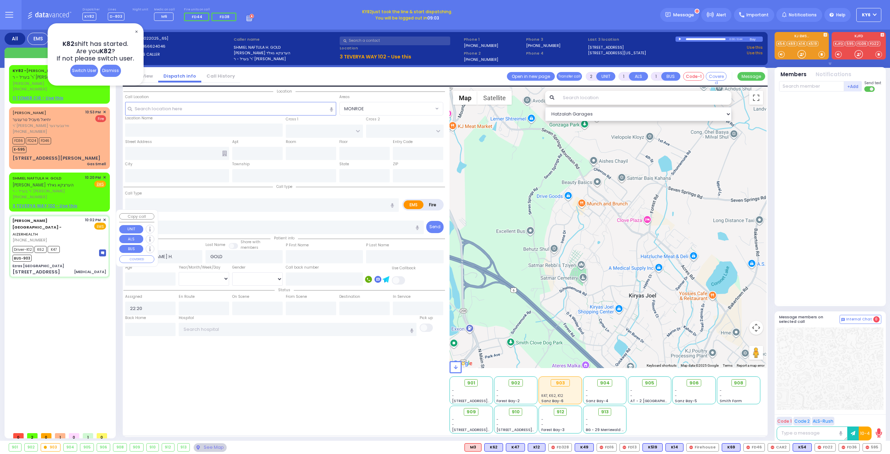
type input "22:53"
type input "23:09"
type input "[GEOGRAPHIC_DATA] [STREET_ADDRESS]"
type input "Ezras [GEOGRAPHIC_DATA]"
type input "[PERSON_NAME] DR"
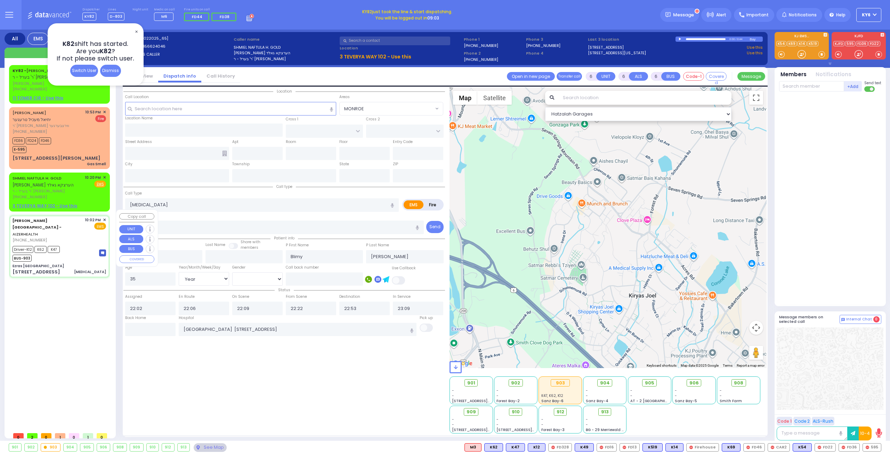
type input "CARTER LN"
type input "[STREET_ADDRESS]"
type input "10"
type input "[PERSON_NAME]"
type input "[US_STATE]"
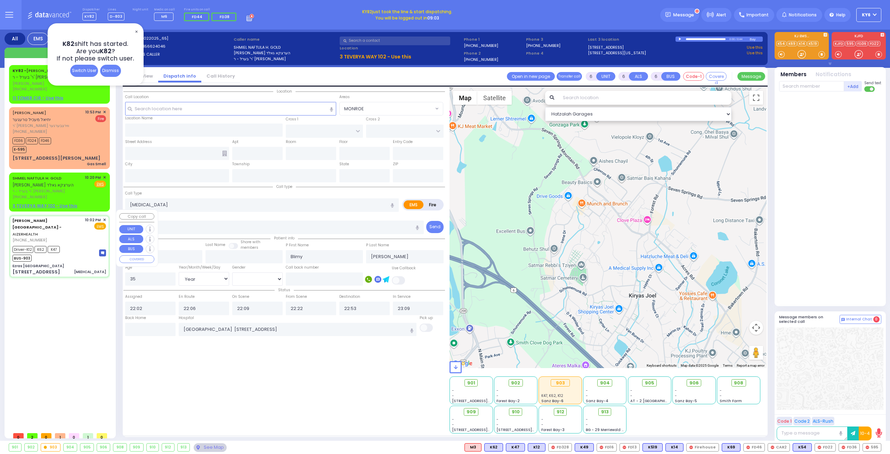
type input "10950"
select select "SECTION 2"
select select "Hatzalah Garages"
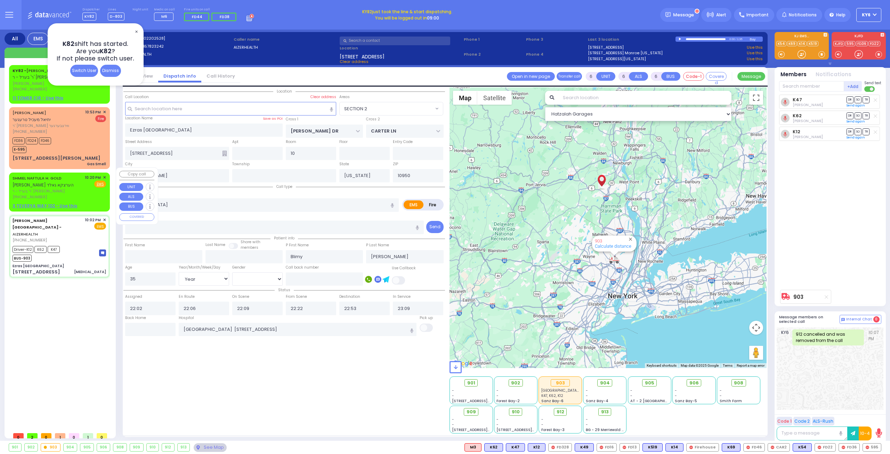
click at [71, 194] on div "[PHONE_NUMBER]" at bounding box center [48, 197] width 70 height 6
type input "2"
type input "1"
select select
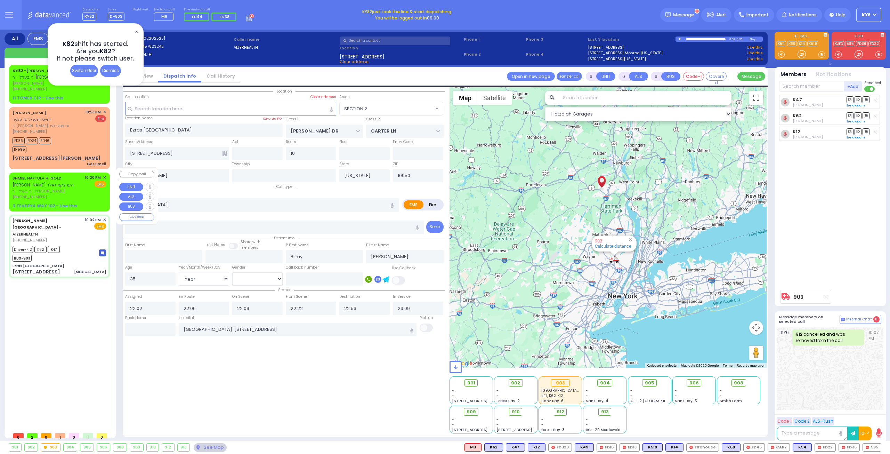
radio input "true"
type input "[PERSON_NAME] H."
type input "GOLD"
select select
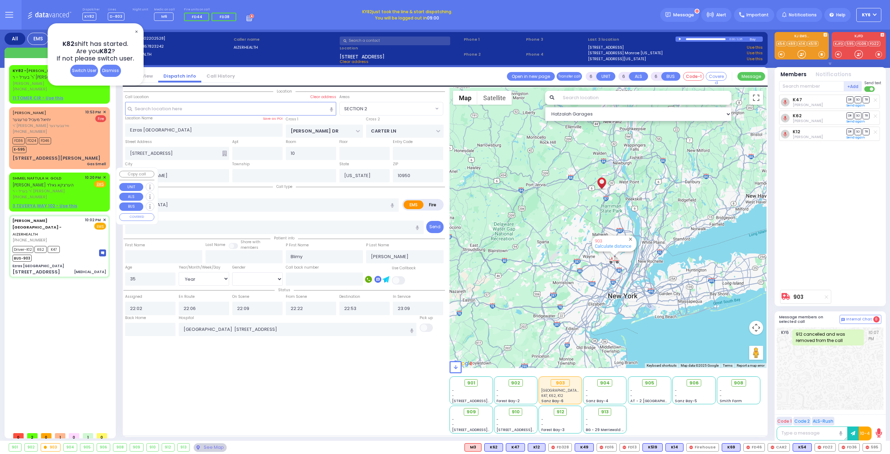
type input "22:20"
select select "Hatzalah Garages"
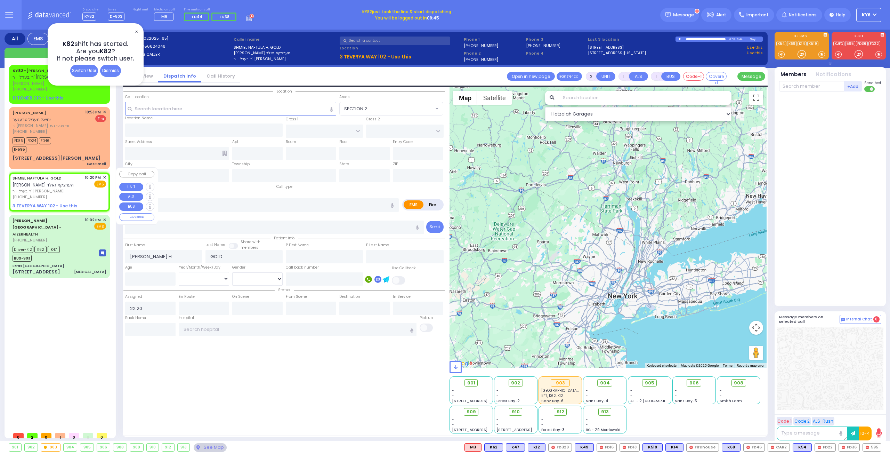
click at [105, 174] on span "✕" at bounding box center [104, 177] width 3 height 6
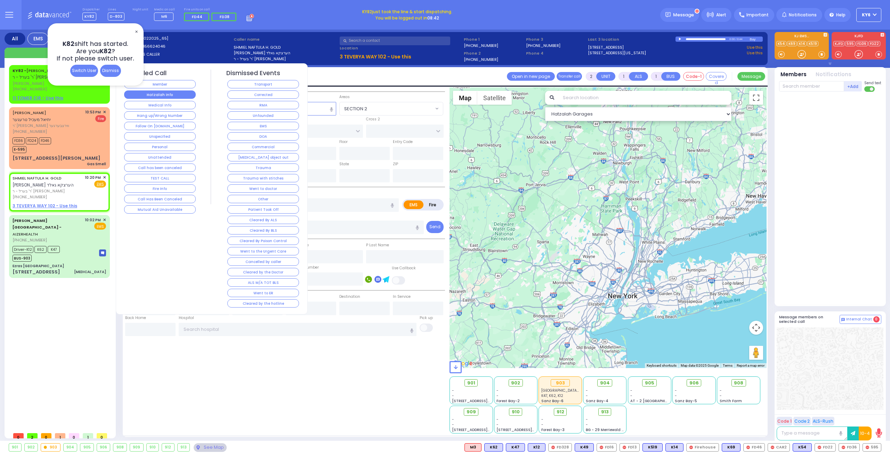
click at [174, 93] on button "Hatzalah Info" at bounding box center [160, 94] width 72 height 8
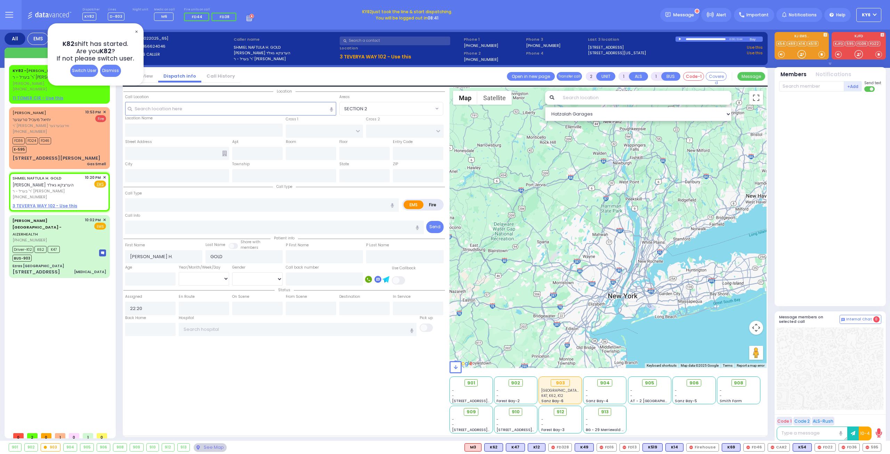
select select
radio input "true"
select select
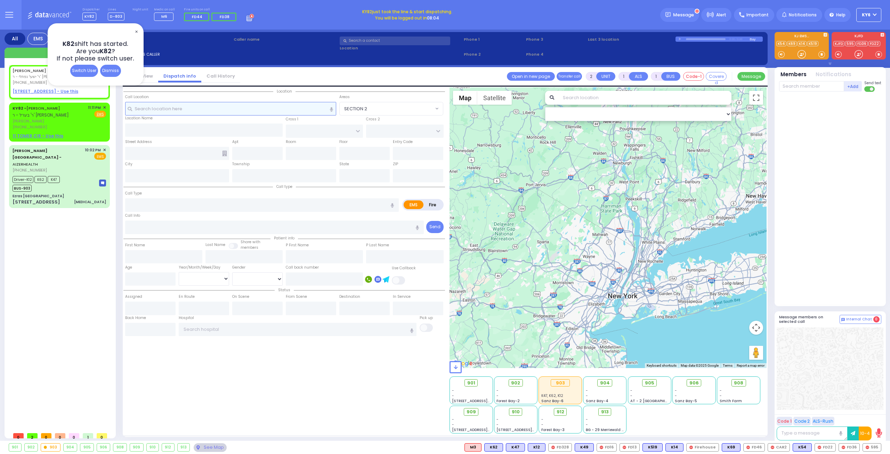
select select
radio input "true"
type input "MENDEL"
type input "[PERSON_NAME]"
select select
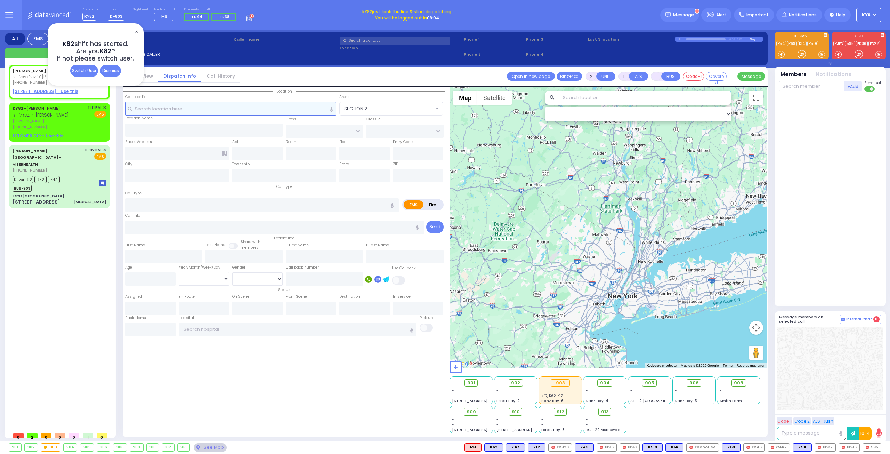
type input "23:13"
select select "Hatzalah Garages"
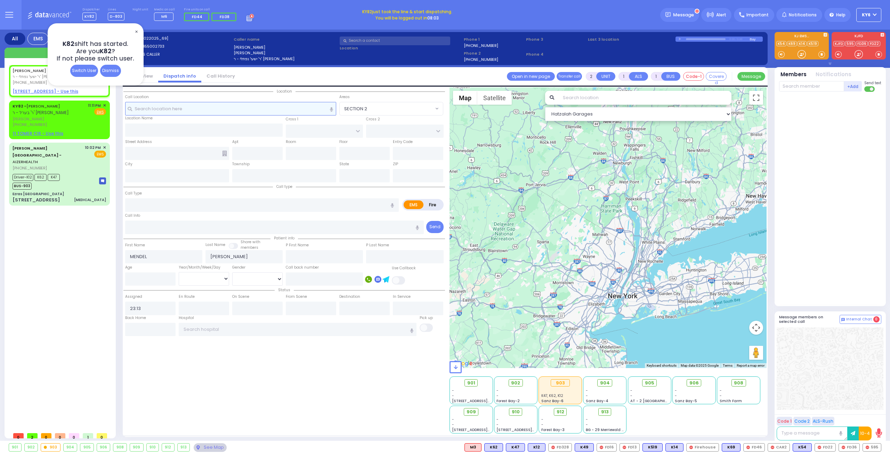
select select
radio input "true"
select select
select select "Hatzalah Garages"
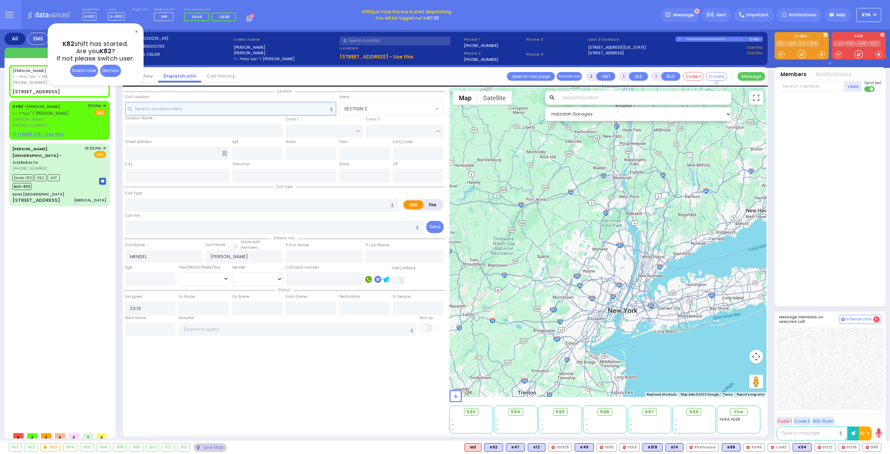
select select
radio input "false"
radio input "true"
select select
select select "Hatzalah Garages"
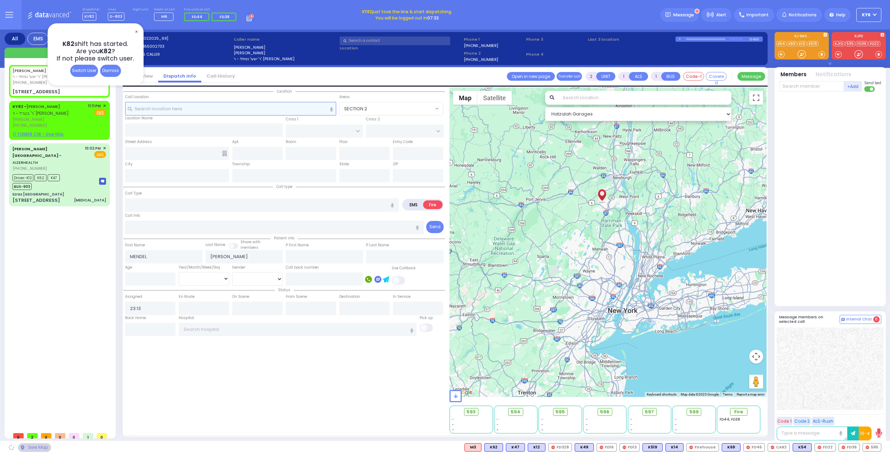
type input "ACRES RD"
type input "[GEOGRAPHIC_DATA]"
type input "[STREET_ADDRESS]"
type input "112"
type input "[PERSON_NAME]"
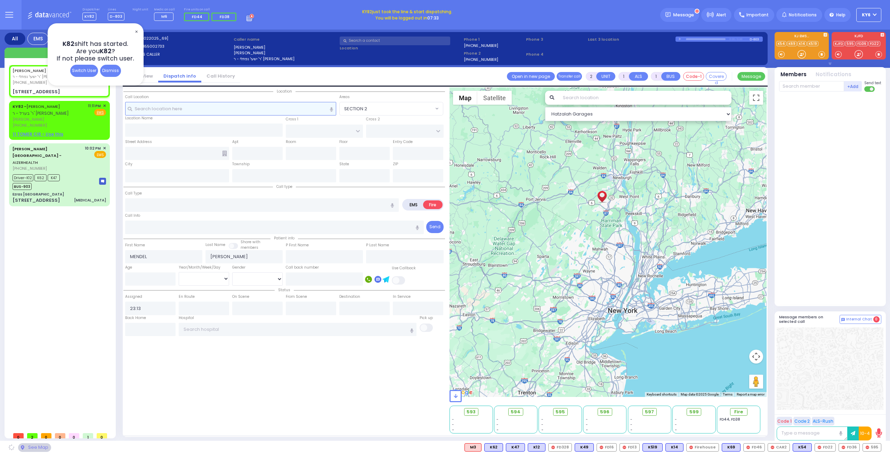
type input "[US_STATE]"
type input "10950"
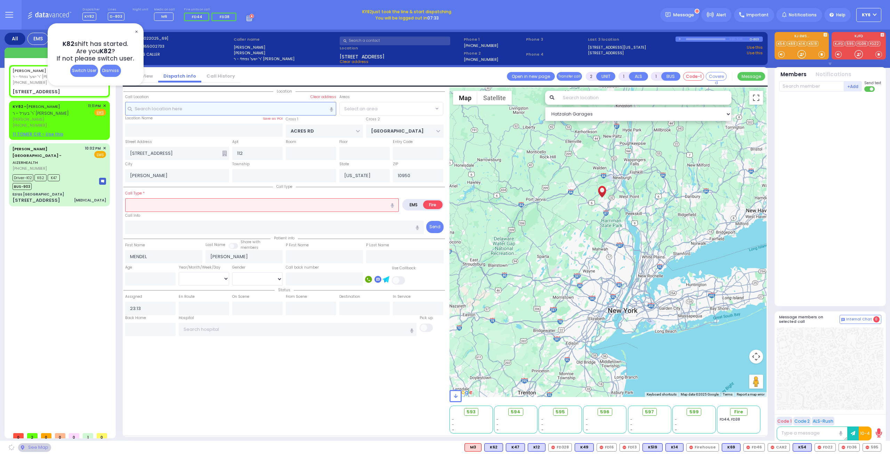
select select "PALM TREE"
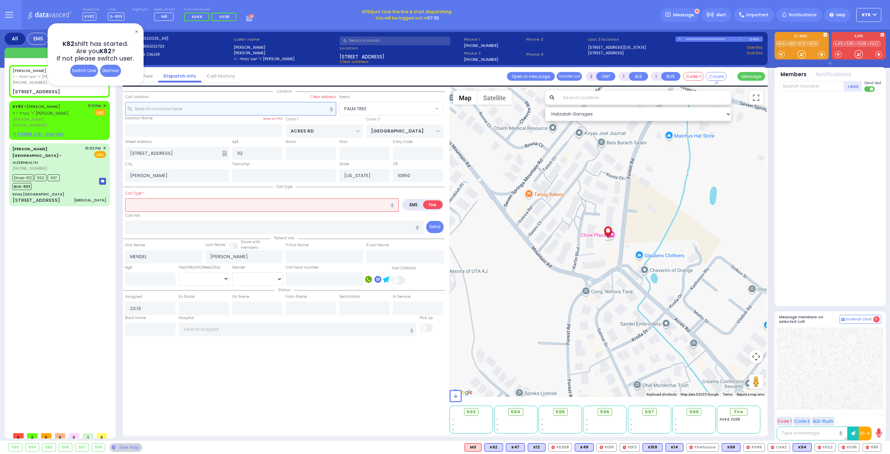
select select
radio input "true"
select select
select select "Hatzalah Garages"
select select "PALM TREE"
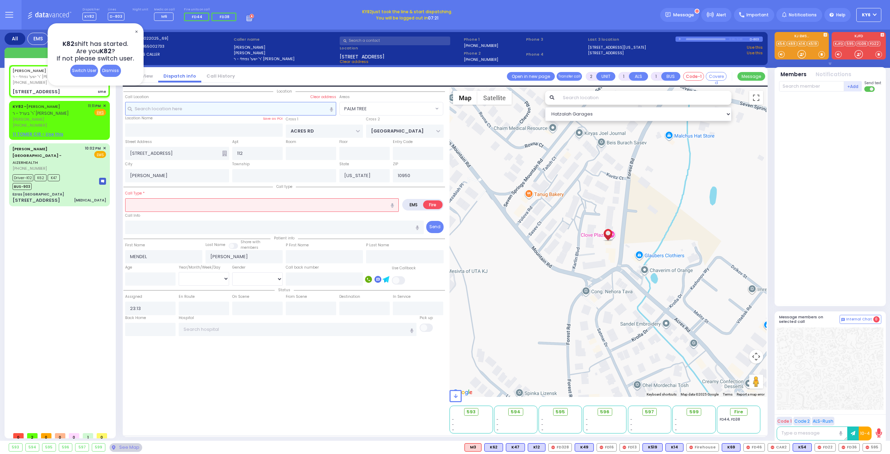
select select
type input "sme"
radio input "true"
select select
select select "Hatzalah Garages"
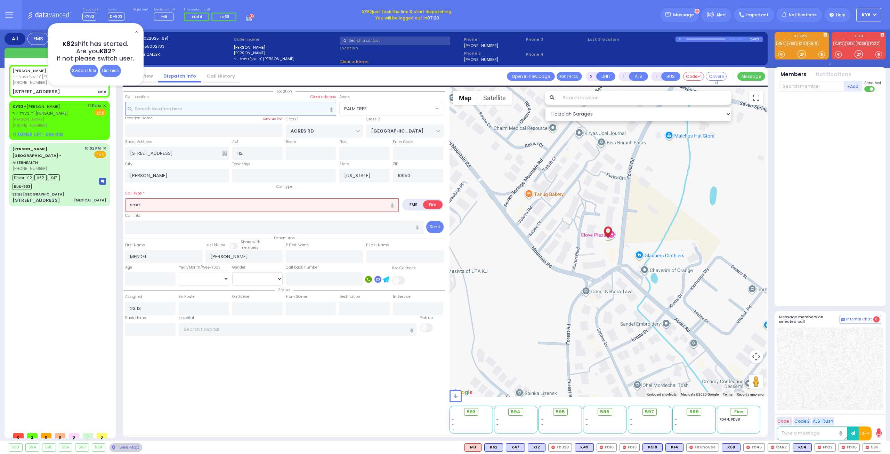
select select "PALM TREE"
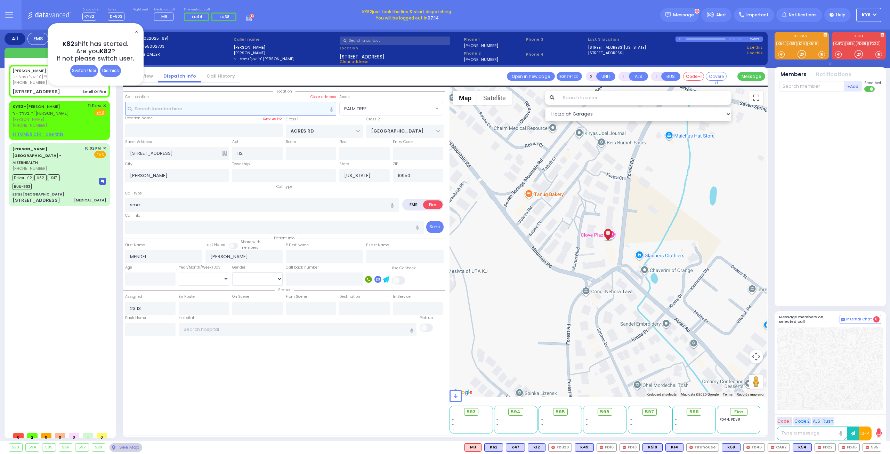
select select
type input "Smell Of Fire"
